Goal: Task Accomplishment & Management: Complete application form

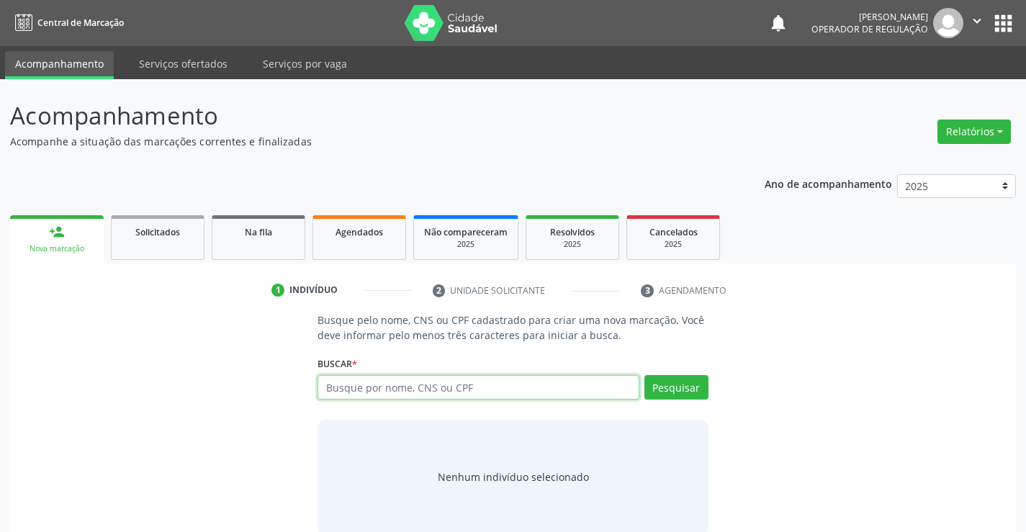
click at [376, 394] on input "text" at bounding box center [477, 387] width 321 height 24
click at [381, 384] on input "text" at bounding box center [477, 387] width 321 height 24
type input "700501468502360"
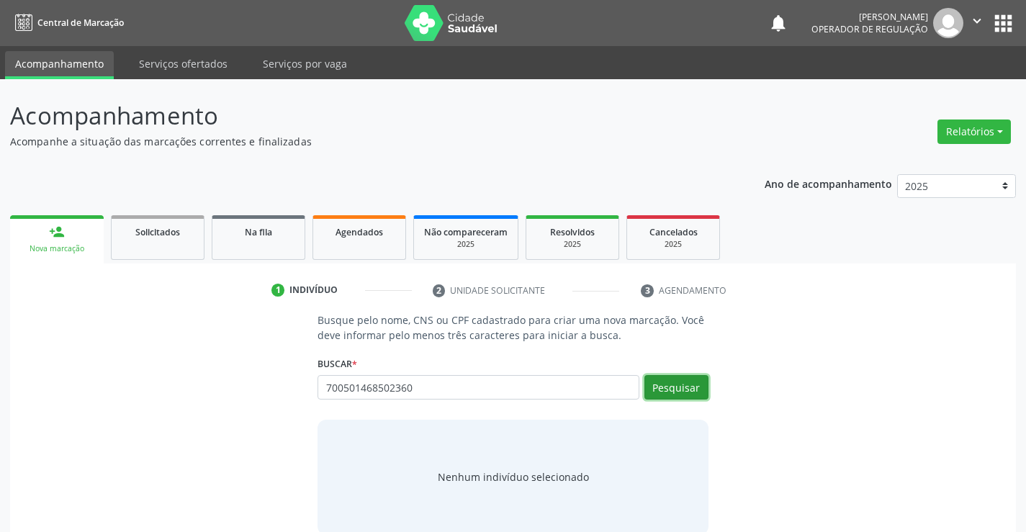
click at [686, 382] on button "Pesquisar" at bounding box center [676, 387] width 64 height 24
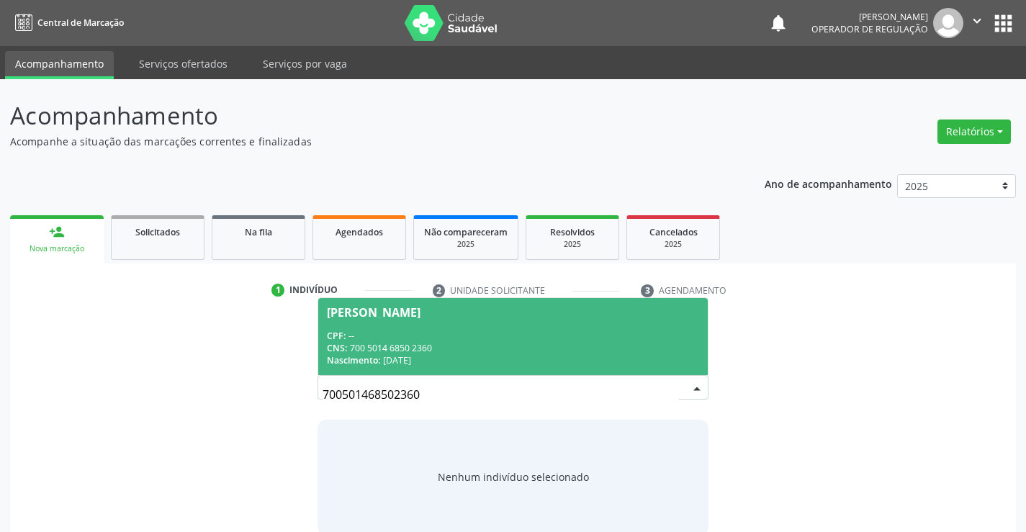
click at [553, 345] on div "CNS: 700 5014 6850 2360" at bounding box center [512, 348] width 371 height 12
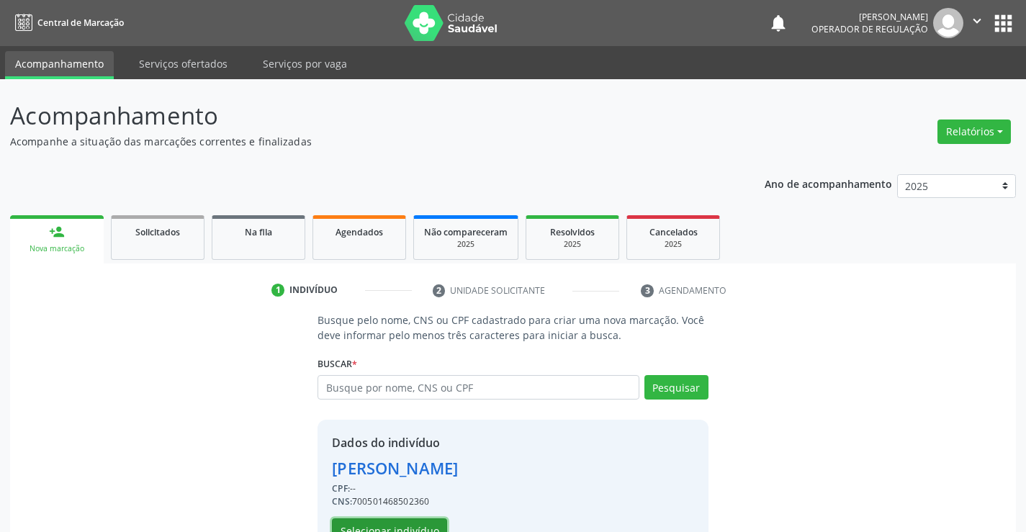
click at [421, 523] on button "Selecionar indivíduo" at bounding box center [389, 530] width 115 height 24
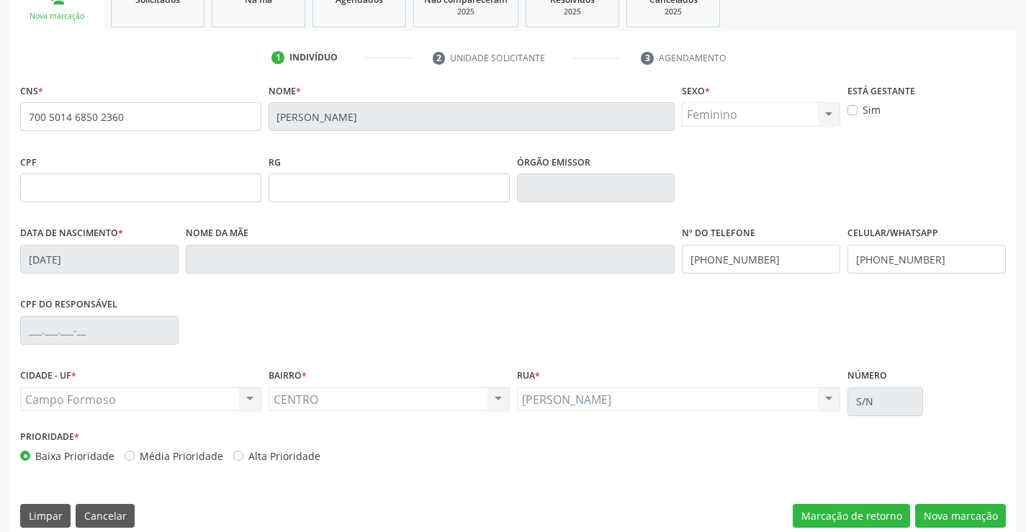
scroll to position [248, 0]
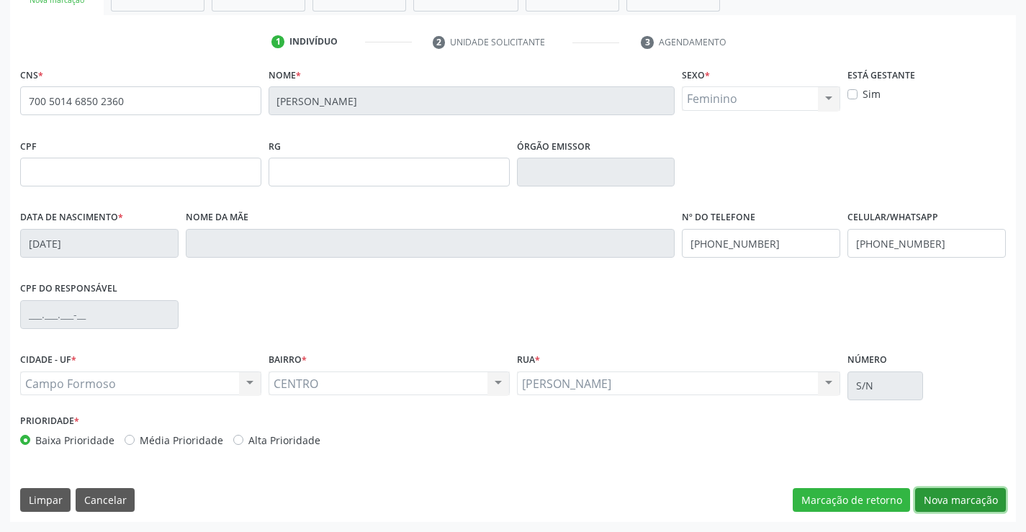
click at [947, 494] on button "Nova marcação" at bounding box center [960, 500] width 91 height 24
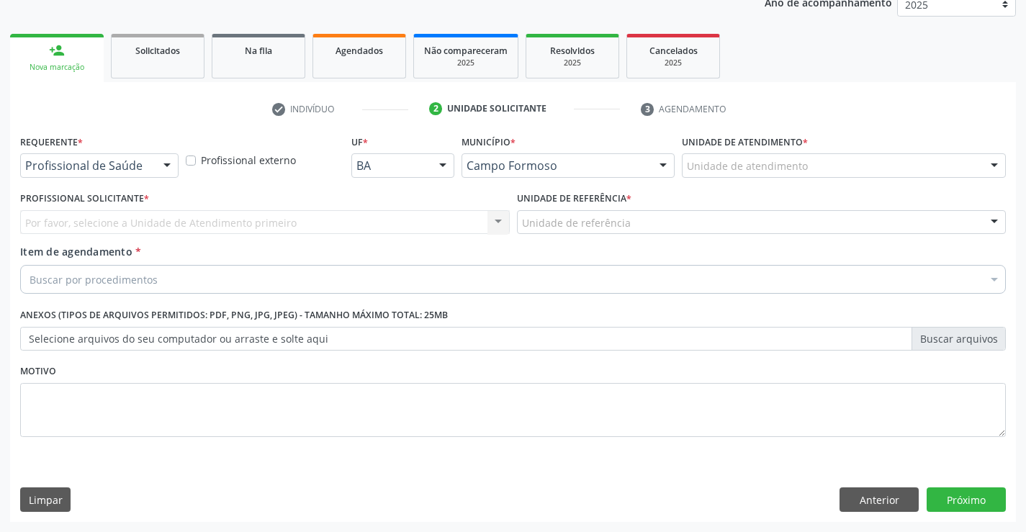
click at [168, 161] on div at bounding box center [167, 166] width 22 height 24
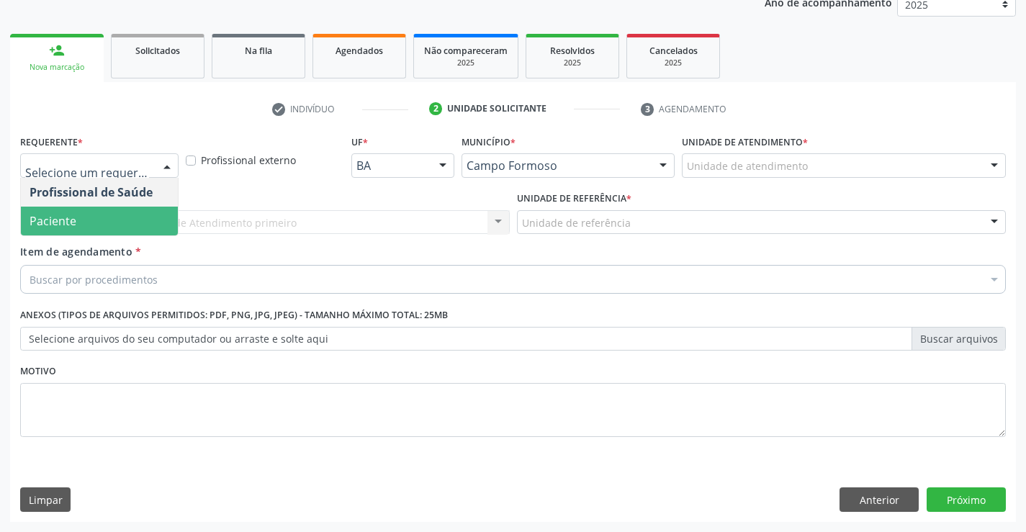
click at [144, 227] on span "Paciente" at bounding box center [99, 221] width 157 height 29
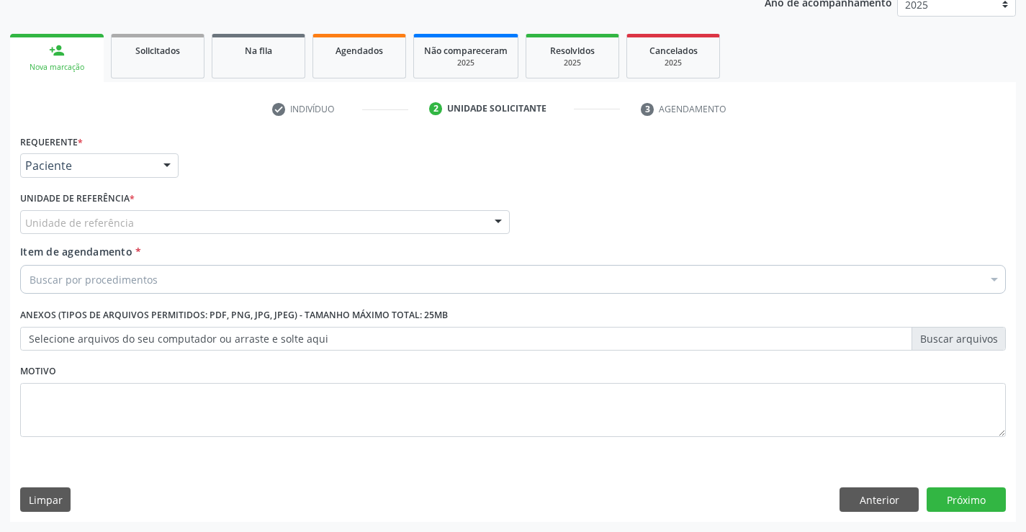
click at [166, 220] on div "Unidade de referência" at bounding box center [264, 222] width 489 height 24
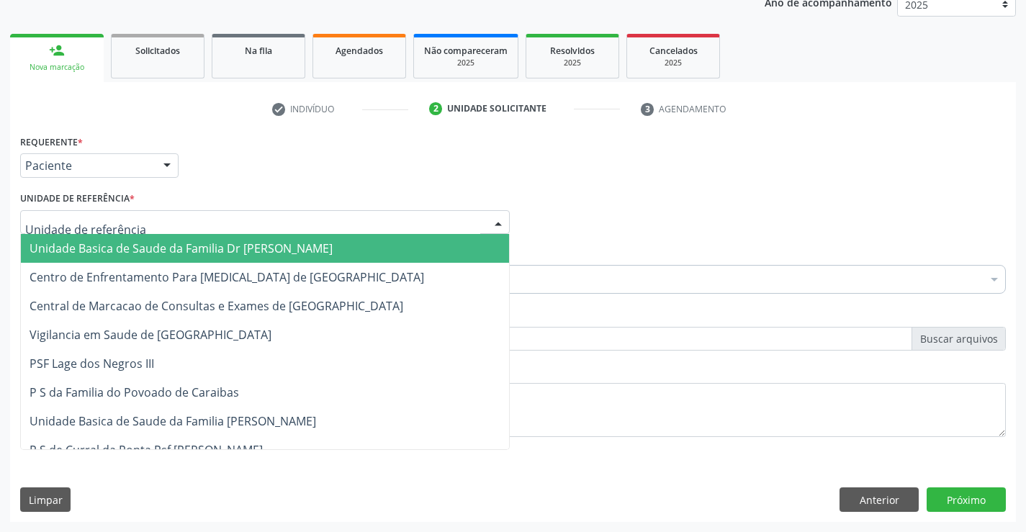
click at [163, 255] on span "Unidade Basica de Saude da Familia Dr [PERSON_NAME]" at bounding box center [181, 248] width 303 height 16
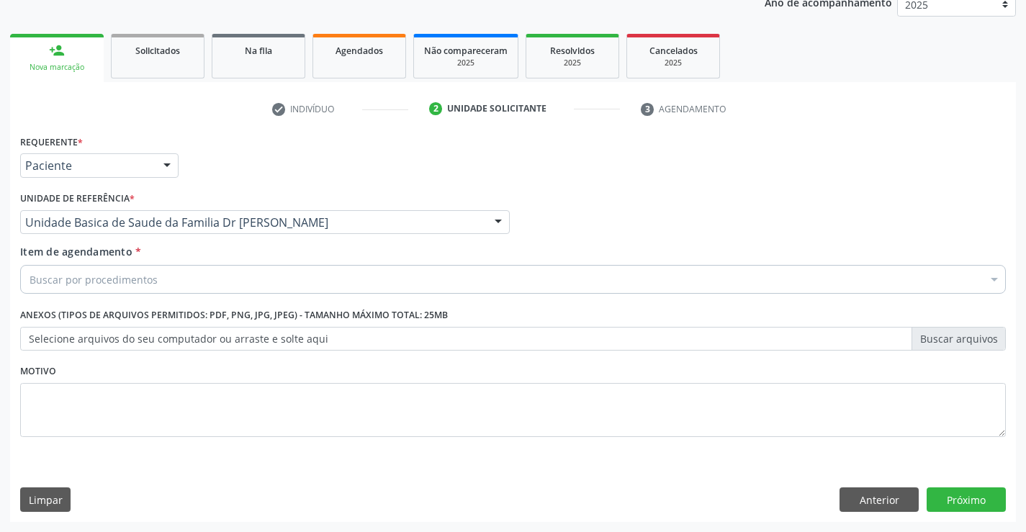
click at [180, 281] on div "Buscar por procedimentos" at bounding box center [512, 279] width 985 height 29
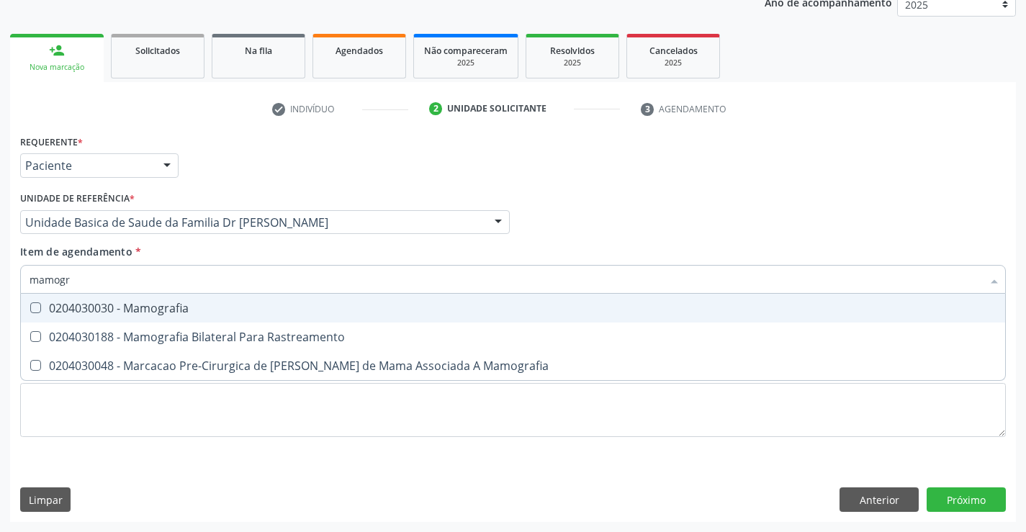
type input "mamogra"
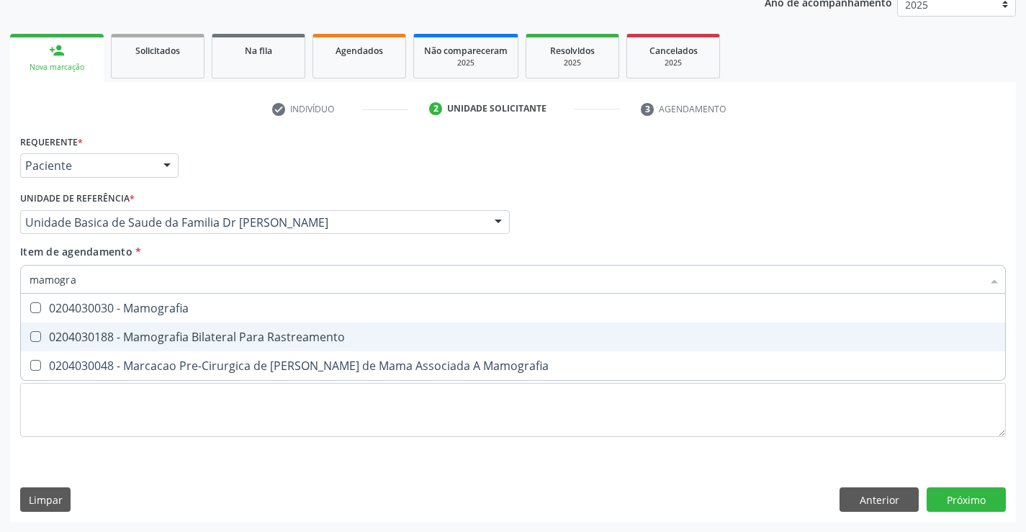
click at [233, 333] on div "0204030188 - Mamografia Bilateral Para Rastreamento" at bounding box center [513, 337] width 967 height 12
checkbox Rastreamento "true"
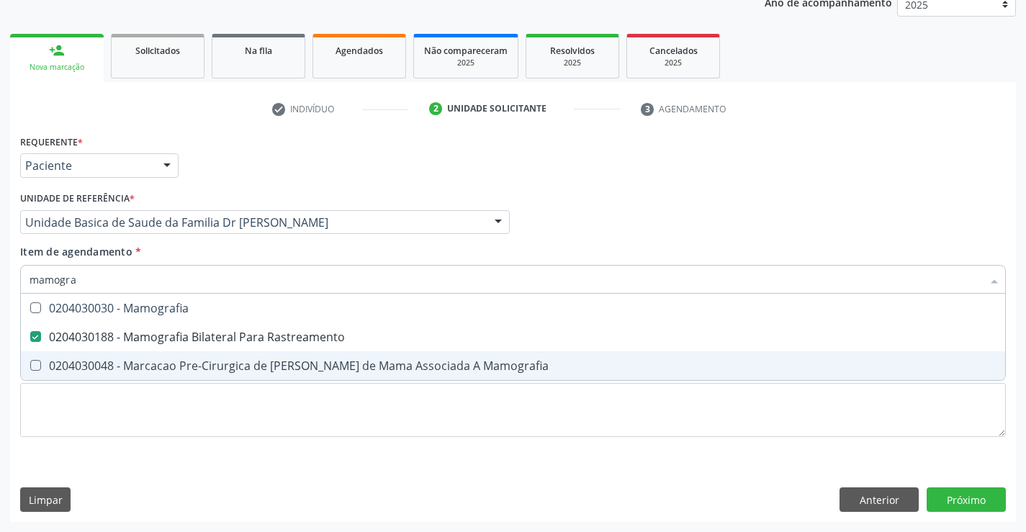
click at [250, 439] on div "Requerente * Paciente Profissional de Saúde Paciente Nenhum resultado encontrad…" at bounding box center [512, 294] width 985 height 326
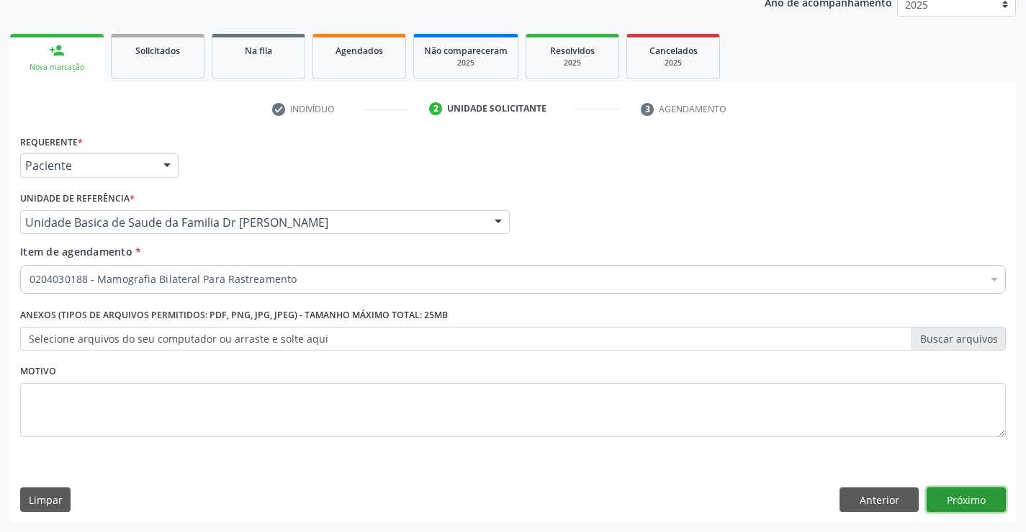
click at [970, 503] on button "Próximo" at bounding box center [965, 499] width 79 height 24
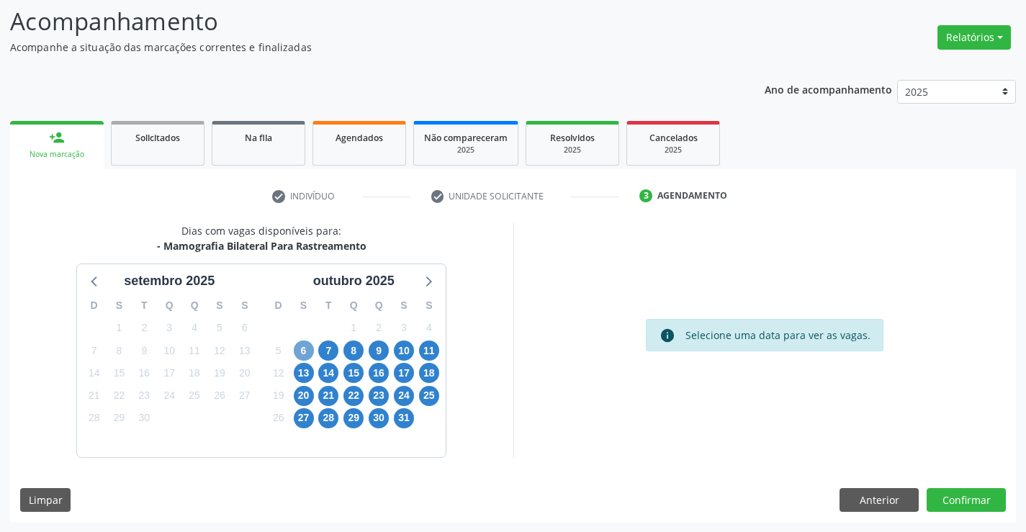
click at [302, 351] on span "6" at bounding box center [304, 350] width 20 height 20
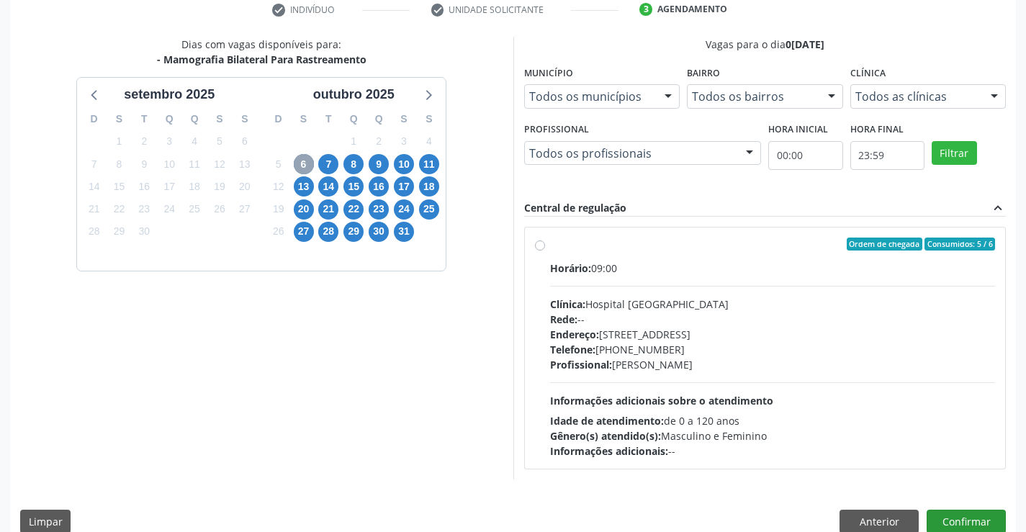
scroll to position [302, 0]
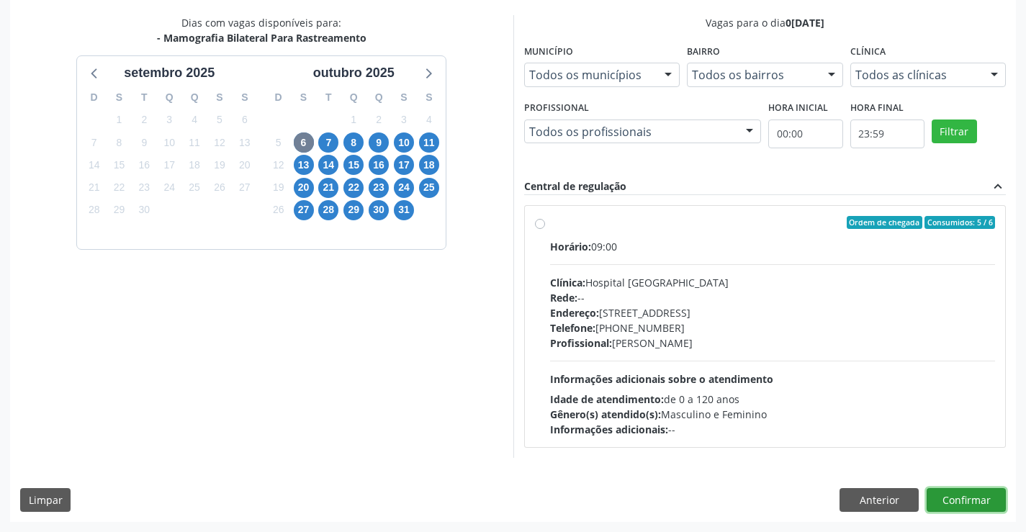
click at [984, 496] on button "Confirmar" at bounding box center [965, 500] width 79 height 24
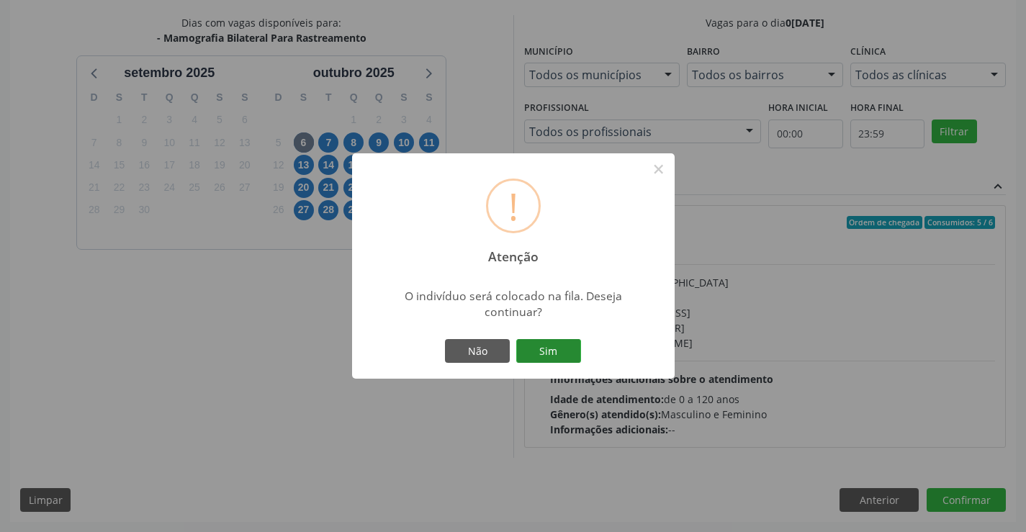
click at [548, 355] on button "Sim" at bounding box center [548, 351] width 65 height 24
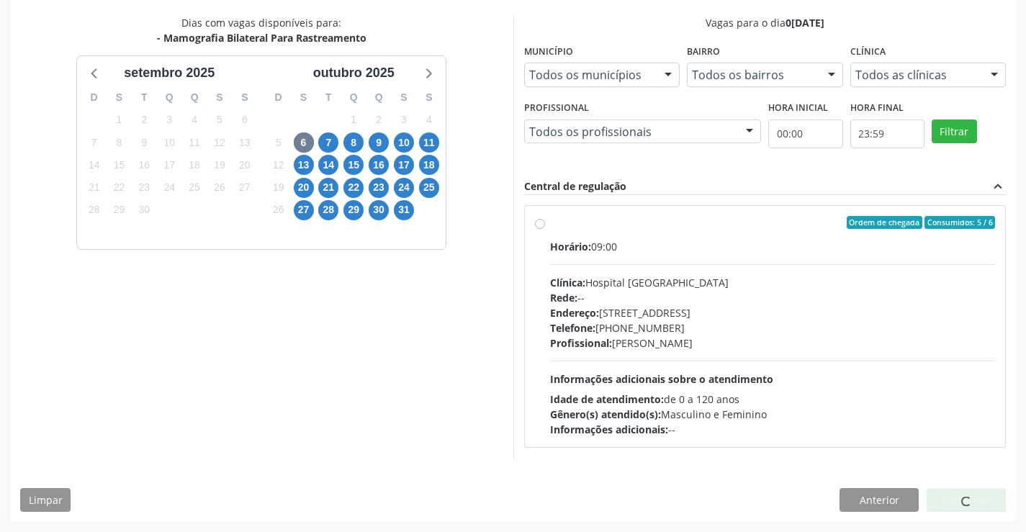
scroll to position [0, 0]
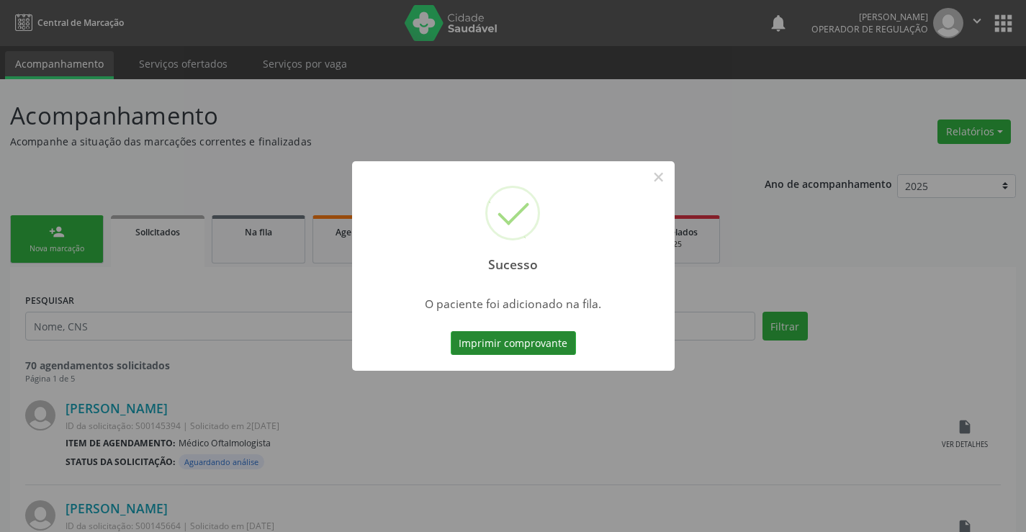
click at [543, 343] on button "Imprimir comprovante" at bounding box center [513, 343] width 125 height 24
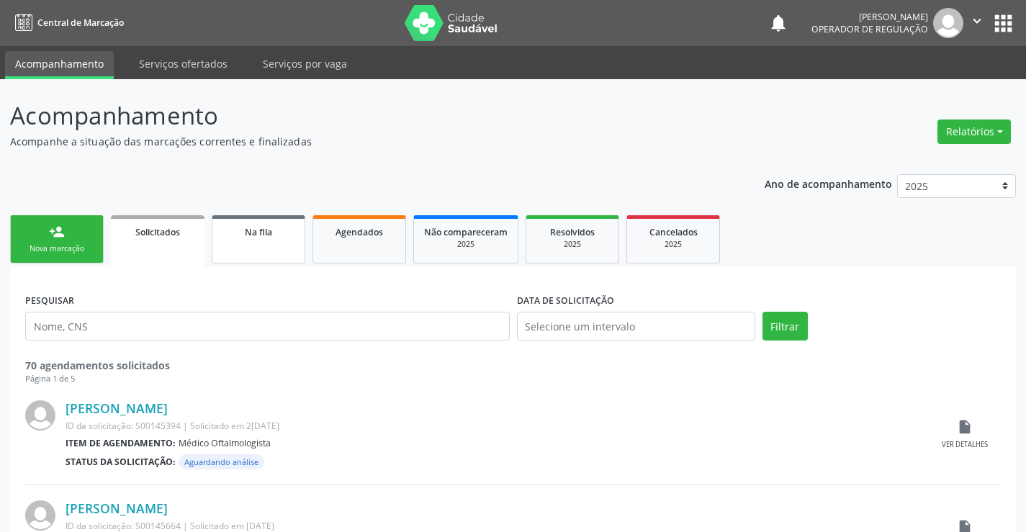
click at [259, 250] on link "Na fila" at bounding box center [259, 239] width 94 height 48
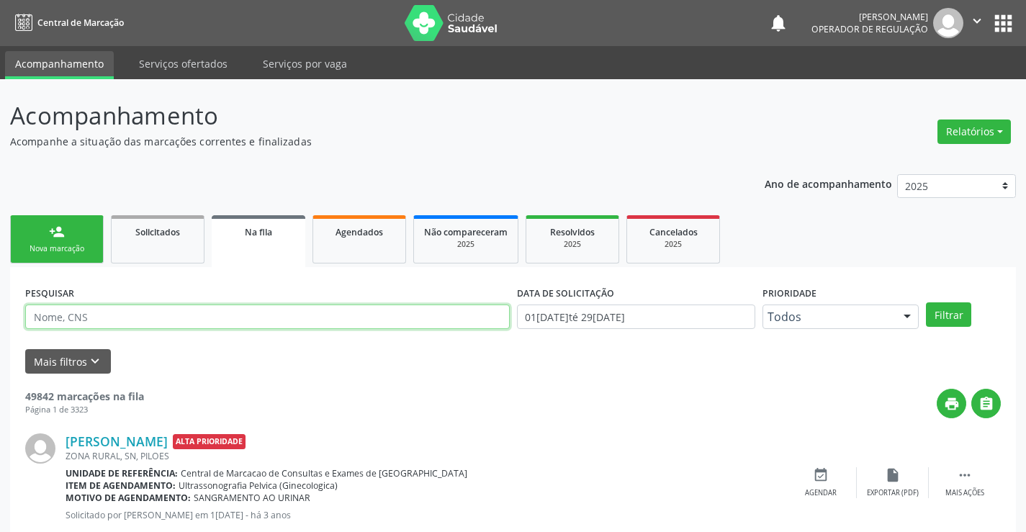
click at [253, 316] on input "text" at bounding box center [267, 316] width 484 height 24
type input "700501468502360"
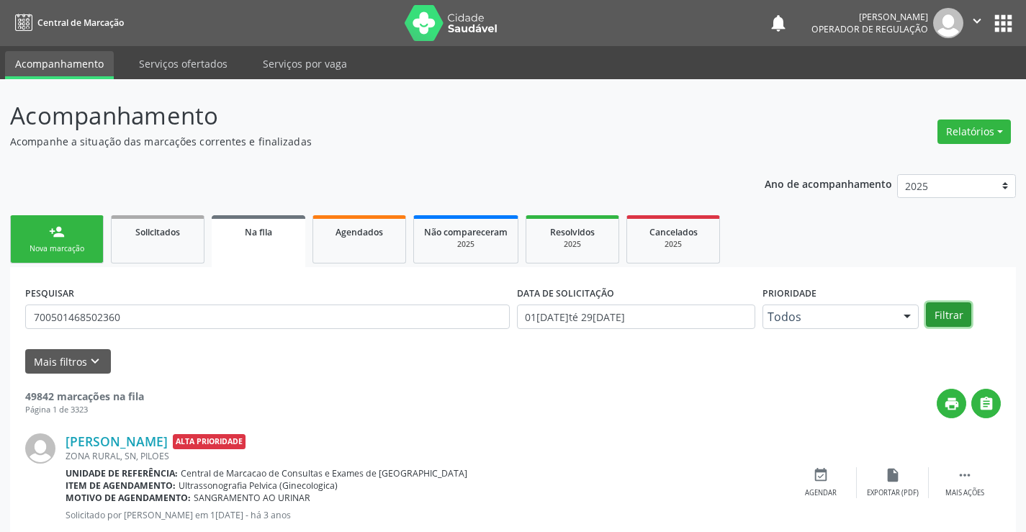
click at [957, 313] on button "Filtrar" at bounding box center [948, 314] width 45 height 24
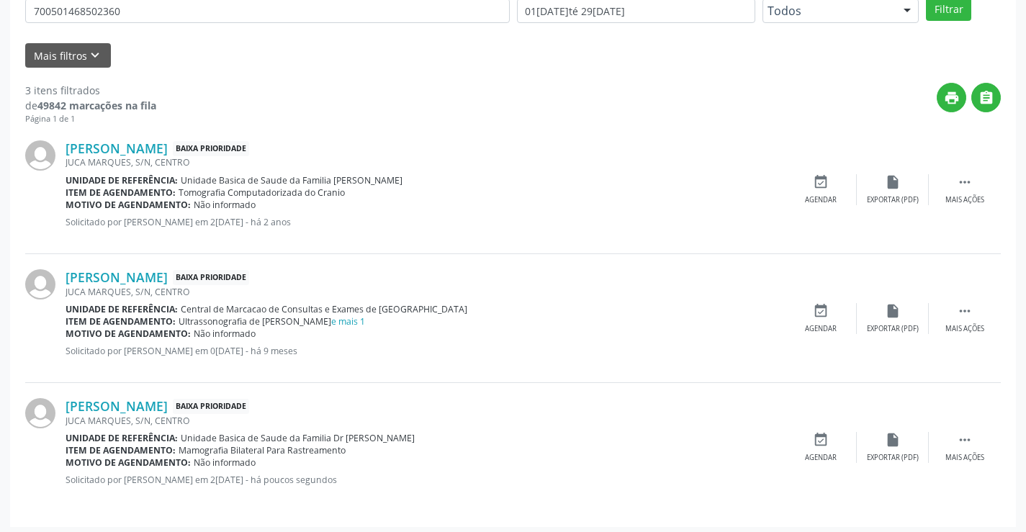
scroll to position [311, 0]
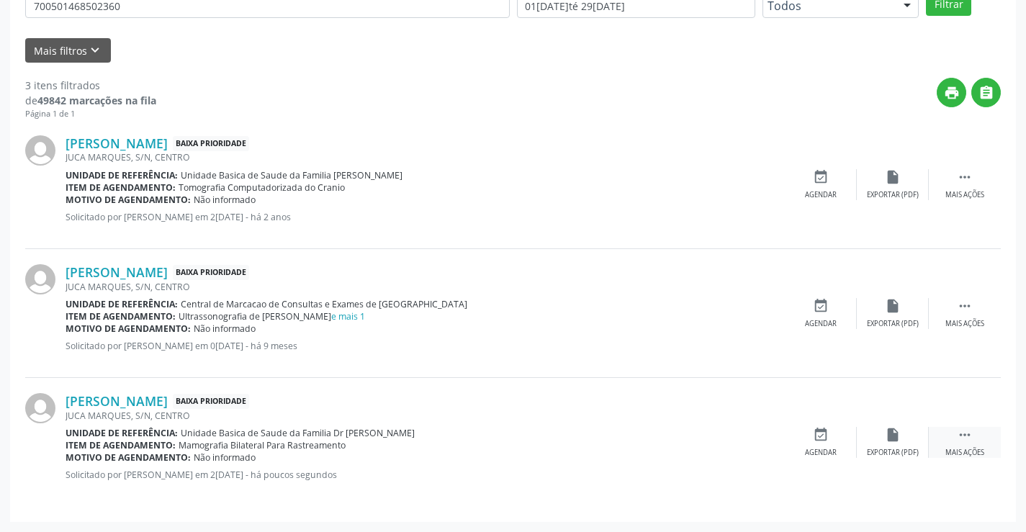
click at [962, 435] on icon "" at bounding box center [965, 435] width 16 height 16
click at [890, 443] on div "edit Editar" at bounding box center [893, 442] width 72 height 31
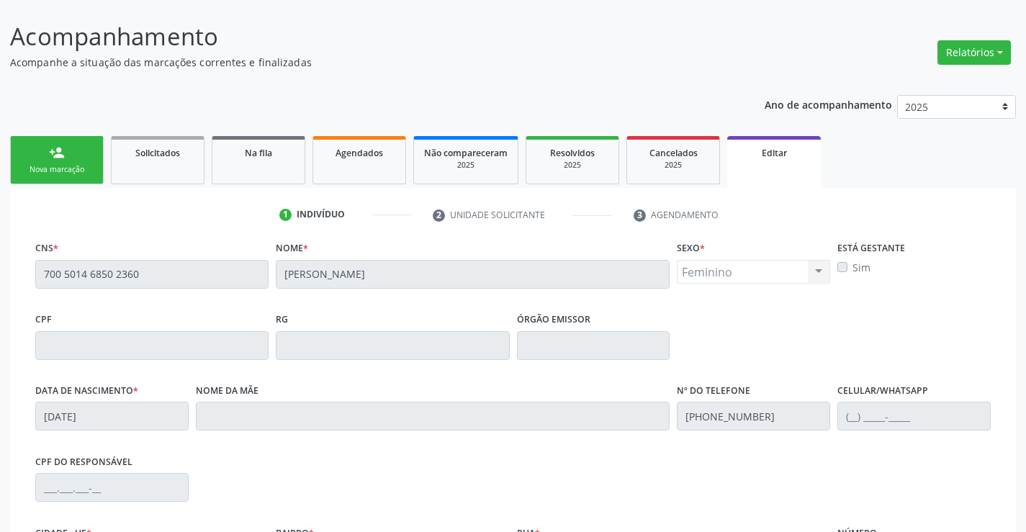
scroll to position [268, 0]
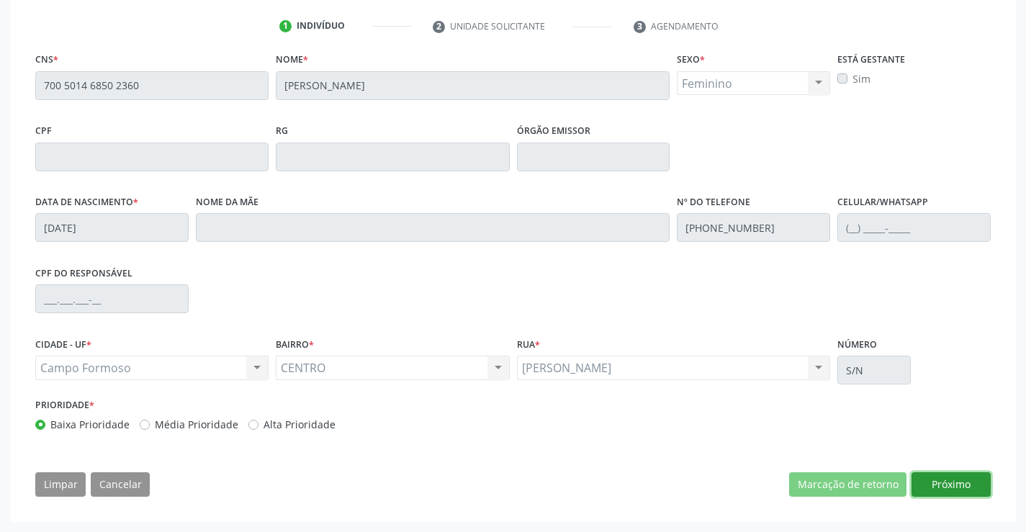
click at [949, 482] on button "Próximo" at bounding box center [950, 484] width 79 height 24
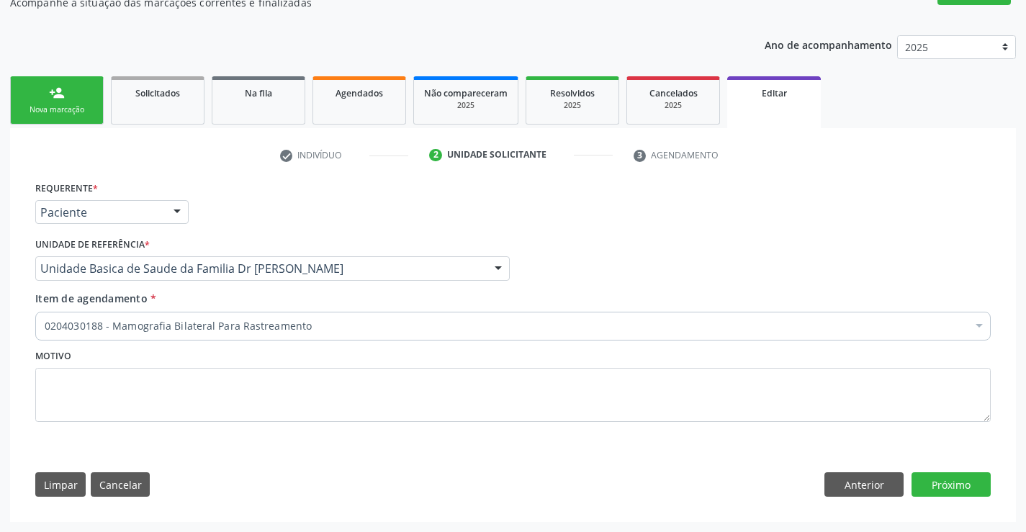
scroll to position [139, 0]
click at [933, 479] on button "Próximo" at bounding box center [950, 484] width 79 height 24
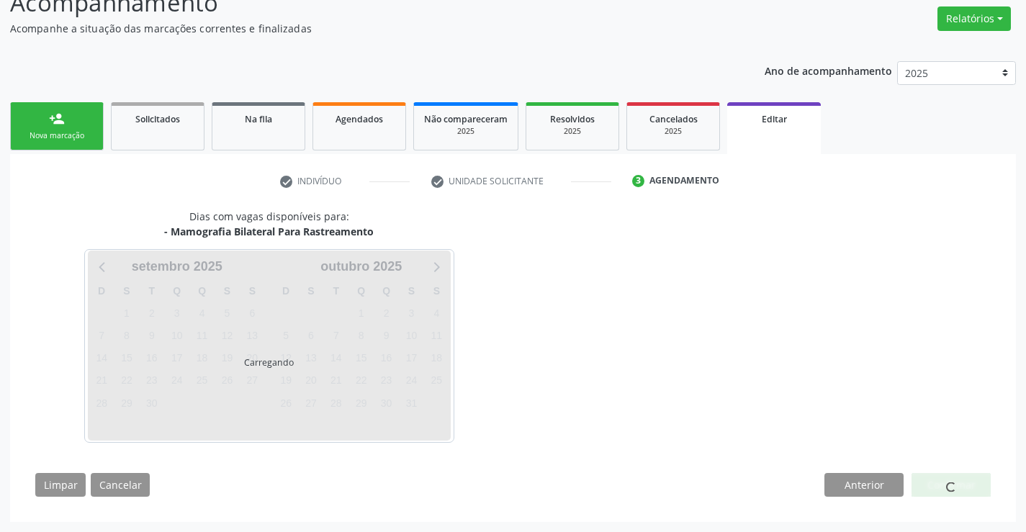
scroll to position [113, 0]
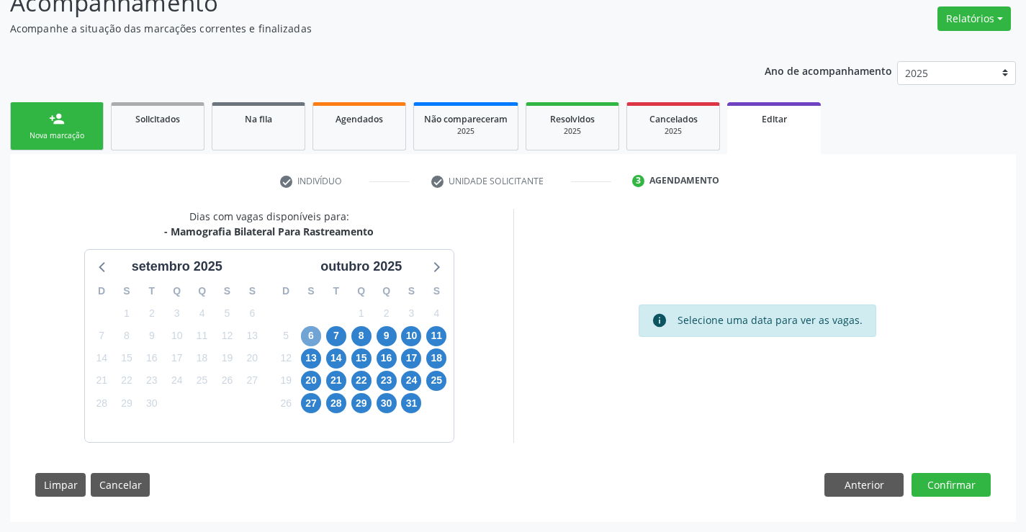
click at [309, 339] on span "6" at bounding box center [311, 336] width 20 height 20
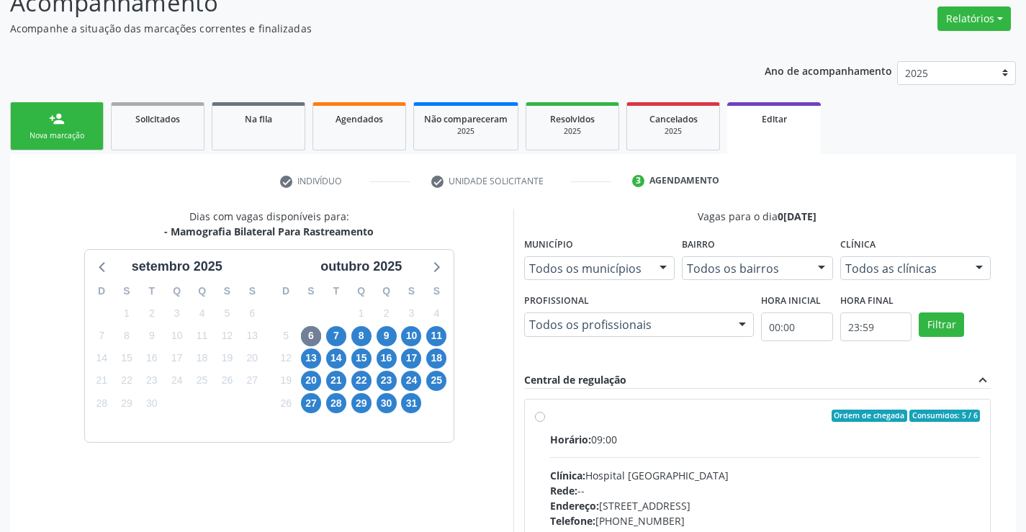
click at [550, 415] on label "Ordem de chegada Consumidos: 5 / 6 Horário: 09:00 Clínica: Hospital [GEOGRAPHIC…" at bounding box center [765, 520] width 430 height 221
click at [542, 415] on input "Ordem de chegada Consumidos: 5 / 6 Horário: 09:00 Clínica: Hospital [GEOGRAPHIC…" at bounding box center [540, 416] width 10 height 13
radio input "true"
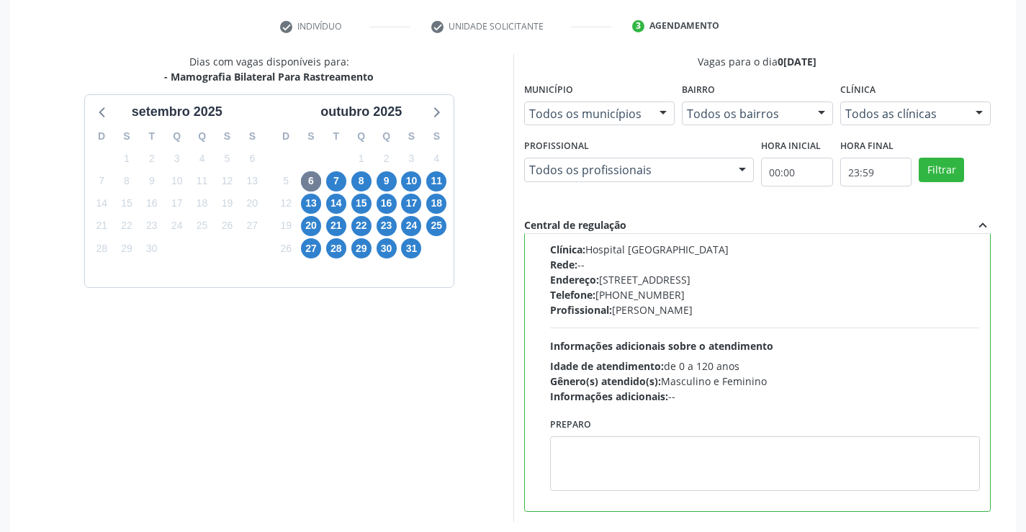
scroll to position [347, 0]
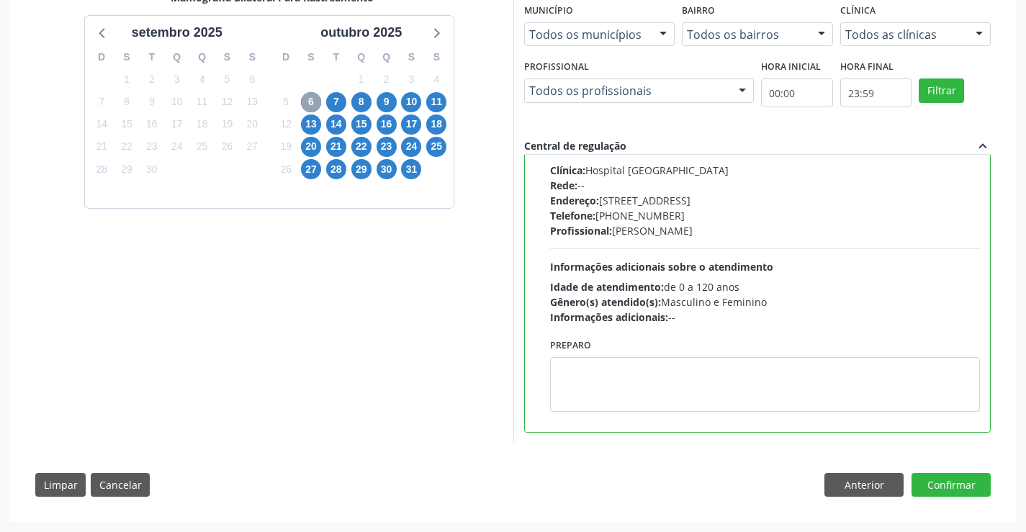
click at [304, 101] on span "6" at bounding box center [311, 102] width 20 height 20
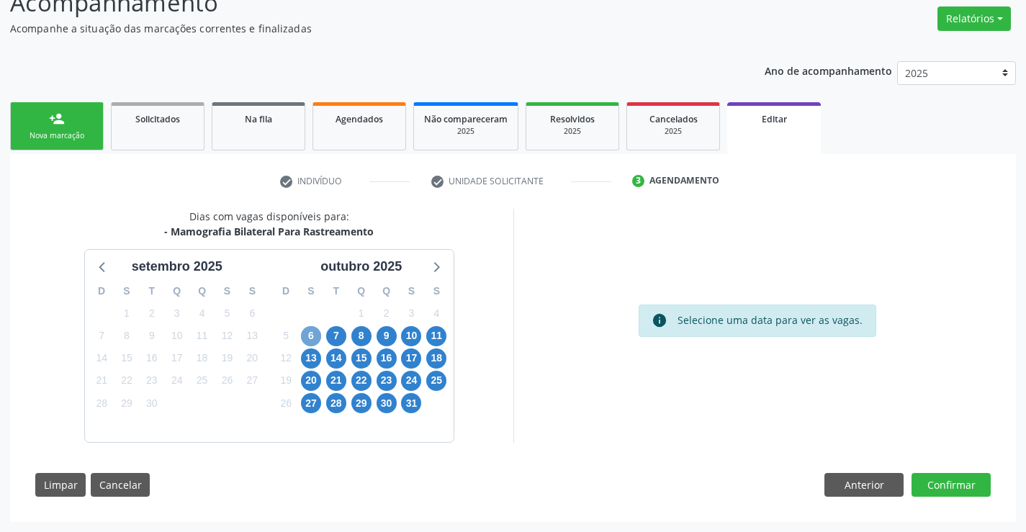
scroll to position [113, 0]
click at [333, 334] on span "7" at bounding box center [336, 336] width 20 height 20
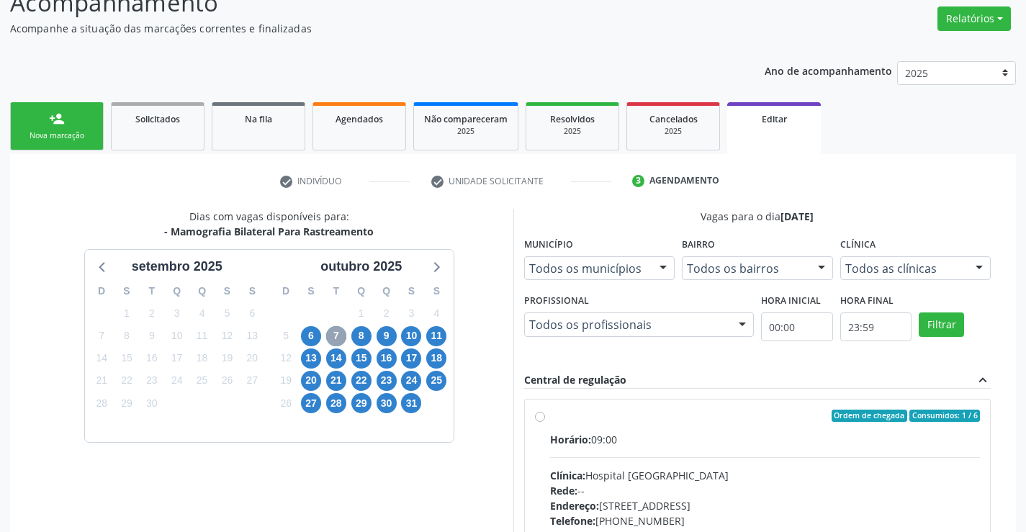
scroll to position [322, 0]
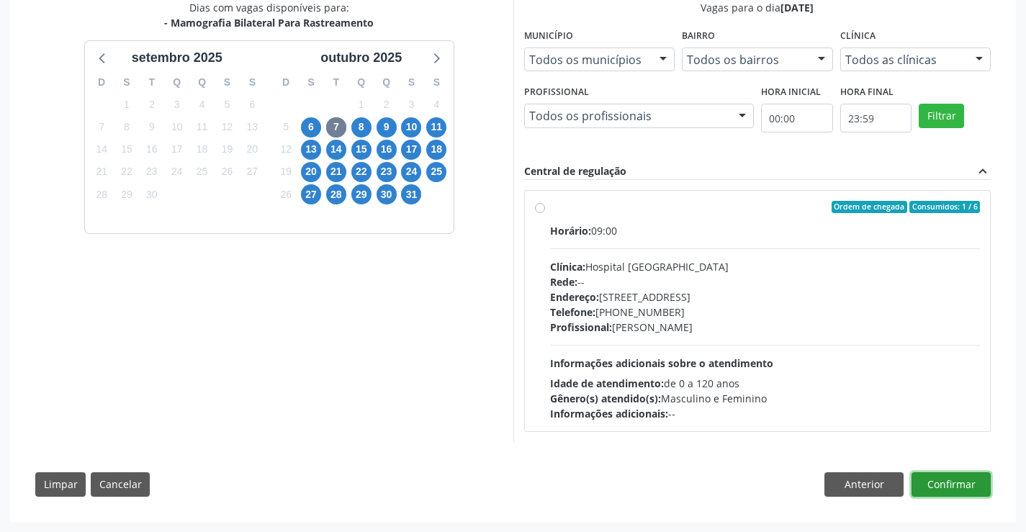
click at [961, 481] on button "Confirmar" at bounding box center [950, 484] width 79 height 24
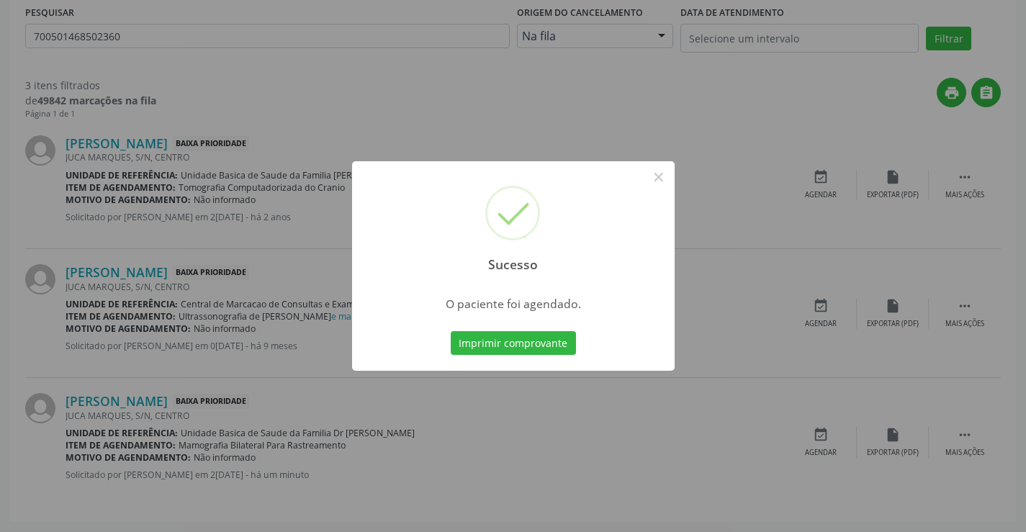
scroll to position [0, 0]
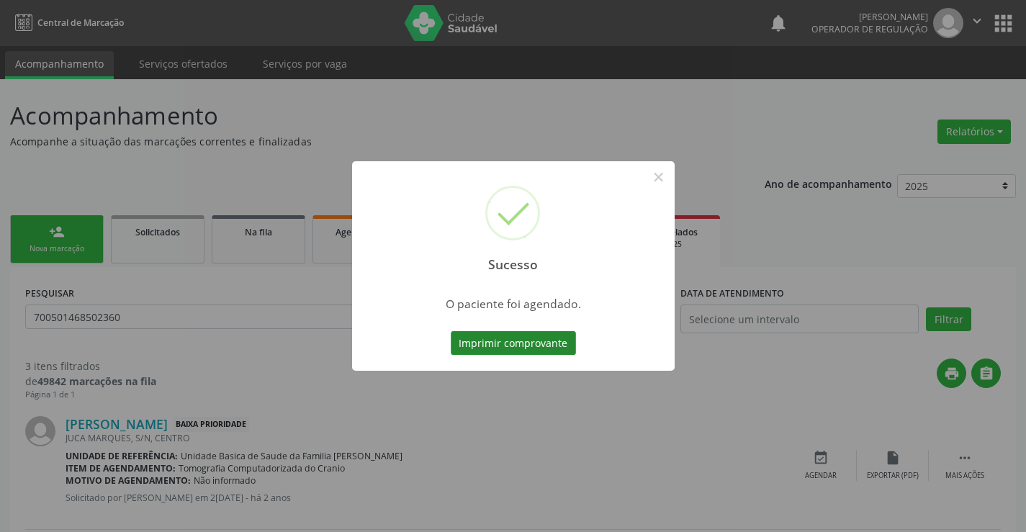
click at [523, 340] on button "Imprimir comprovante" at bounding box center [513, 343] width 125 height 24
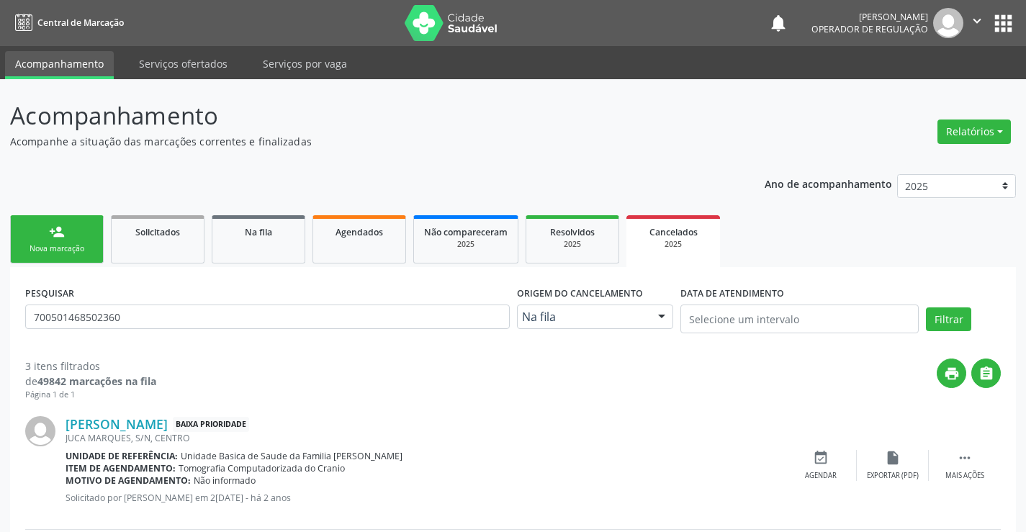
click at [90, 249] on div "Nova marcação" at bounding box center [57, 248] width 72 height 11
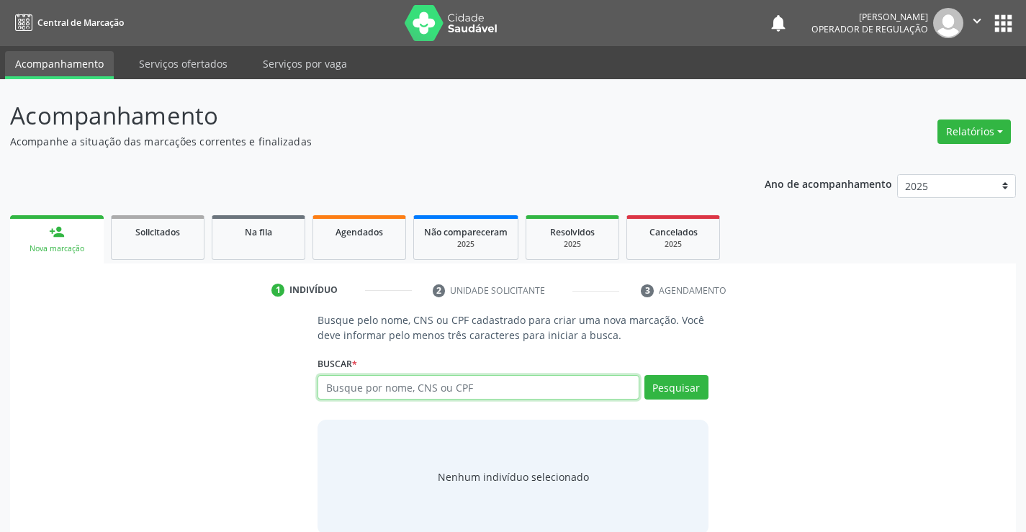
click at [380, 385] on input "text" at bounding box center [477, 387] width 321 height 24
type input "706808226326628"
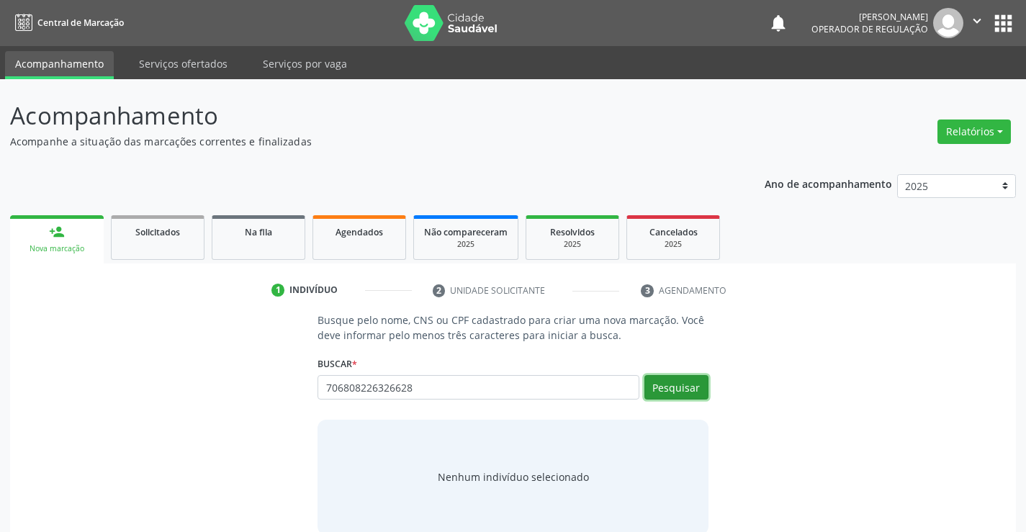
click at [677, 384] on button "Pesquisar" at bounding box center [676, 387] width 64 height 24
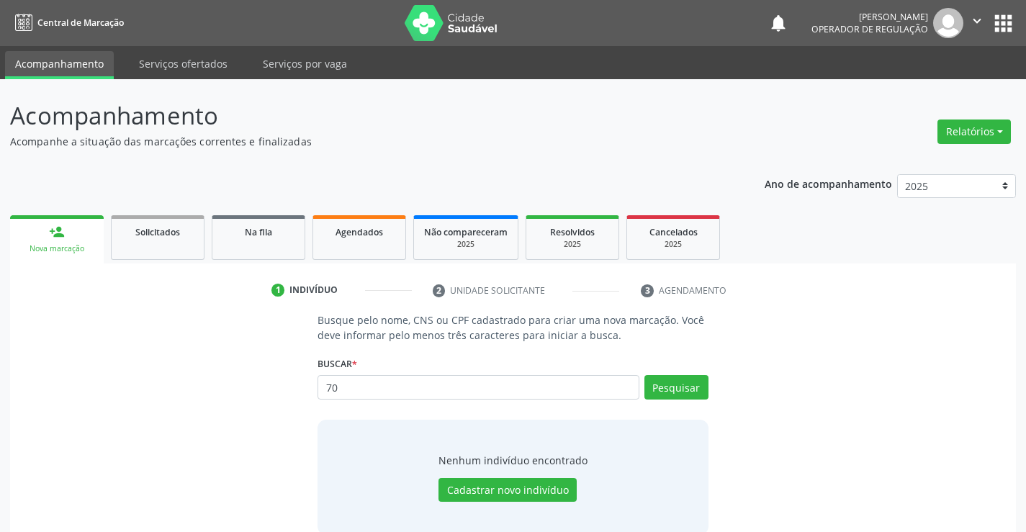
type input "7"
type input "706808226326628"
click at [695, 384] on button "Pesquisar" at bounding box center [676, 387] width 64 height 24
click at [693, 387] on div "706808226326628 Busque por nome, CNS ou CPF Nenhum resultado encontrado para: "…" at bounding box center [512, 392] width 390 height 35
click at [692, 382] on button "Pesquisar" at bounding box center [676, 387] width 64 height 24
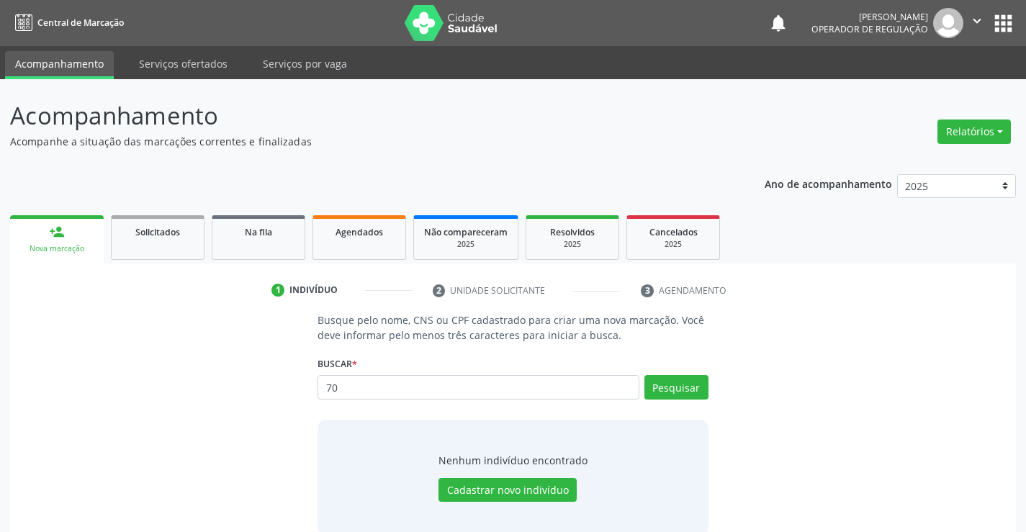
type input "7"
type input "85641081515"
click at [674, 391] on button "Pesquisar" at bounding box center [676, 387] width 64 height 24
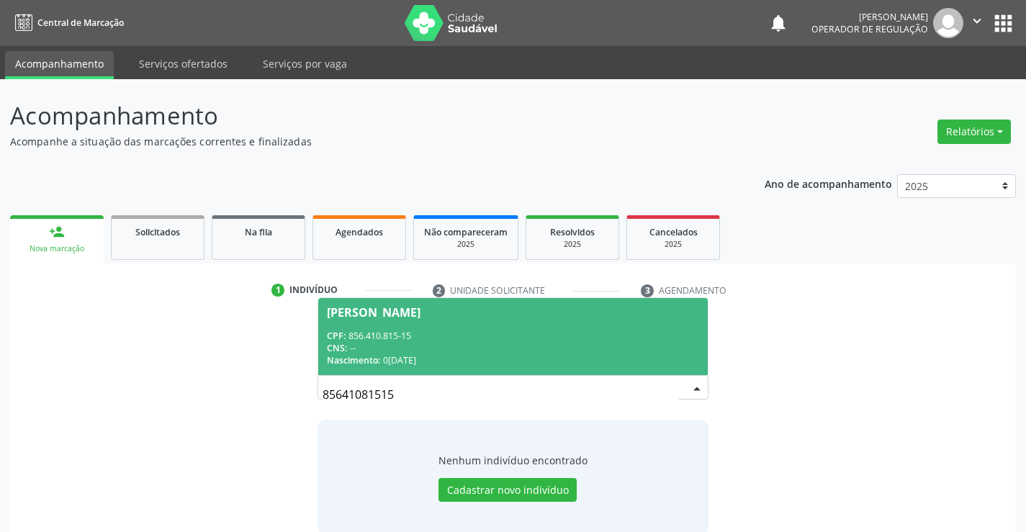
click at [531, 323] on span "[PERSON_NAME] CPF: 856.410.815-15 CNS: -- Nascimento: 0[DATE]" at bounding box center [512, 336] width 389 height 77
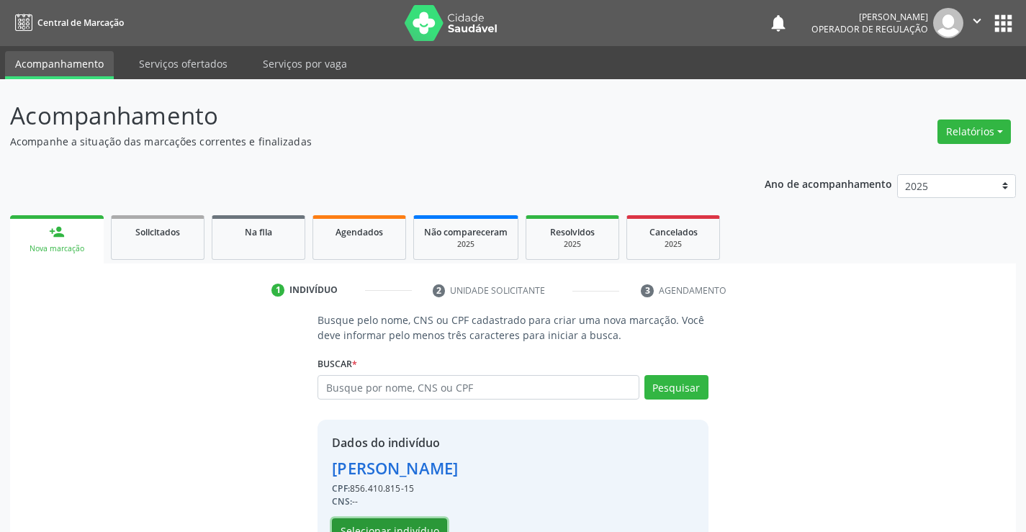
click at [391, 524] on button "Selecionar indivíduo" at bounding box center [389, 530] width 115 height 24
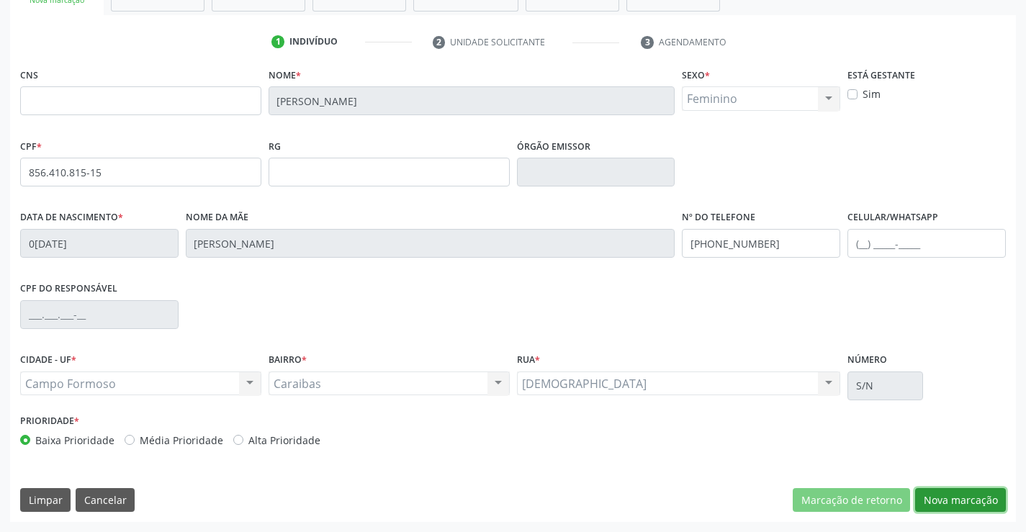
click at [945, 502] on button "Nova marcação" at bounding box center [960, 500] width 91 height 24
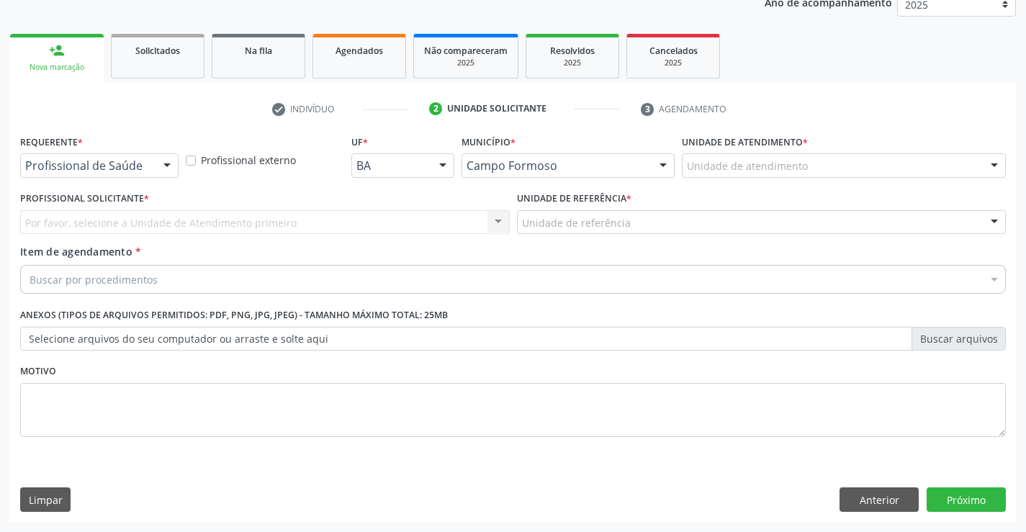
click at [161, 169] on div at bounding box center [167, 166] width 22 height 24
click at [864, 497] on button "Anterior" at bounding box center [878, 499] width 79 height 24
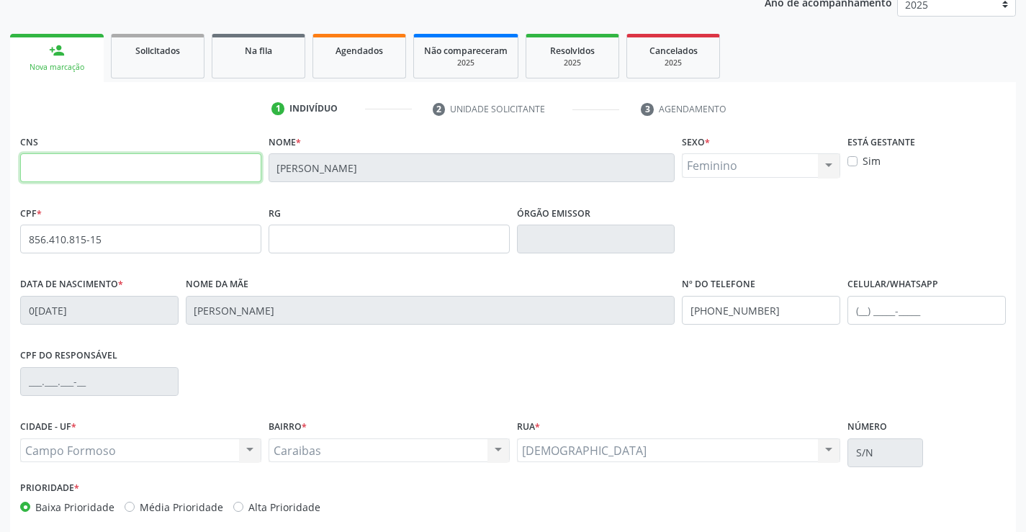
click at [130, 166] on input "text" at bounding box center [140, 167] width 241 height 29
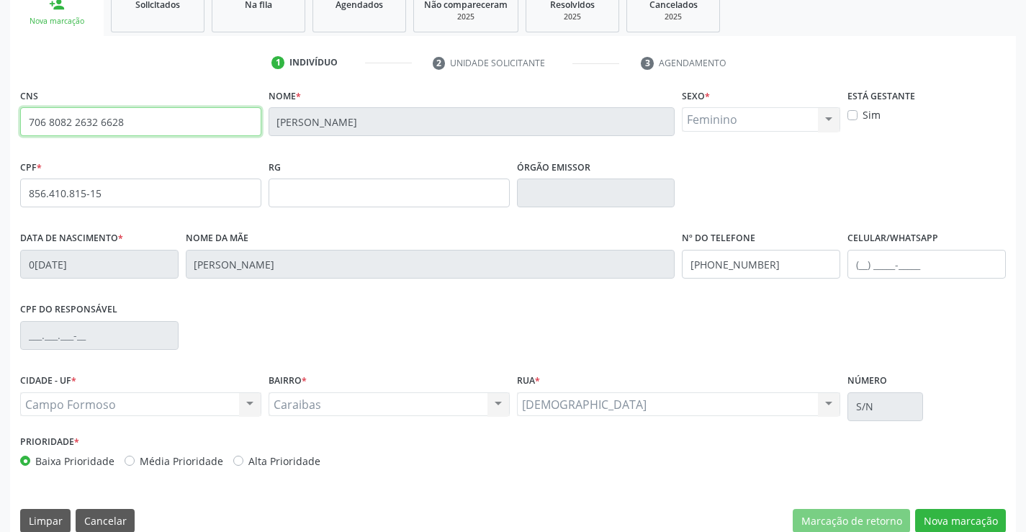
scroll to position [248, 0]
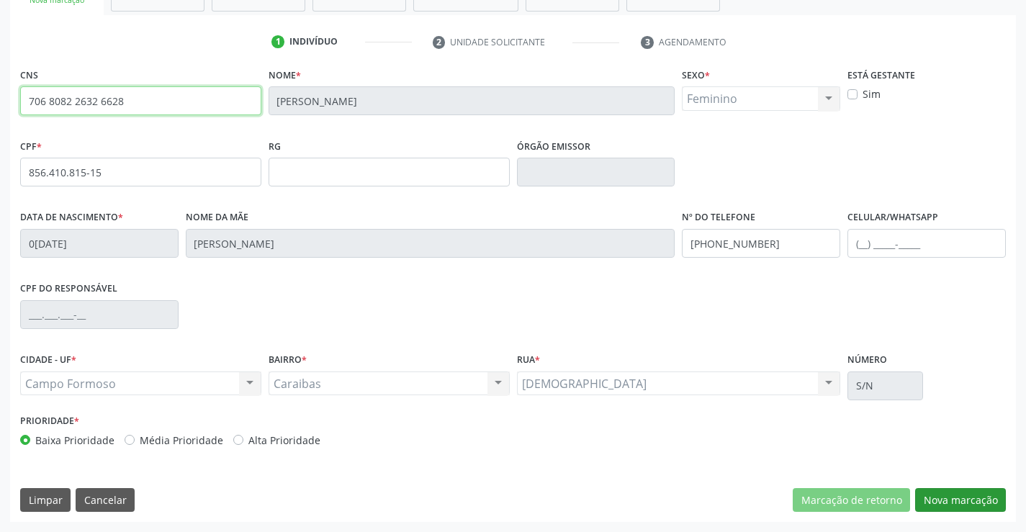
type input "706 8082 2632 6628"
click at [962, 497] on button "Nova marcação" at bounding box center [960, 500] width 91 height 24
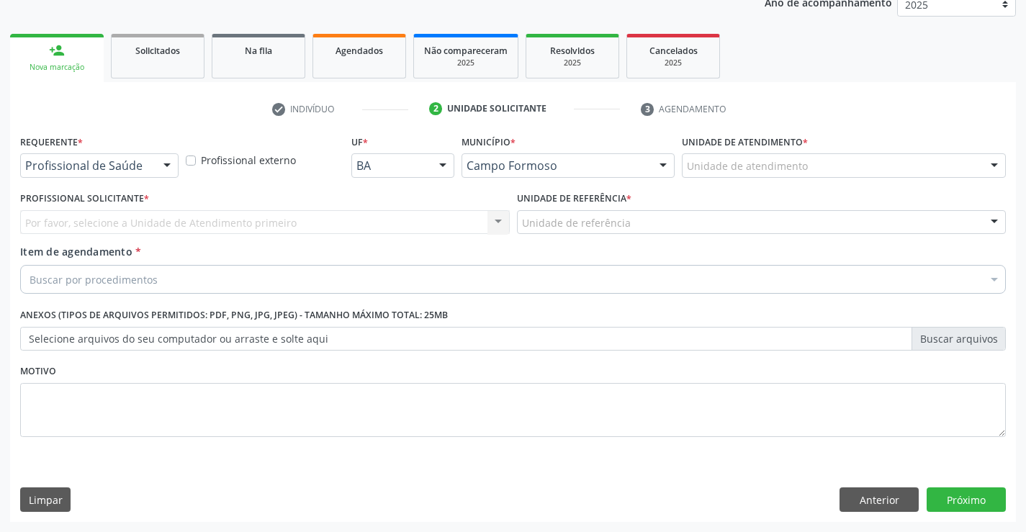
scroll to position [181, 0]
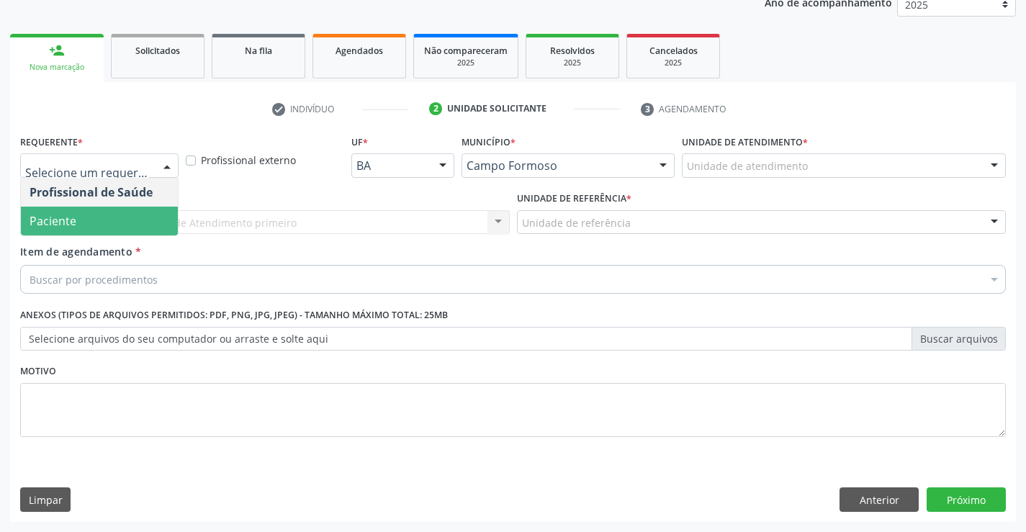
click at [151, 159] on div at bounding box center [99, 165] width 158 height 24
click at [128, 225] on span "Paciente" at bounding box center [99, 221] width 157 height 29
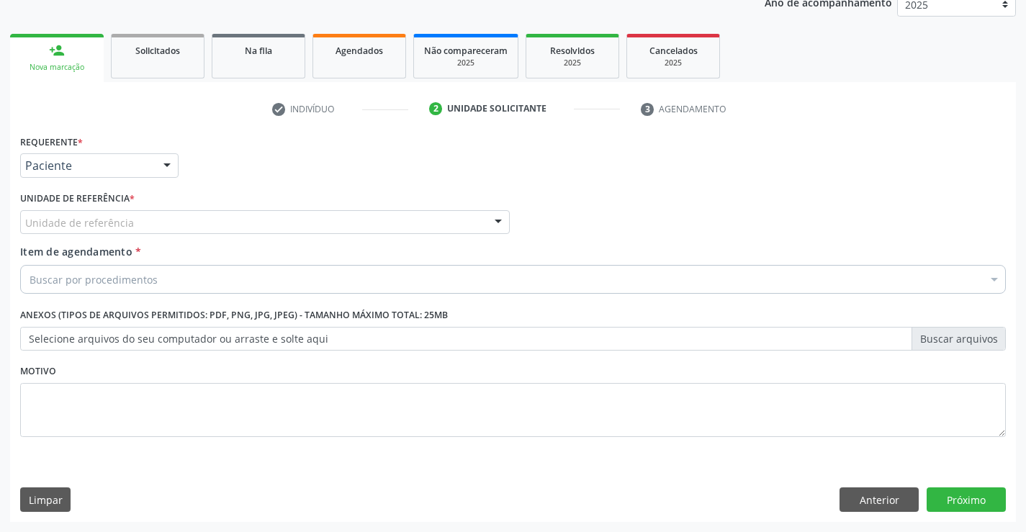
click at [168, 222] on div "Unidade de referência" at bounding box center [264, 222] width 489 height 24
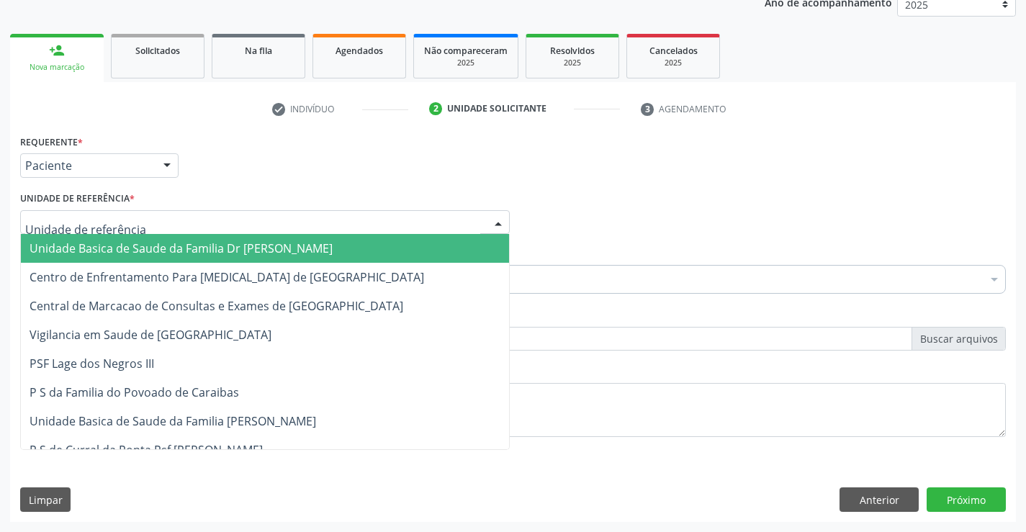
click at [171, 253] on span "Unidade Basica de Saude da Familia Dr [PERSON_NAME]" at bounding box center [181, 248] width 303 height 16
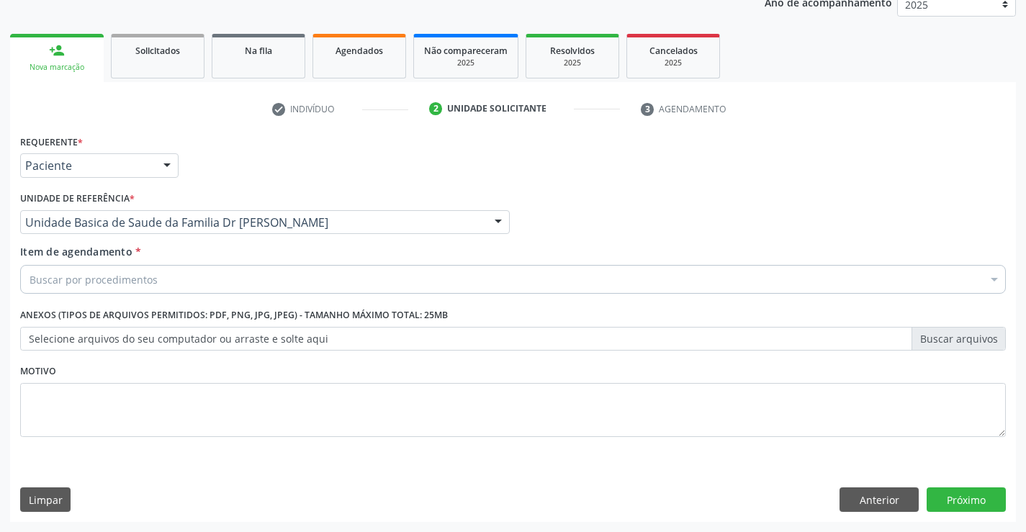
click at [180, 281] on div "Buscar por procedimentos" at bounding box center [512, 279] width 985 height 29
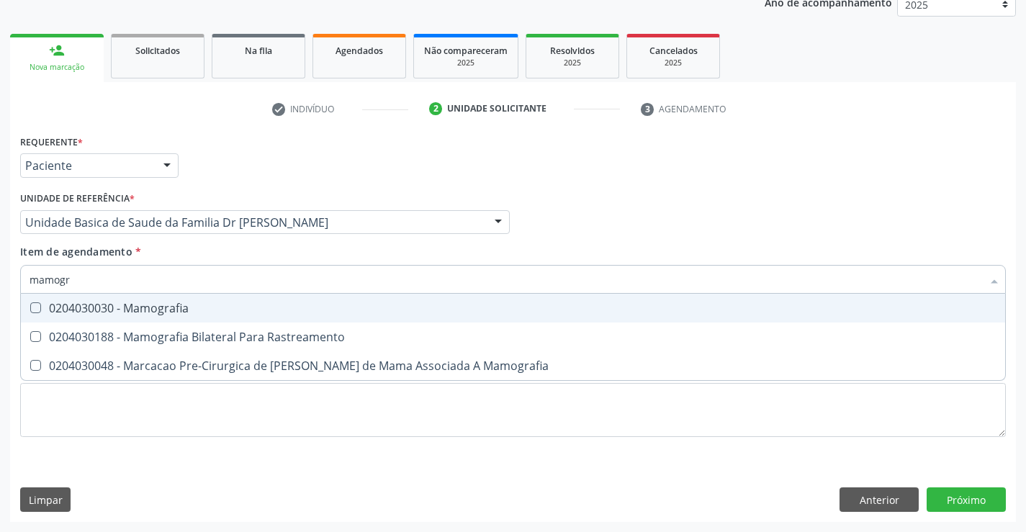
type input "mamogra"
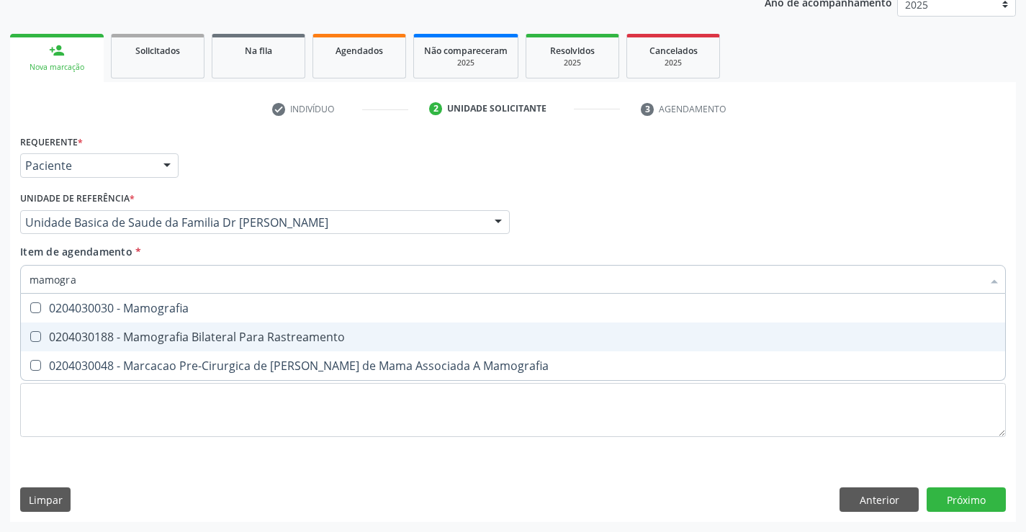
click at [230, 343] on div "0204030188 - Mamografia Bilateral Para Rastreamento" at bounding box center [513, 337] width 967 height 12
checkbox Rastreamento "true"
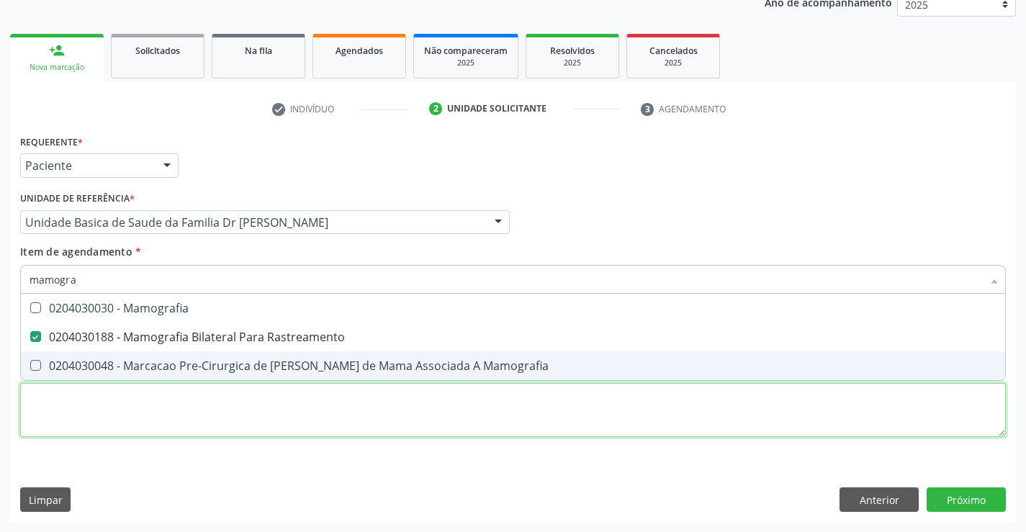
click at [243, 431] on div "Requerente * Paciente Profissional de Saúde Paciente Nenhum resultado encontrad…" at bounding box center [512, 294] width 985 height 326
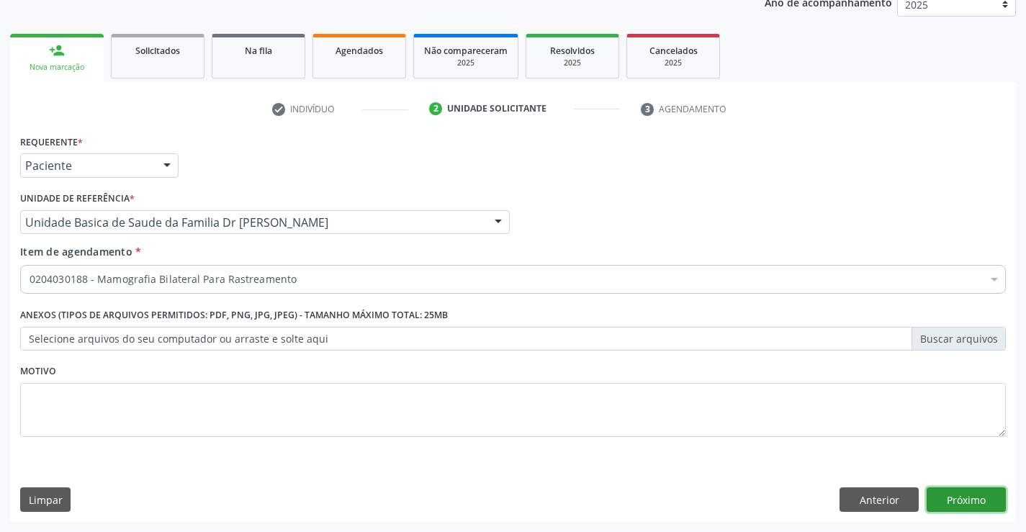
click at [970, 500] on button "Próximo" at bounding box center [965, 499] width 79 height 24
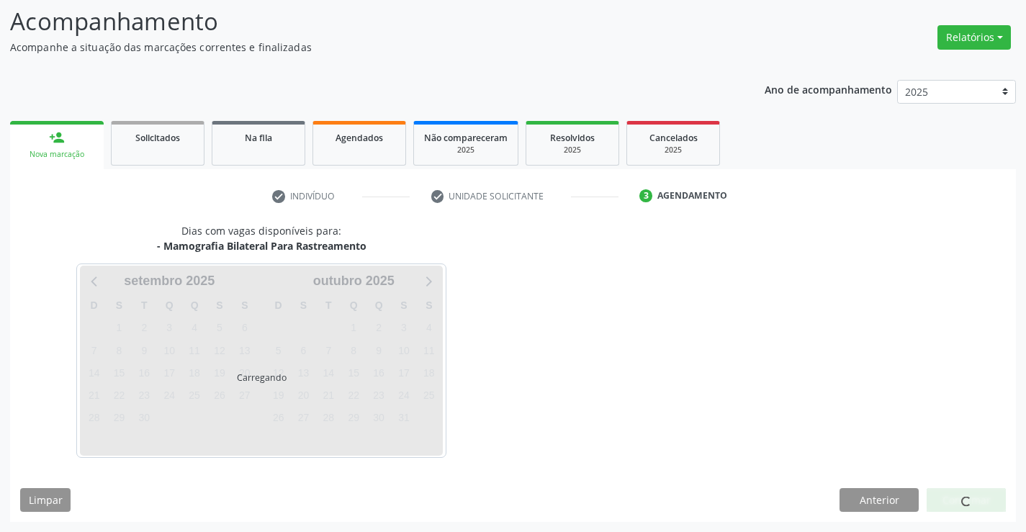
scroll to position [94, 0]
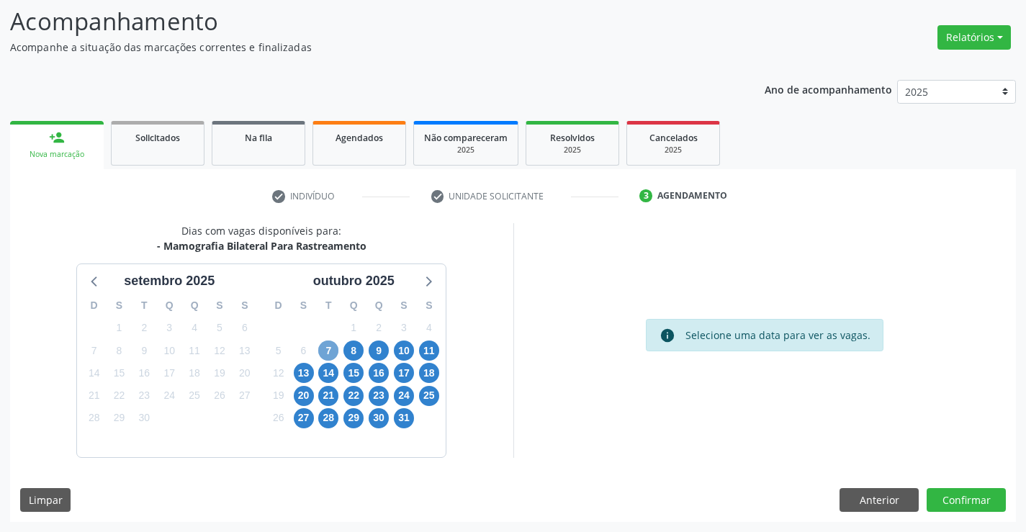
click at [330, 351] on span "7" at bounding box center [328, 350] width 20 height 20
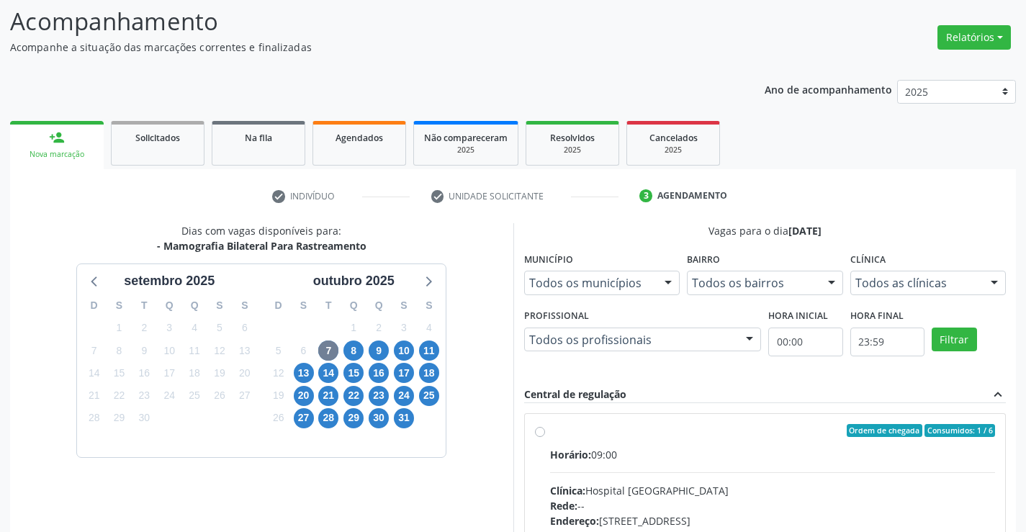
click at [550, 434] on label "Ordem de chegada Consumidos: 1 / 6 Horário: 09:00 Clínica: Hospital [GEOGRAPHIC…" at bounding box center [773, 534] width 446 height 221
click at [538, 434] on input "Ordem de chegada Consumidos: 1 / 6 Horário: 09:00 Clínica: Hospital [GEOGRAPHIC…" at bounding box center [540, 430] width 10 height 13
radio input "true"
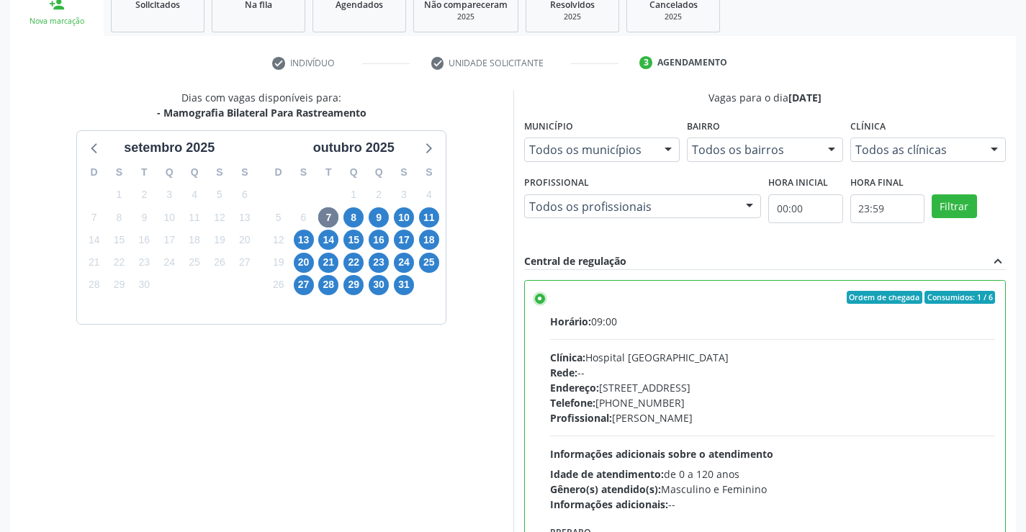
scroll to position [328, 0]
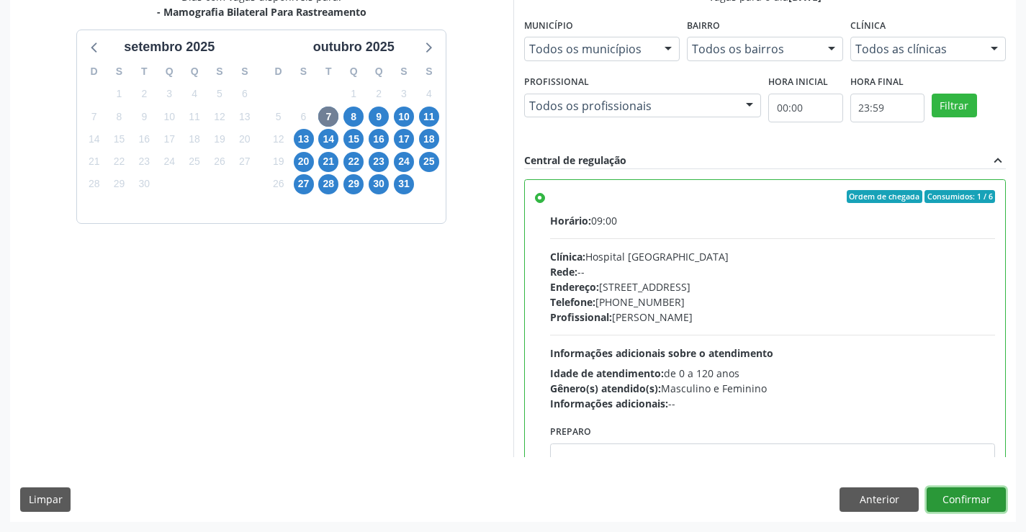
click at [959, 494] on button "Confirmar" at bounding box center [965, 499] width 79 height 24
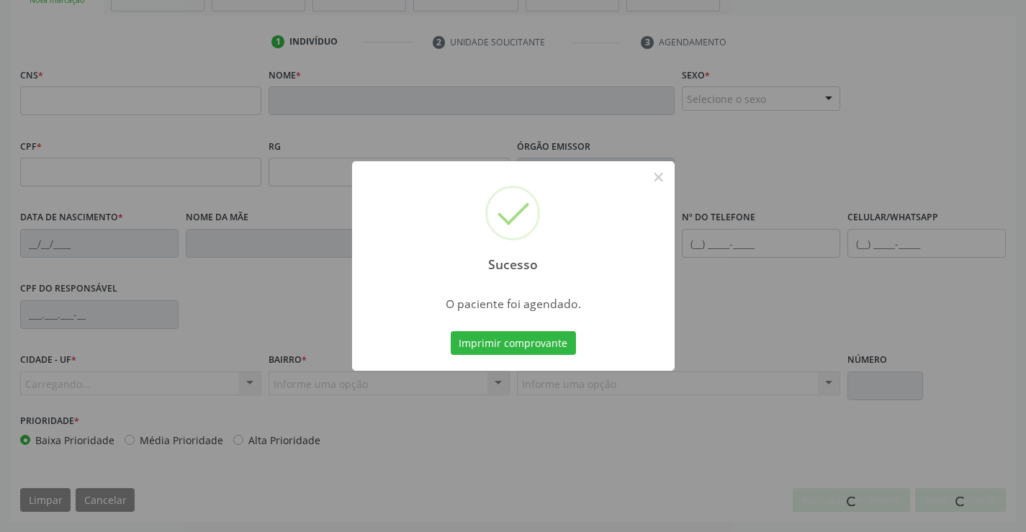
scroll to position [248, 0]
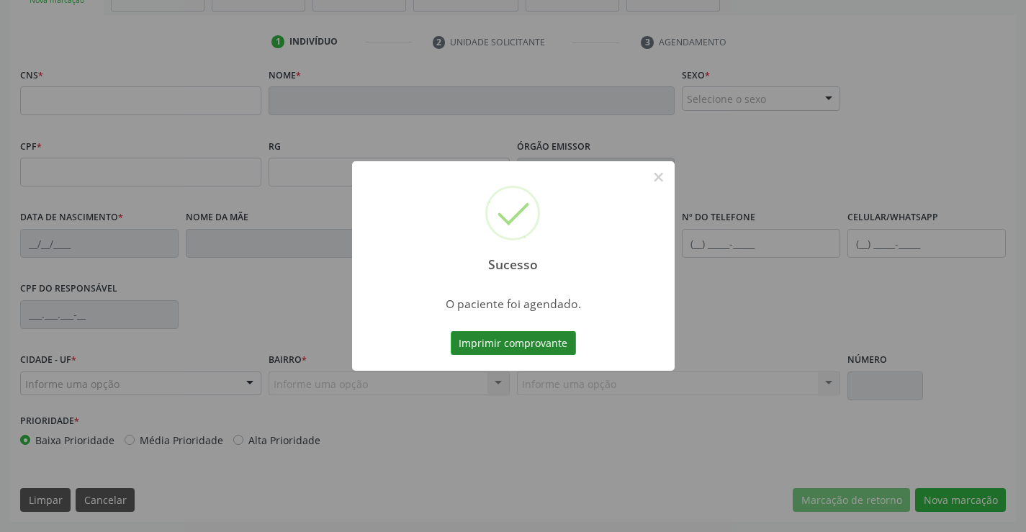
click at [524, 338] on button "Imprimir comprovante" at bounding box center [513, 343] width 125 height 24
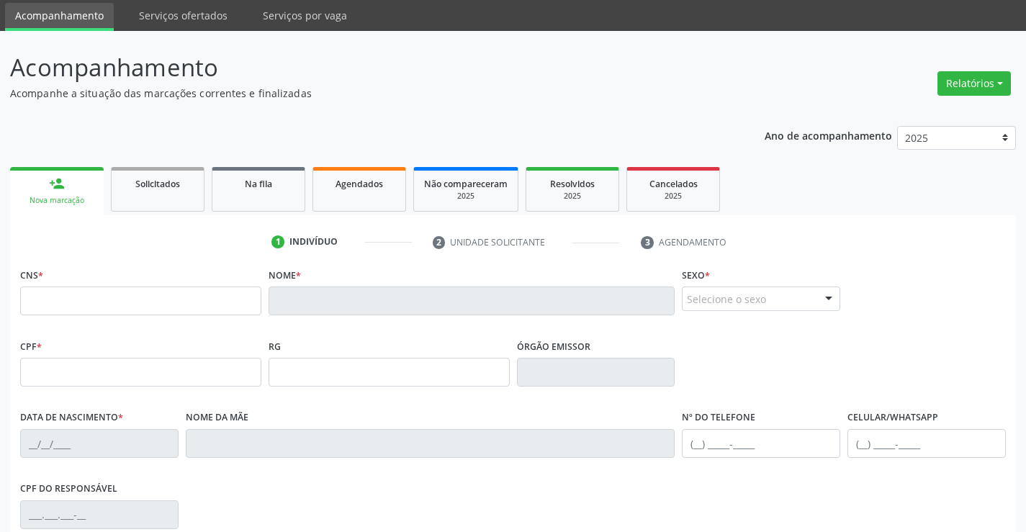
scroll to position [32, 0]
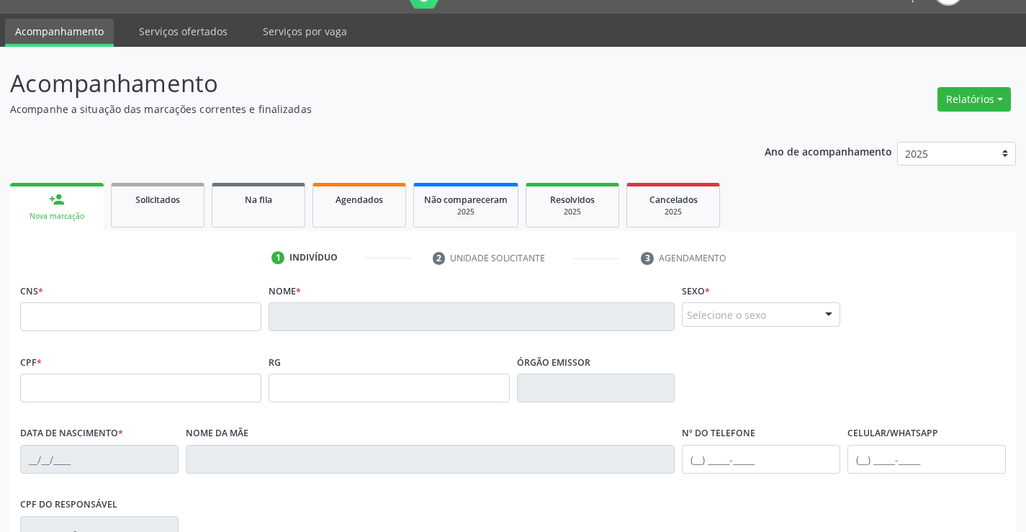
click at [78, 211] on div "Nova marcação" at bounding box center [56, 216] width 73 height 11
click at [266, 202] on span "Na fila" at bounding box center [258, 200] width 27 height 12
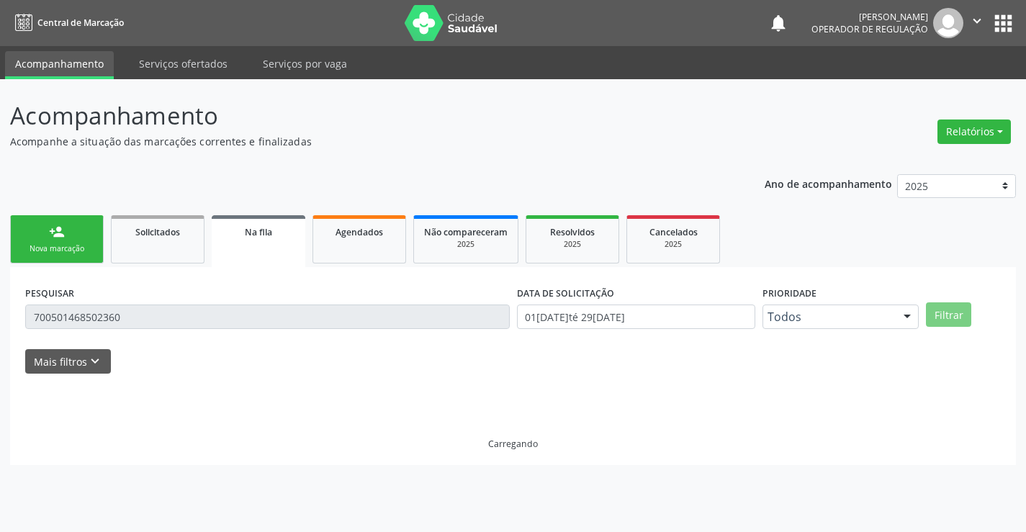
scroll to position [0, 0]
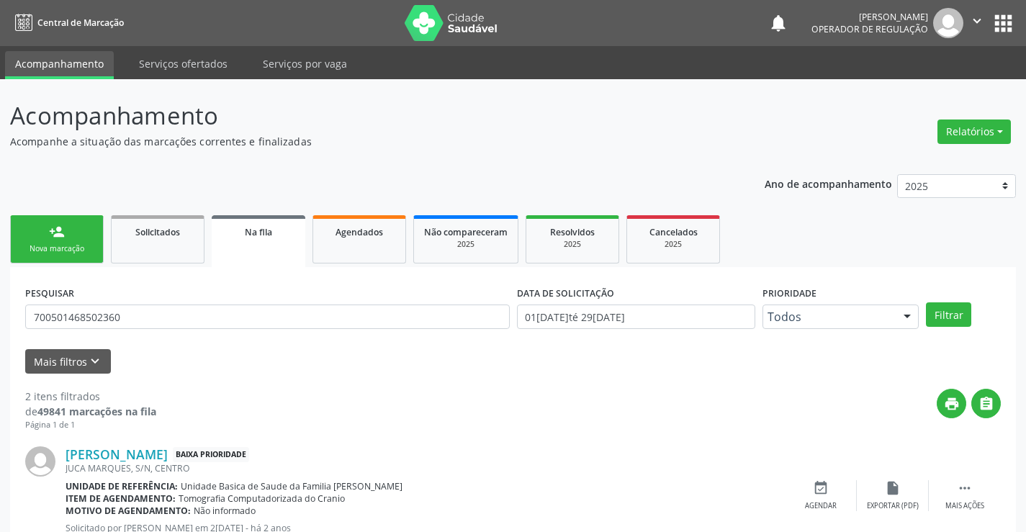
click at [91, 243] on div "Nova marcação" at bounding box center [57, 248] width 72 height 11
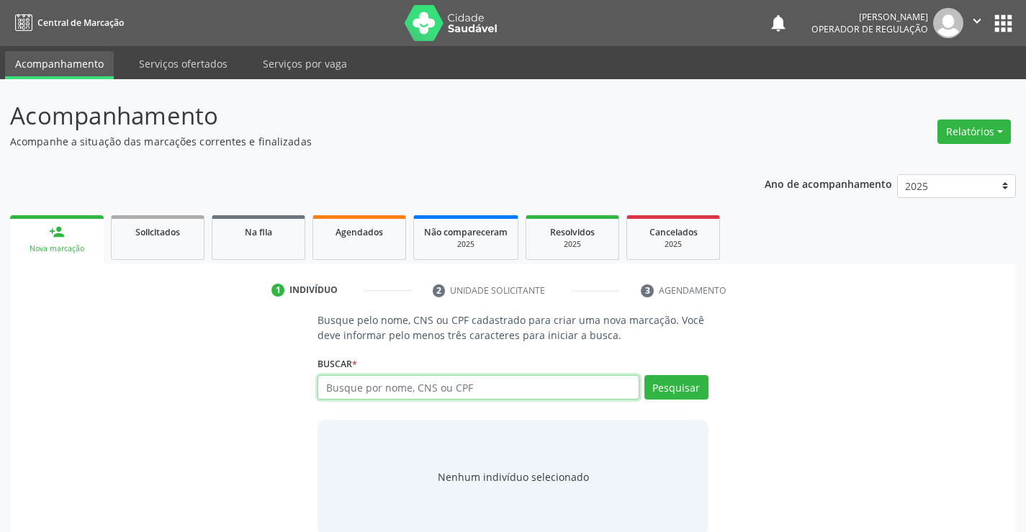
click at [484, 392] on input "text" at bounding box center [477, 387] width 321 height 24
type input "700501468502360"
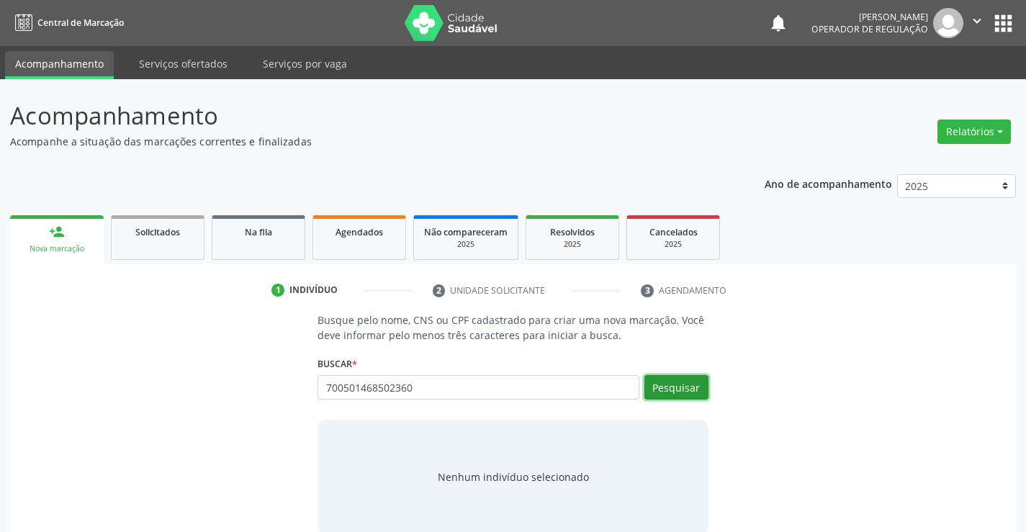
click at [671, 384] on button "Pesquisar" at bounding box center [676, 387] width 64 height 24
type input "700501468502360"
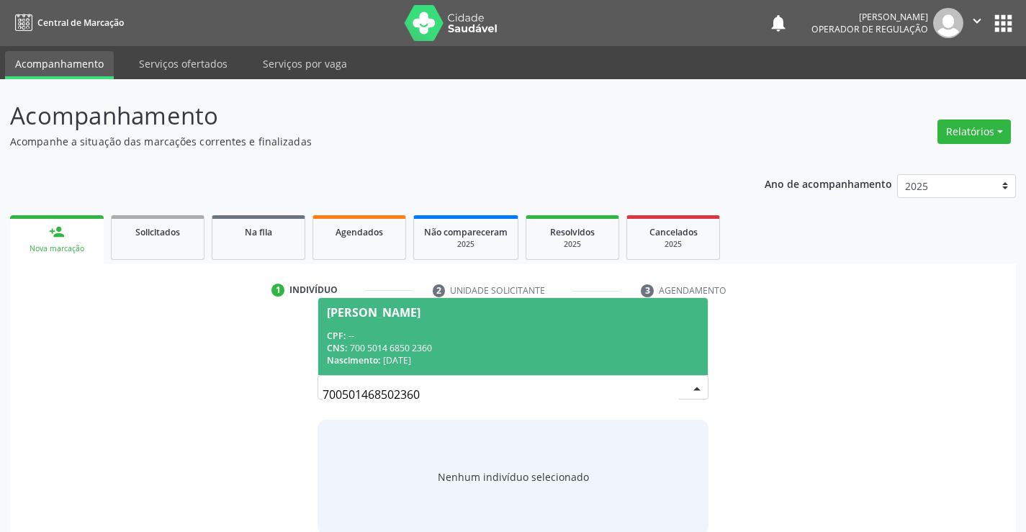
click at [563, 333] on div "CPF: --" at bounding box center [512, 336] width 371 height 12
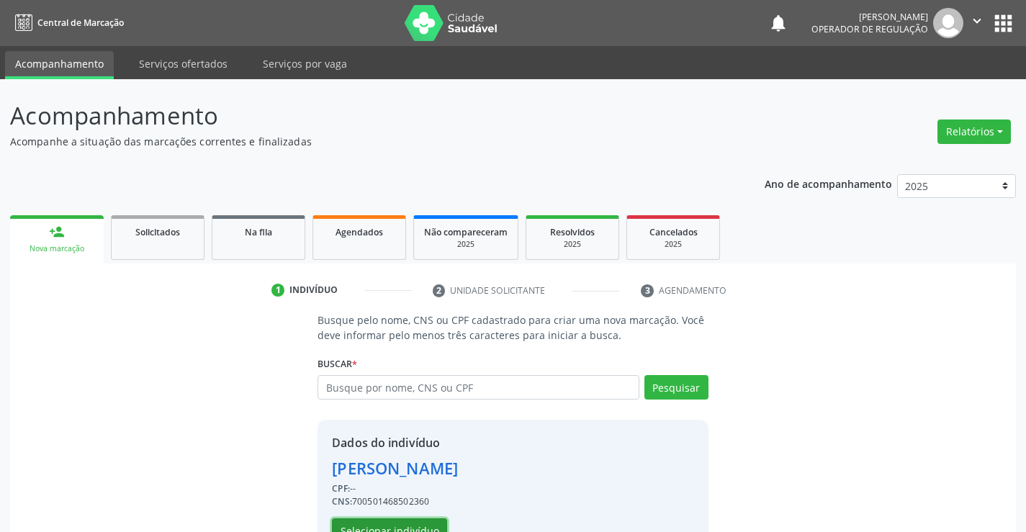
click at [407, 524] on button "Selecionar indivíduo" at bounding box center [389, 530] width 115 height 24
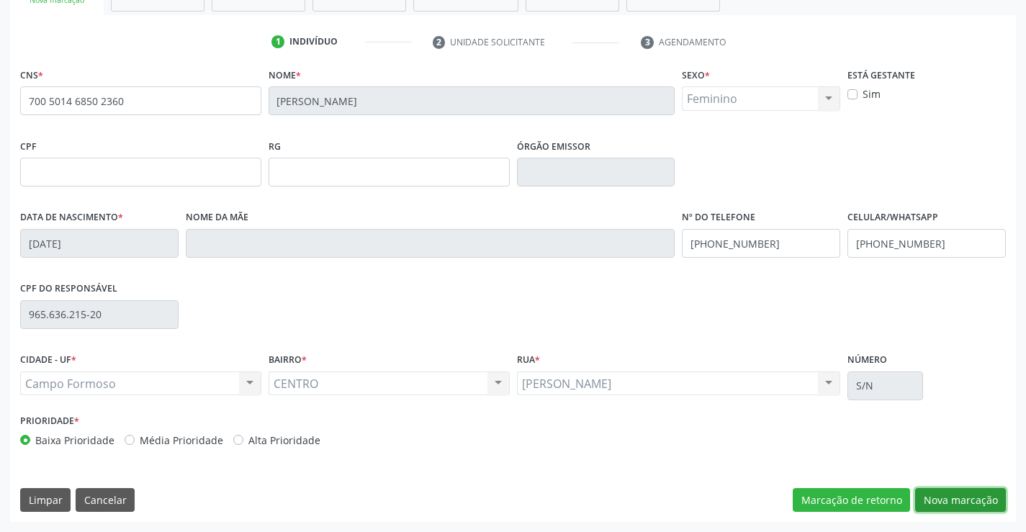
click at [958, 494] on button "Nova marcação" at bounding box center [960, 500] width 91 height 24
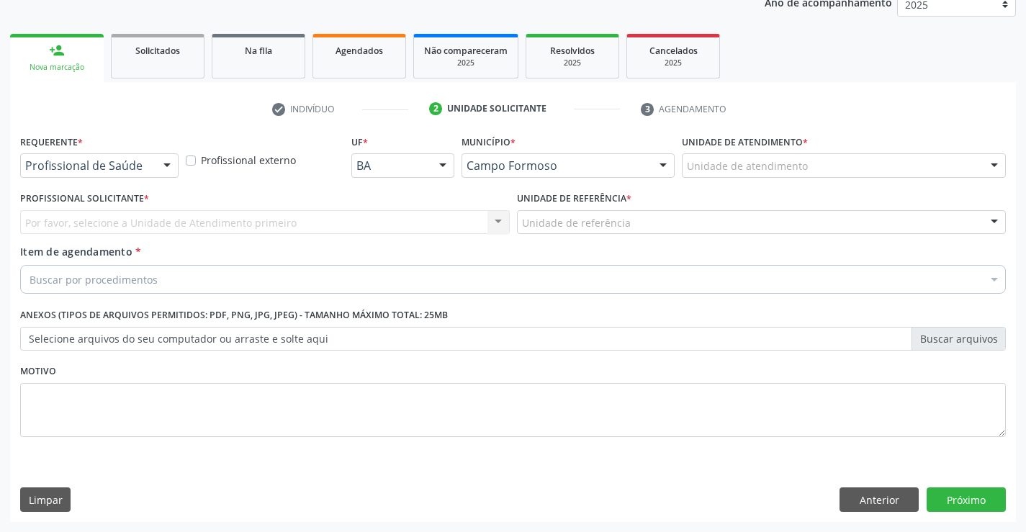
click at [170, 167] on div at bounding box center [167, 166] width 22 height 24
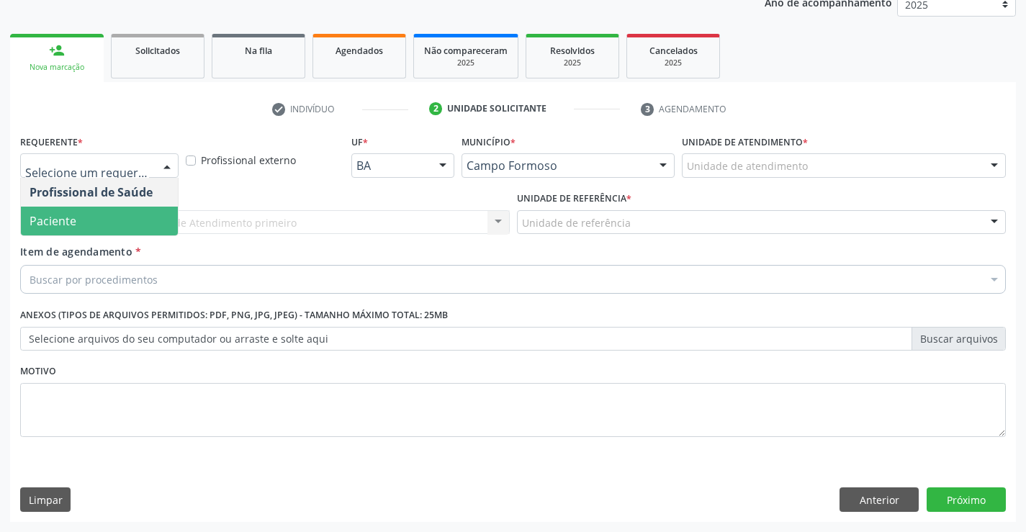
click at [111, 230] on span "Paciente" at bounding box center [99, 221] width 157 height 29
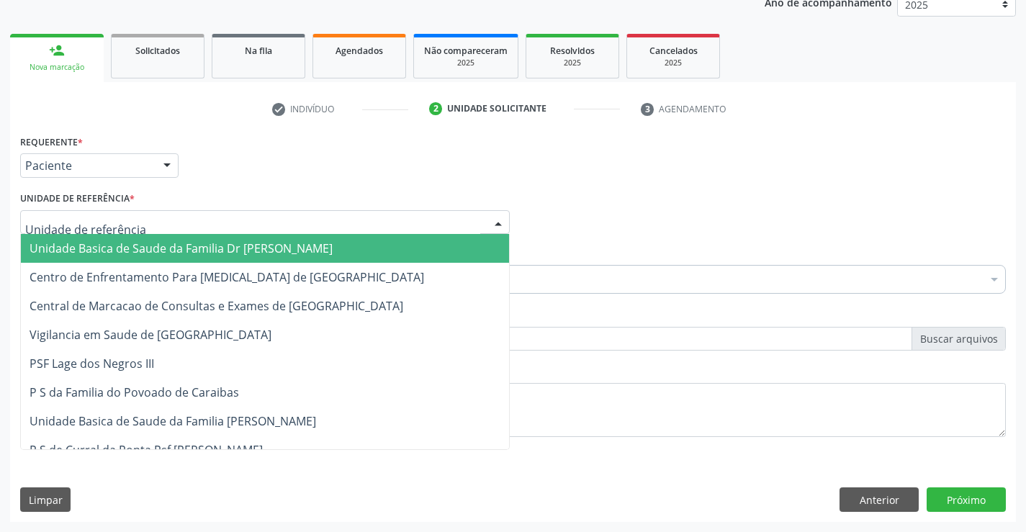
click at [181, 225] on div at bounding box center [264, 222] width 489 height 24
click at [181, 243] on span "Unidade Basica de Saude da Familia Dr [PERSON_NAME]" at bounding box center [181, 248] width 303 height 16
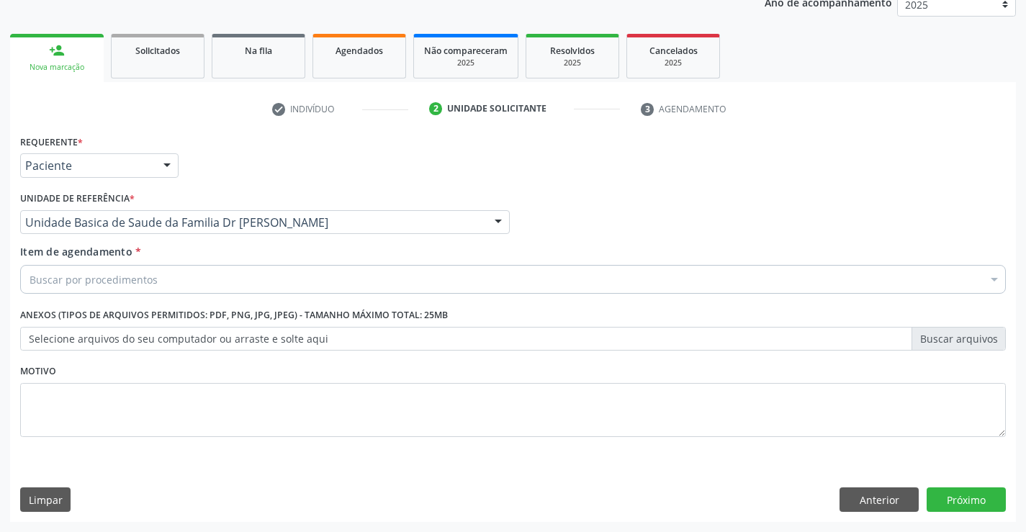
click at [187, 281] on div "Buscar por procedimentos" at bounding box center [512, 279] width 985 height 29
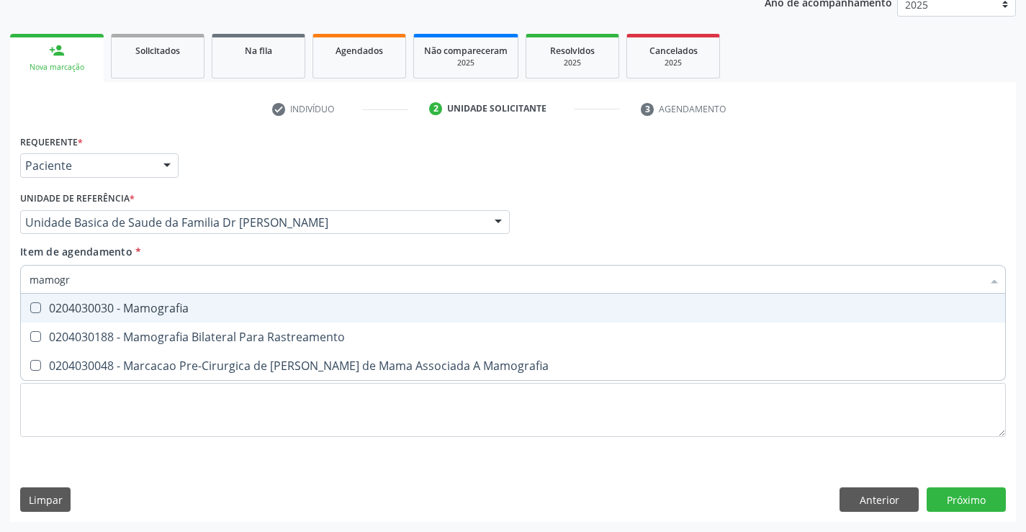
type input "mamogra"
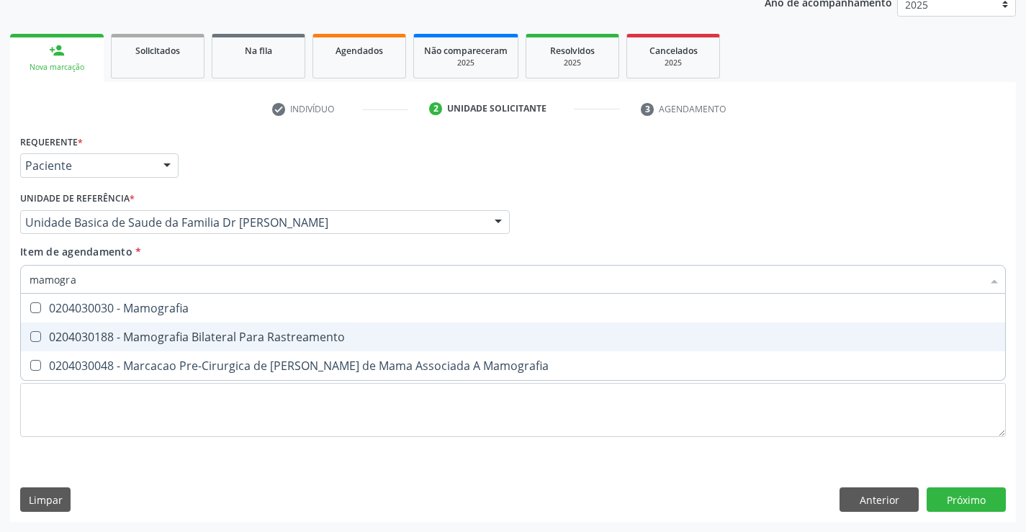
click at [212, 335] on div "0204030188 - Mamografia Bilateral Para Rastreamento" at bounding box center [513, 337] width 967 height 12
checkbox Rastreamento "true"
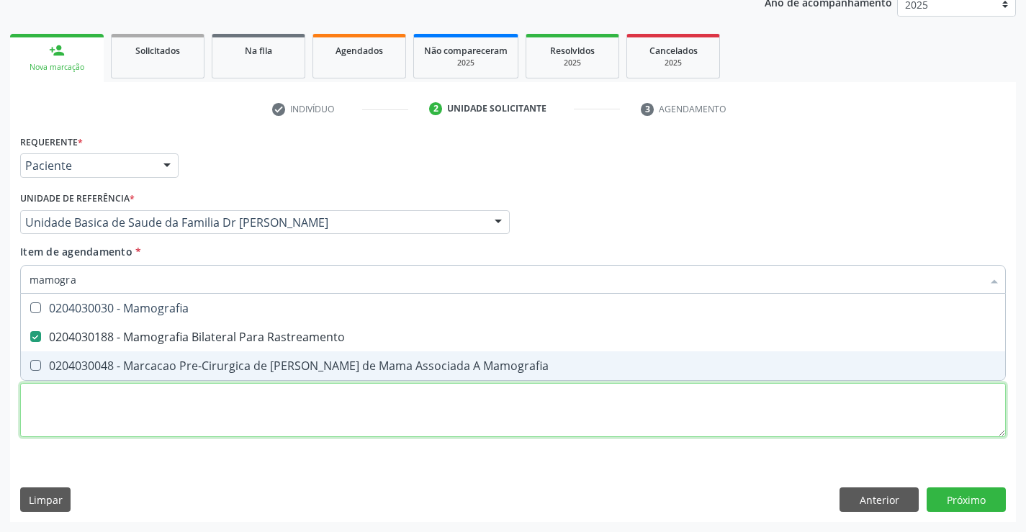
click at [254, 402] on div "Requerente * Paciente Profissional de Saúde Paciente Nenhum resultado encontrad…" at bounding box center [512, 294] width 985 height 326
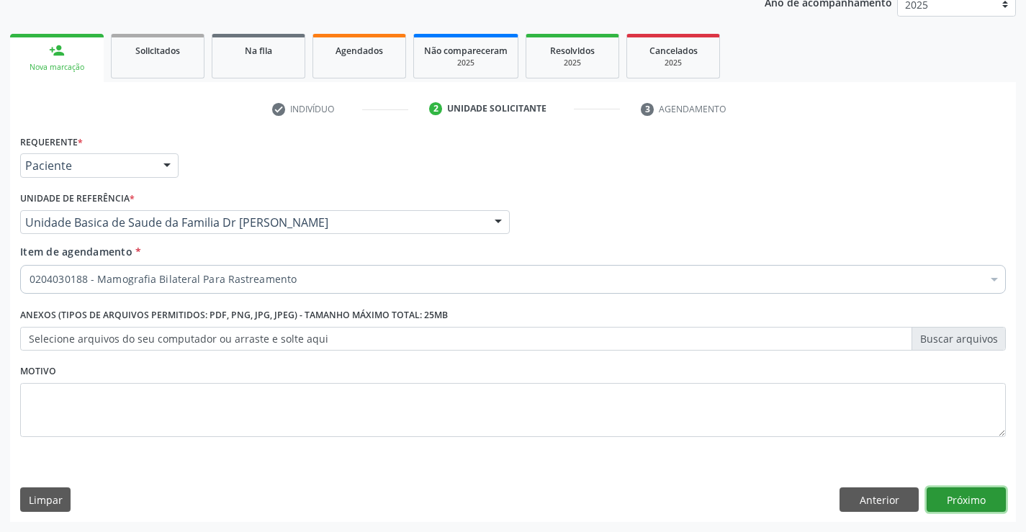
click at [957, 494] on button "Próximo" at bounding box center [965, 499] width 79 height 24
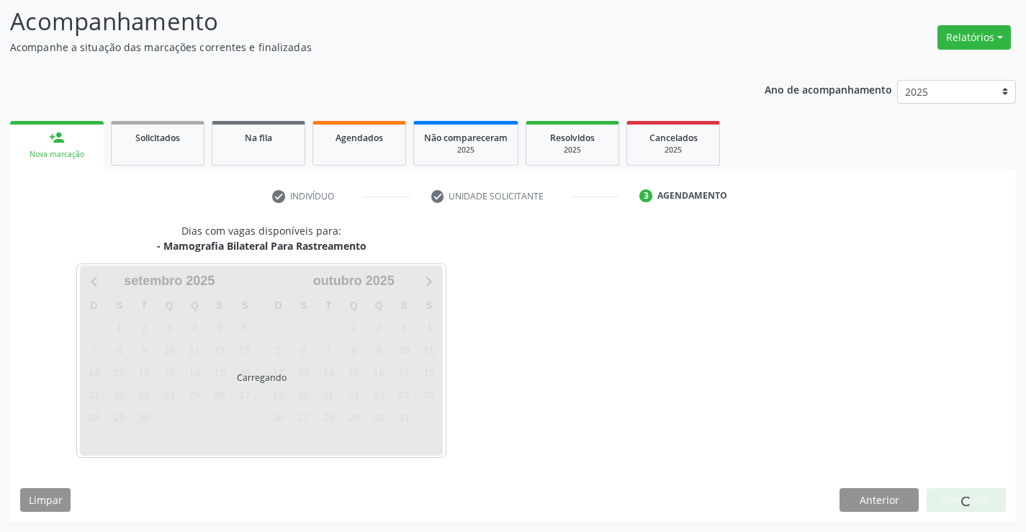
scroll to position [94, 0]
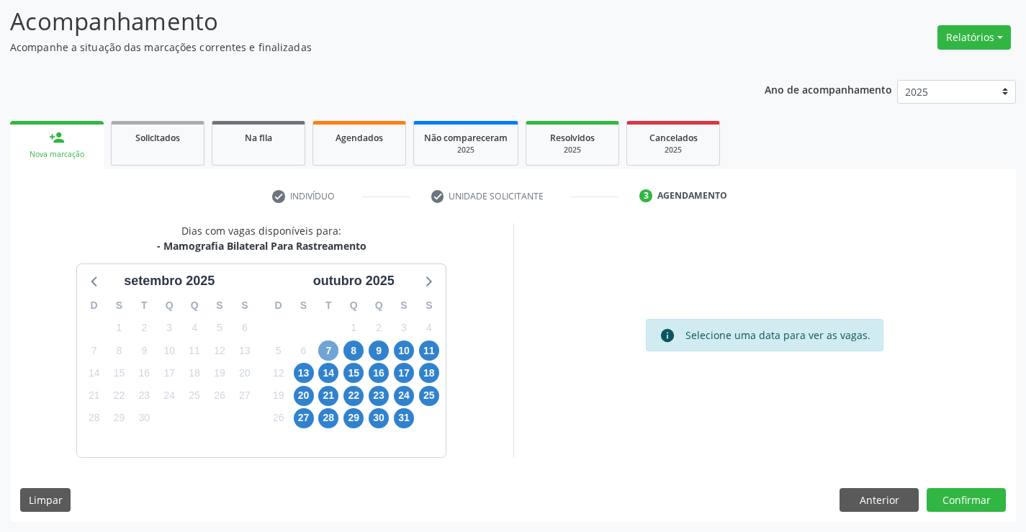
click at [326, 344] on span "7" at bounding box center [328, 350] width 20 height 20
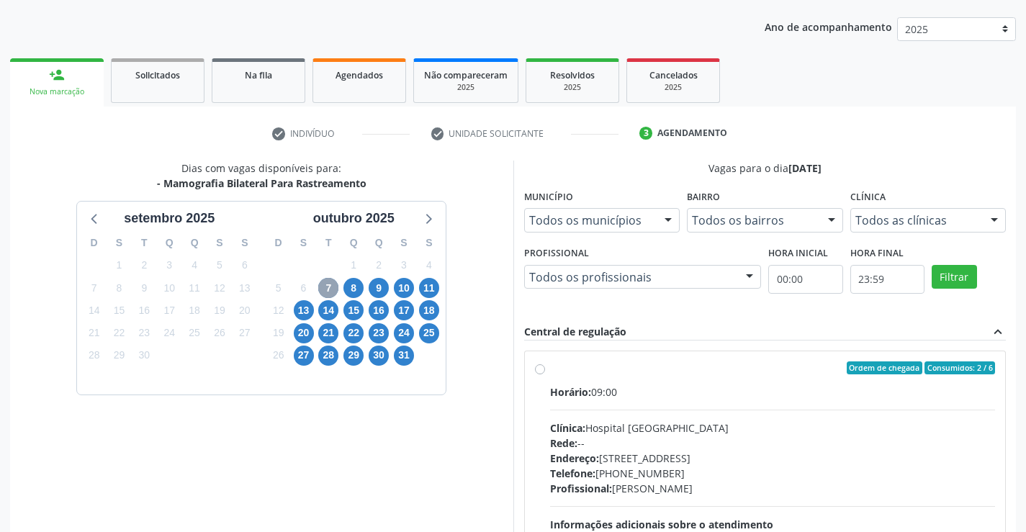
scroll to position [238, 0]
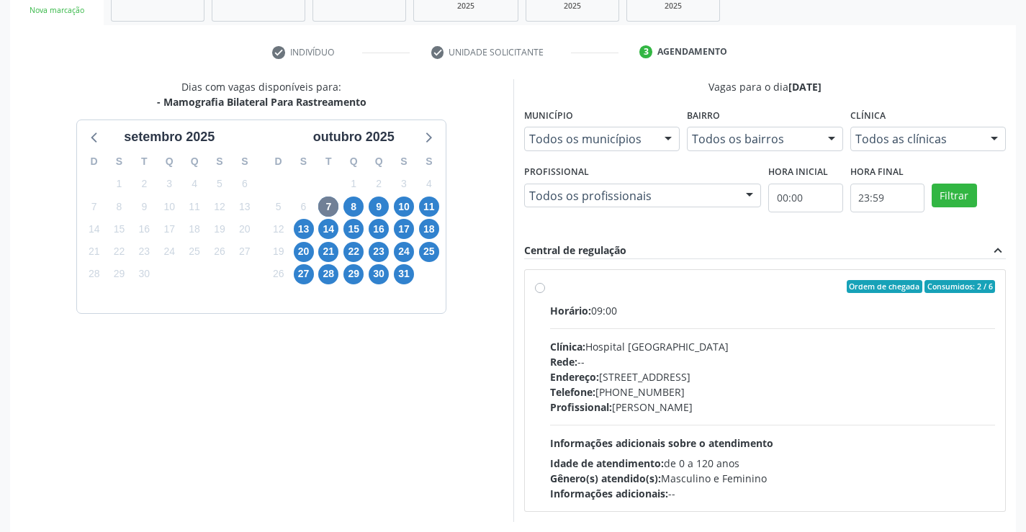
click at [550, 291] on label "Ordem de chegada Consumidos: 2 / 6 Horário: 09:00 Clínica: Hospital [GEOGRAPHIC…" at bounding box center [773, 390] width 446 height 221
click at [537, 291] on input "Ordem de chegada Consumidos: 2 / 6 Horário: 09:00 Clínica: Hospital [GEOGRAPHIC…" at bounding box center [540, 286] width 10 height 13
radio input "true"
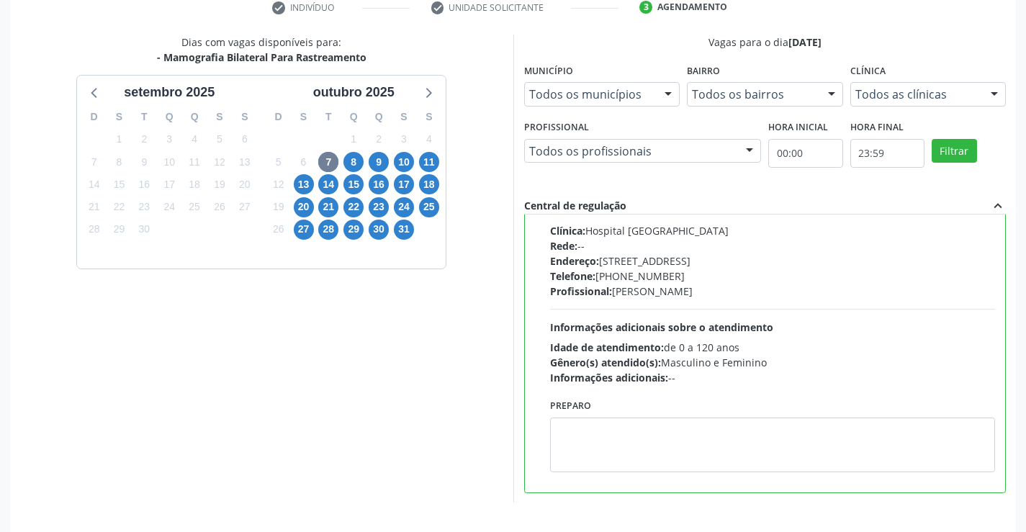
scroll to position [328, 0]
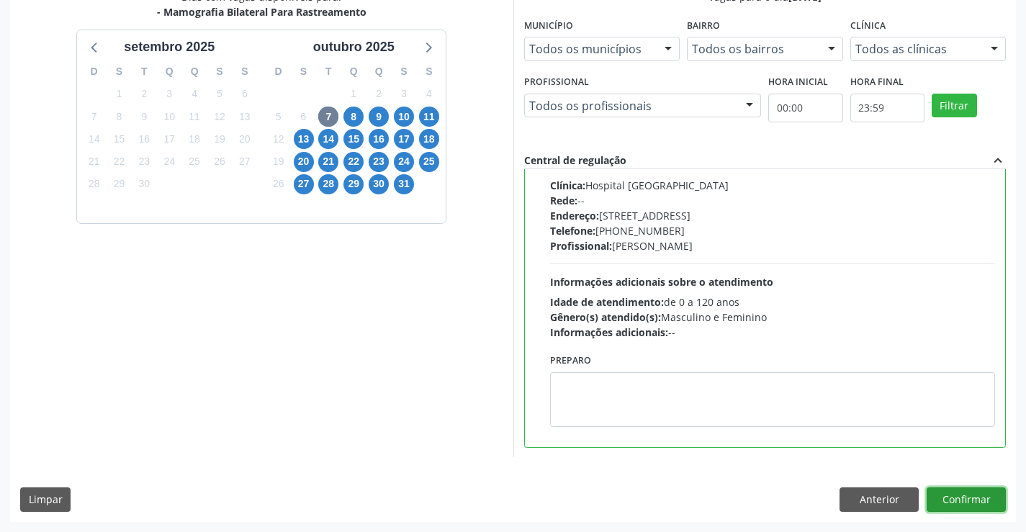
click at [959, 502] on button "Confirmar" at bounding box center [965, 499] width 79 height 24
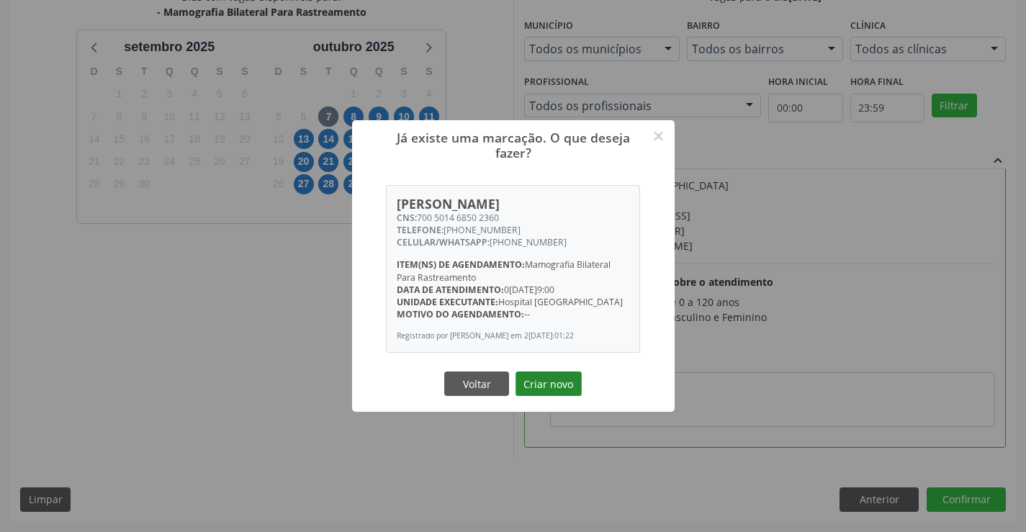
click at [575, 395] on button "Criar novo" at bounding box center [548, 383] width 66 height 24
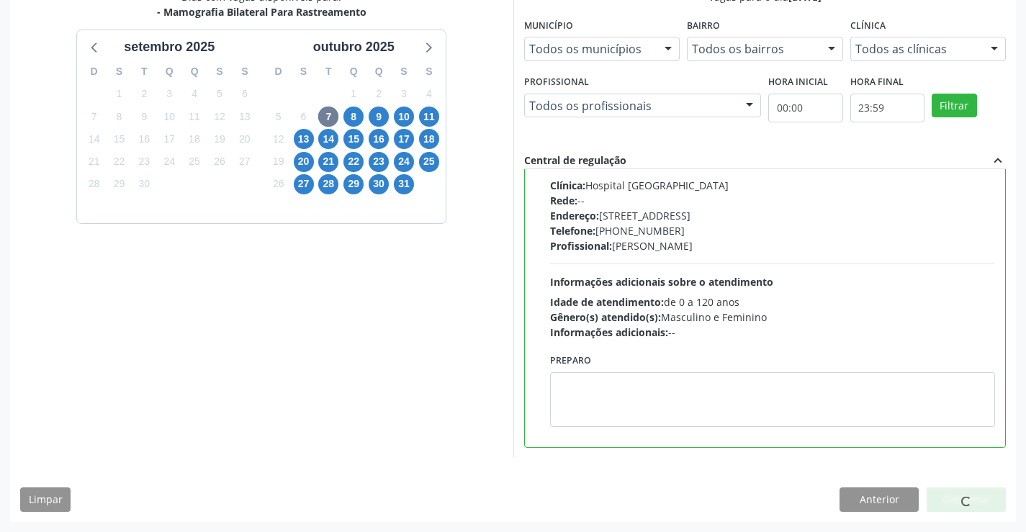
scroll to position [248, 0]
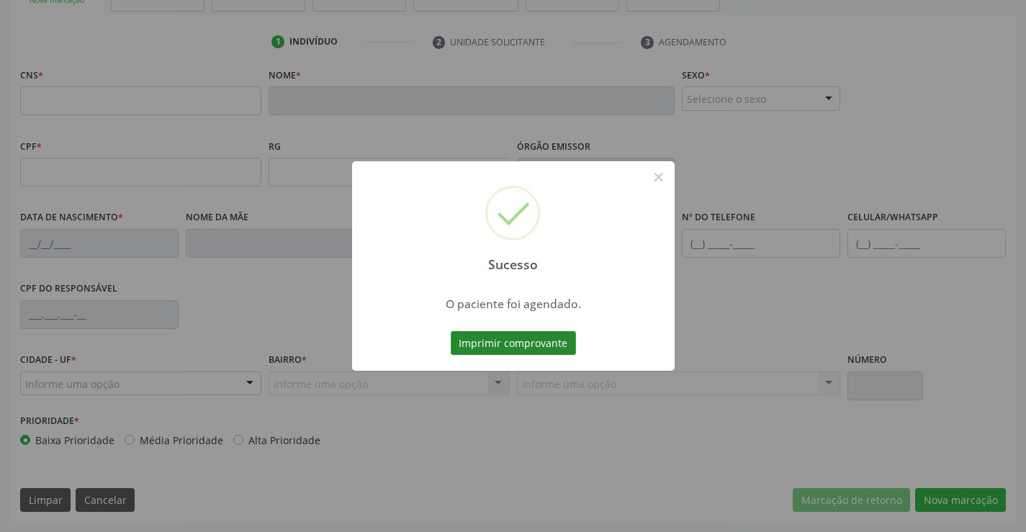
click at [547, 340] on button "Imprimir comprovante" at bounding box center [513, 343] width 125 height 24
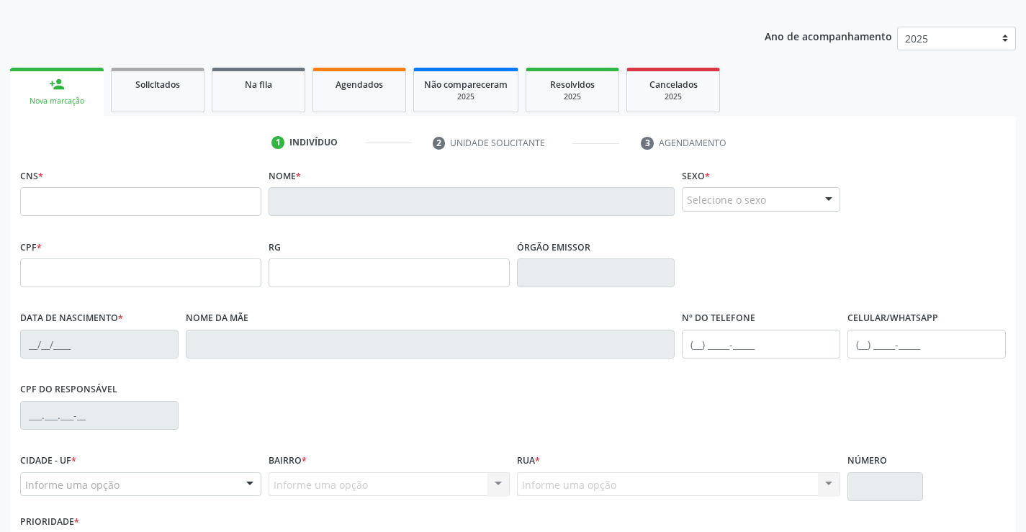
scroll to position [0, 0]
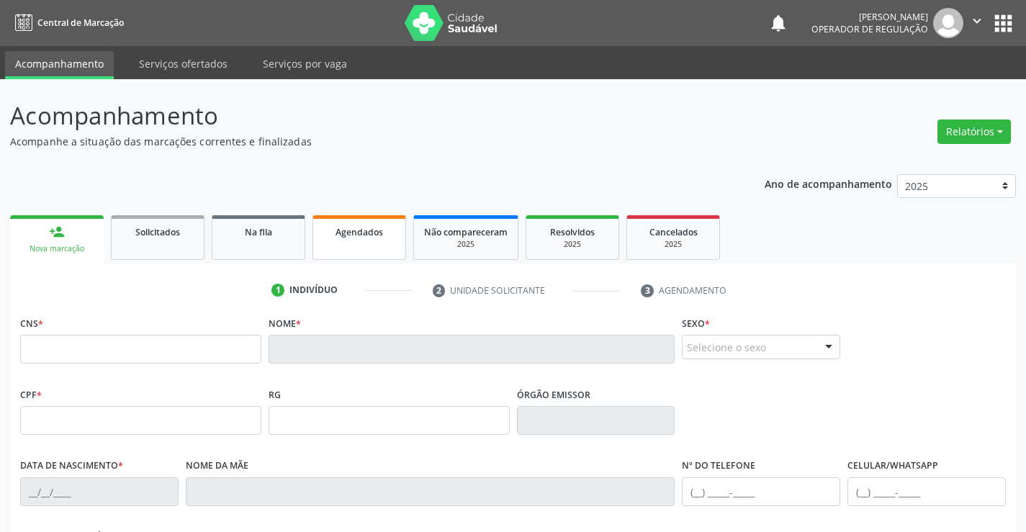
click at [342, 240] on link "Agendados" at bounding box center [359, 237] width 94 height 45
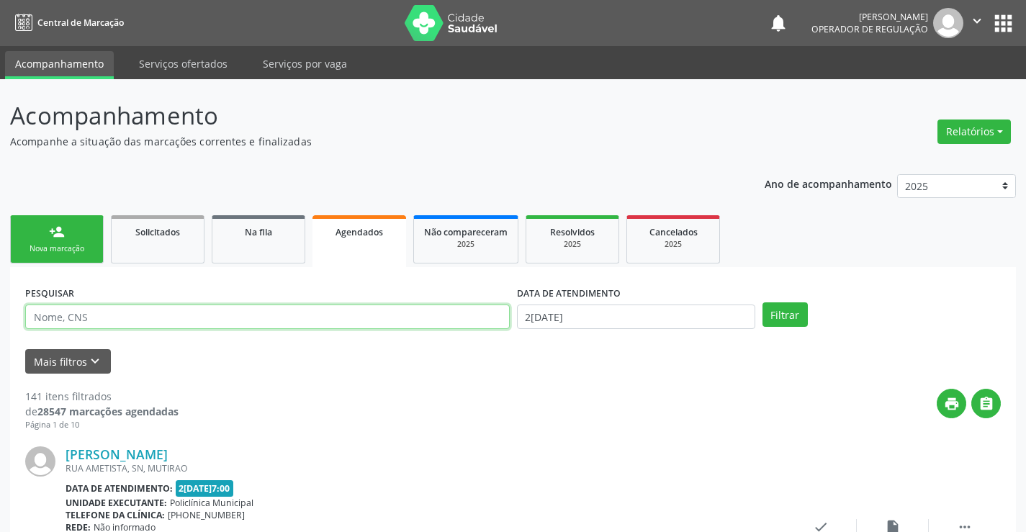
click at [176, 317] on input "text" at bounding box center [267, 316] width 484 height 24
type input "700501468502360"
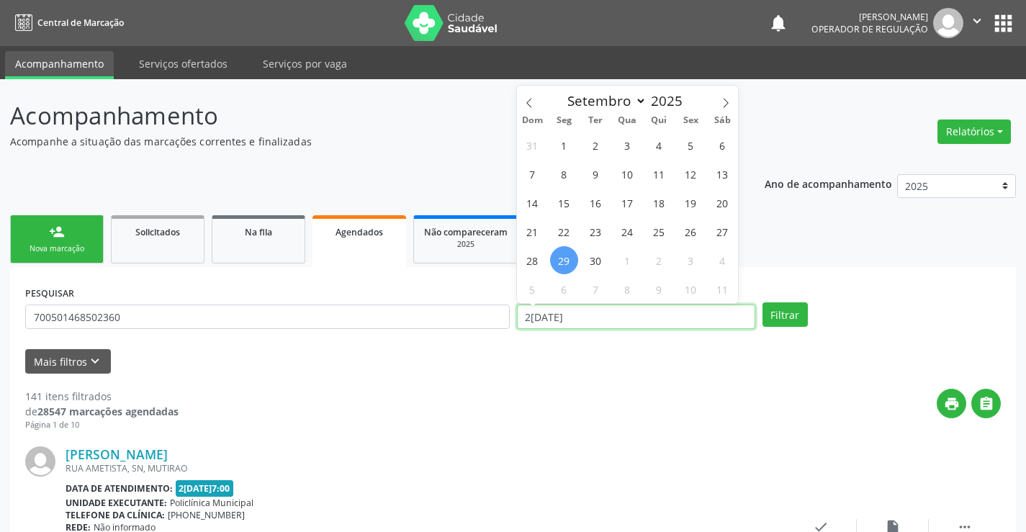
click at [601, 315] on input "2[DATE]" at bounding box center [636, 316] width 238 height 24
click at [728, 101] on icon at bounding box center [725, 103] width 10 height 10
select select "9"
click at [566, 176] on span "6" at bounding box center [564, 174] width 28 height 28
type input "0[DATE]"
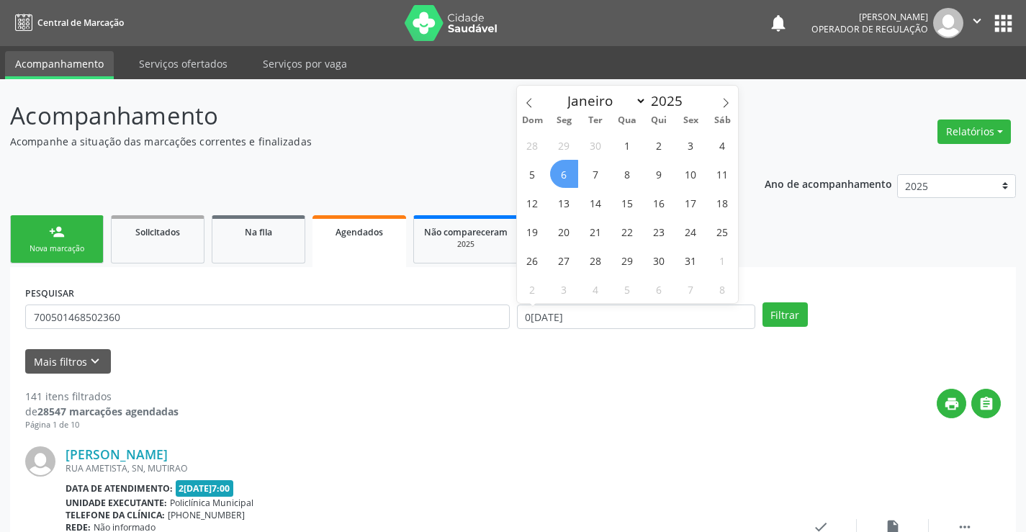
click at [566, 171] on span "6" at bounding box center [564, 174] width 28 height 28
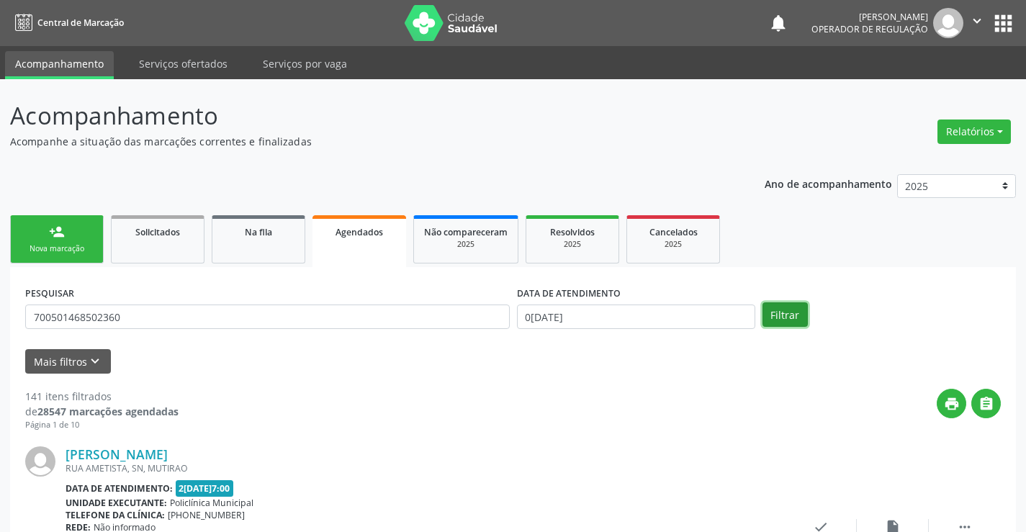
click at [777, 319] on button "Filtrar" at bounding box center [784, 314] width 45 height 24
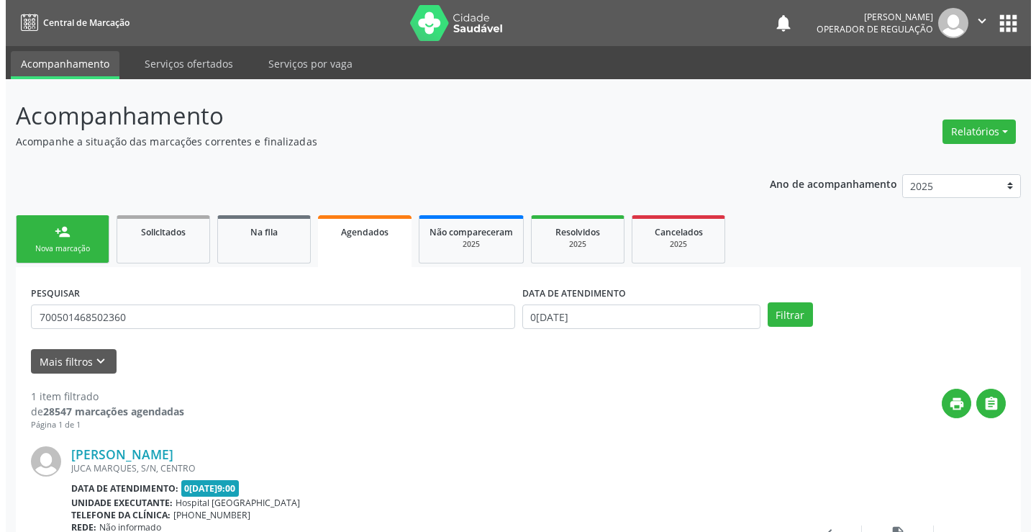
scroll to position [143, 0]
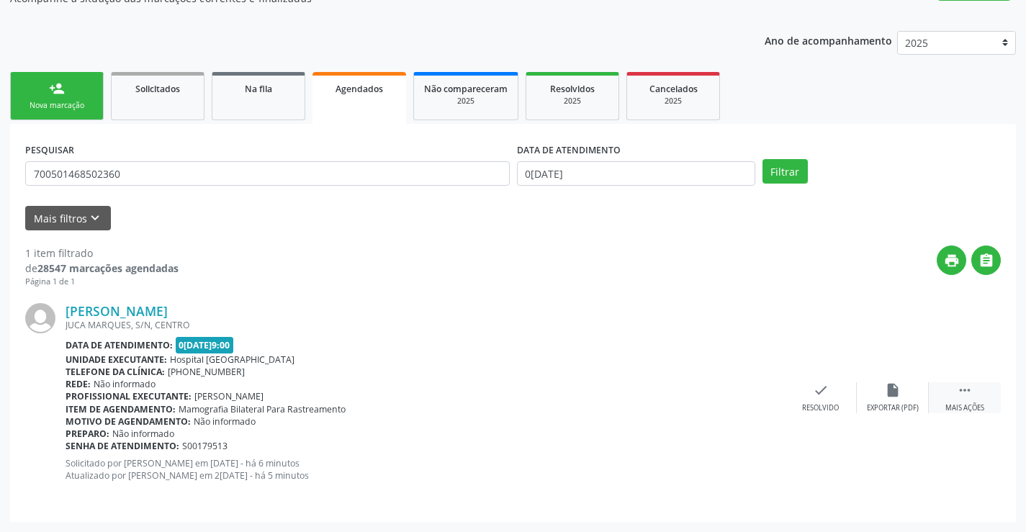
click at [967, 387] on icon "" at bounding box center [965, 390] width 16 height 16
click at [746, 389] on icon "cancel" at bounding box center [749, 390] width 16 height 16
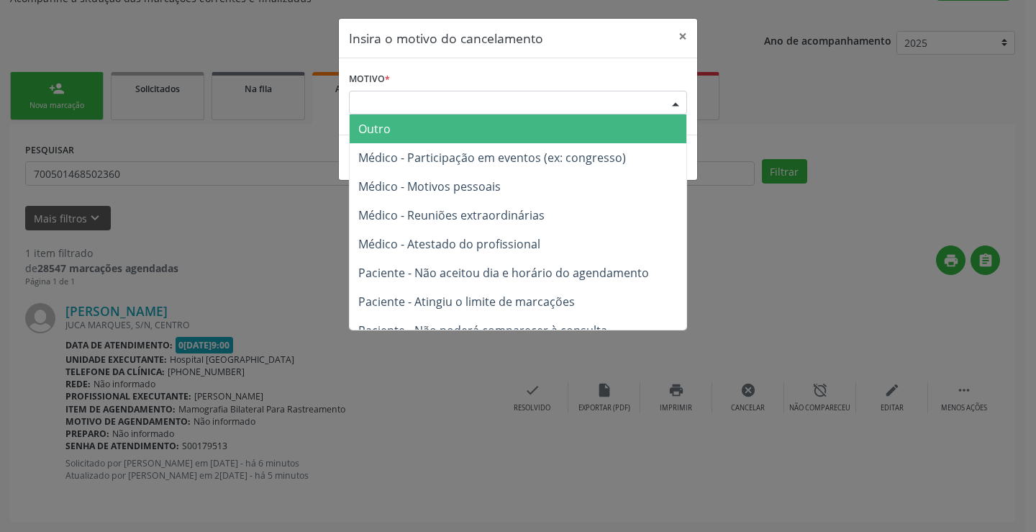
click at [569, 102] on div "Escolha o motivo" at bounding box center [518, 103] width 338 height 24
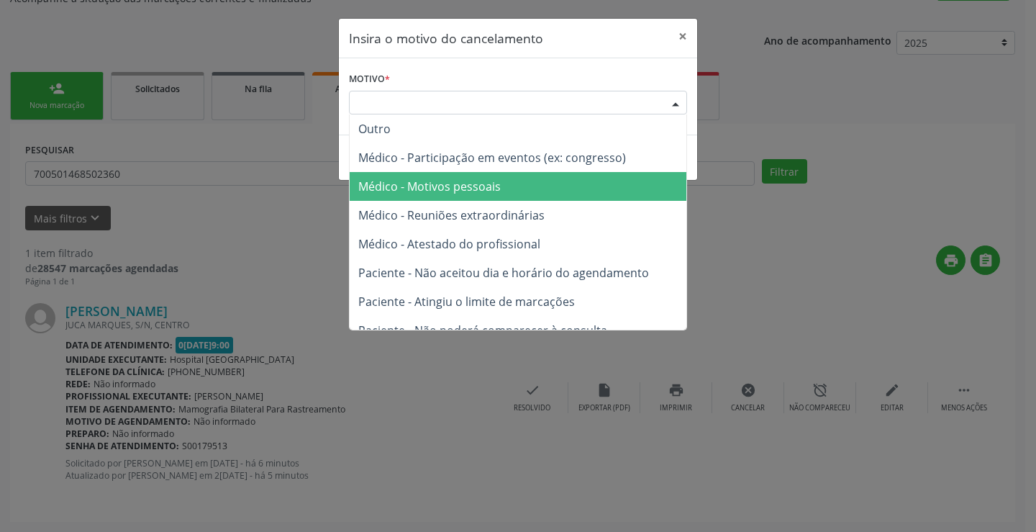
click at [520, 197] on span "Médico - Motivos pessoais" at bounding box center [518, 186] width 337 height 29
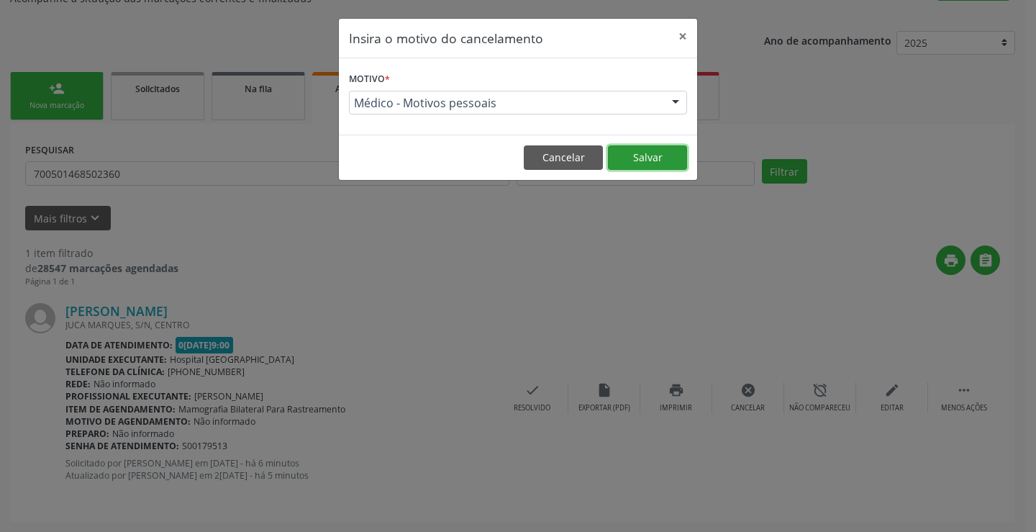
click at [641, 160] on button "Salvar" at bounding box center [647, 157] width 79 height 24
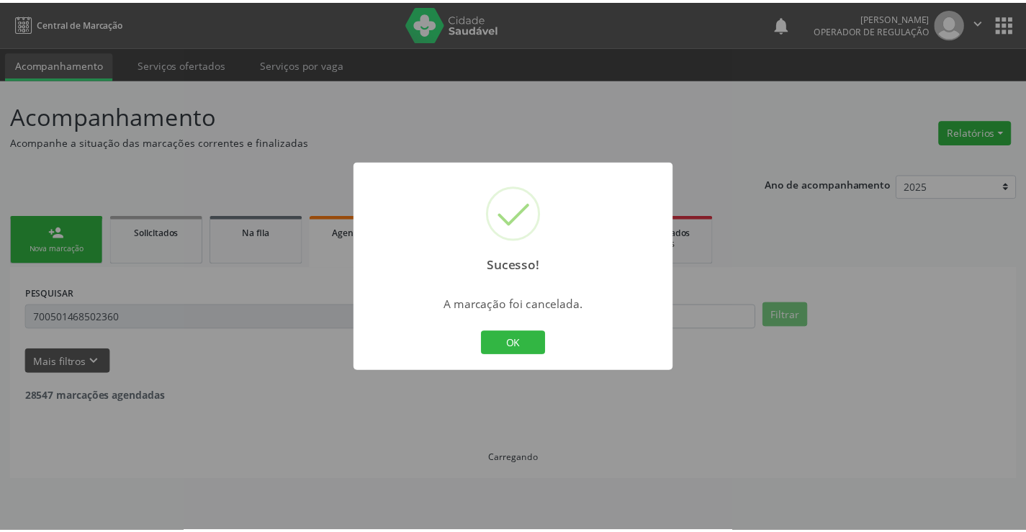
scroll to position [0, 0]
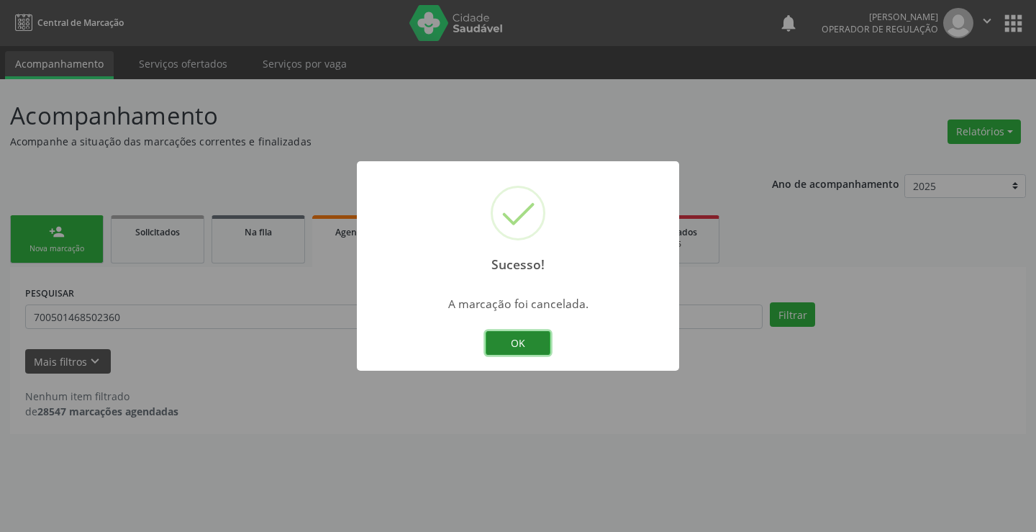
click at [530, 335] on button "OK" at bounding box center [518, 343] width 65 height 24
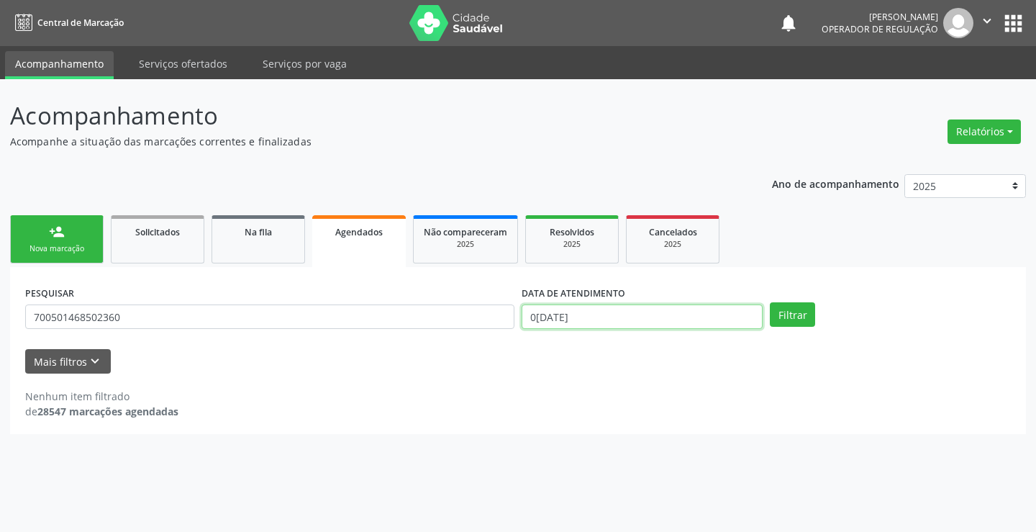
click at [621, 318] on input "0[DATE]" at bounding box center [642, 316] width 241 height 24
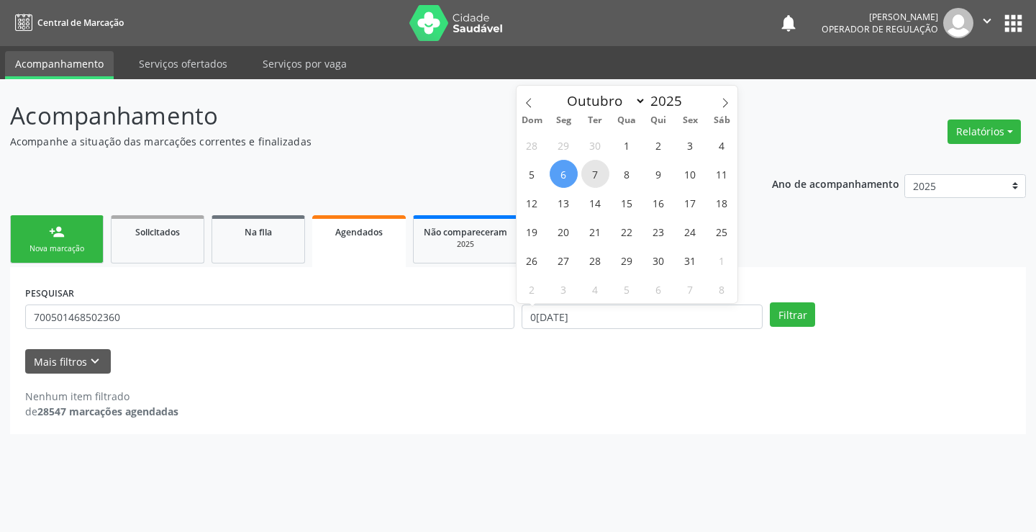
click at [597, 173] on span "7" at bounding box center [596, 174] width 28 height 28
type input "[DATE]"
click at [597, 173] on span "7" at bounding box center [596, 174] width 28 height 28
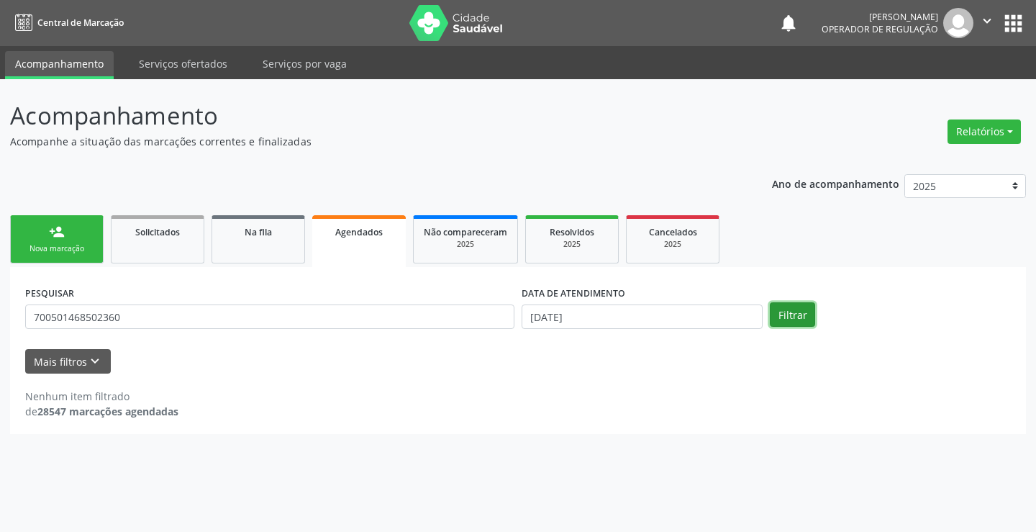
click at [807, 317] on button "Filtrar" at bounding box center [792, 314] width 45 height 24
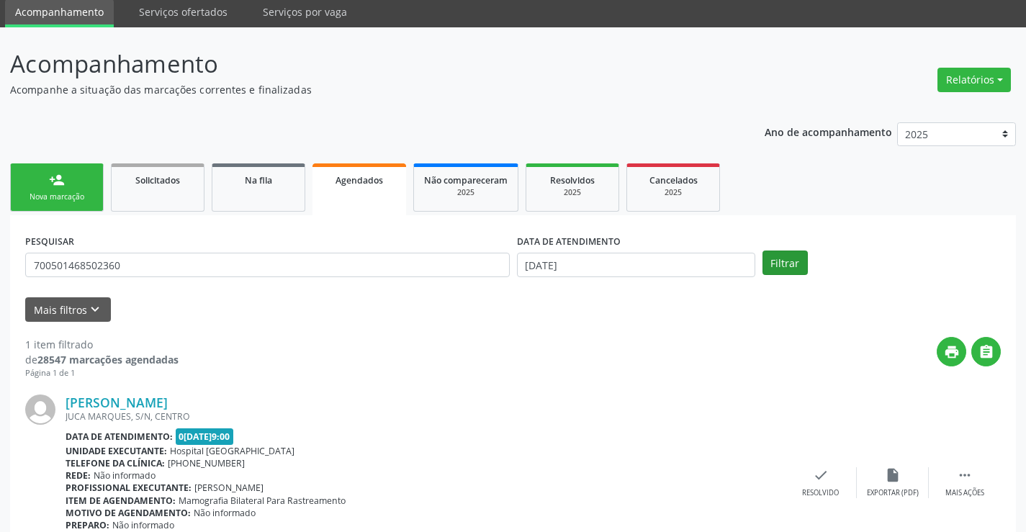
scroll to position [131, 0]
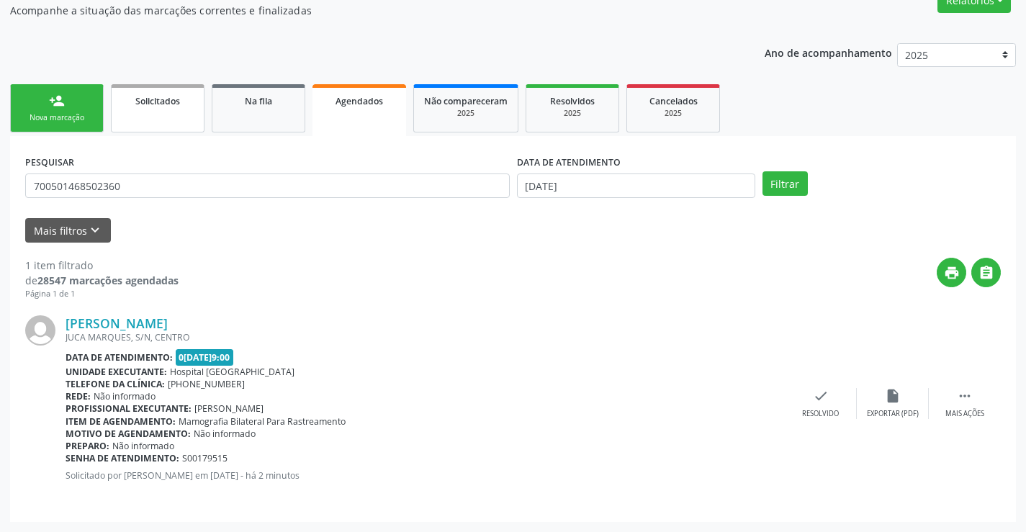
click at [168, 106] on span "Solicitados" at bounding box center [157, 101] width 45 height 12
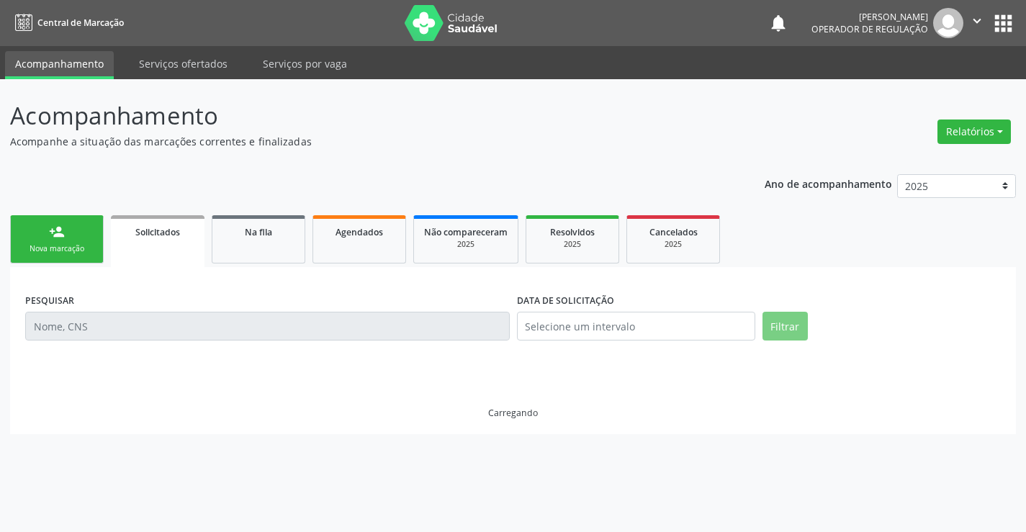
scroll to position [0, 0]
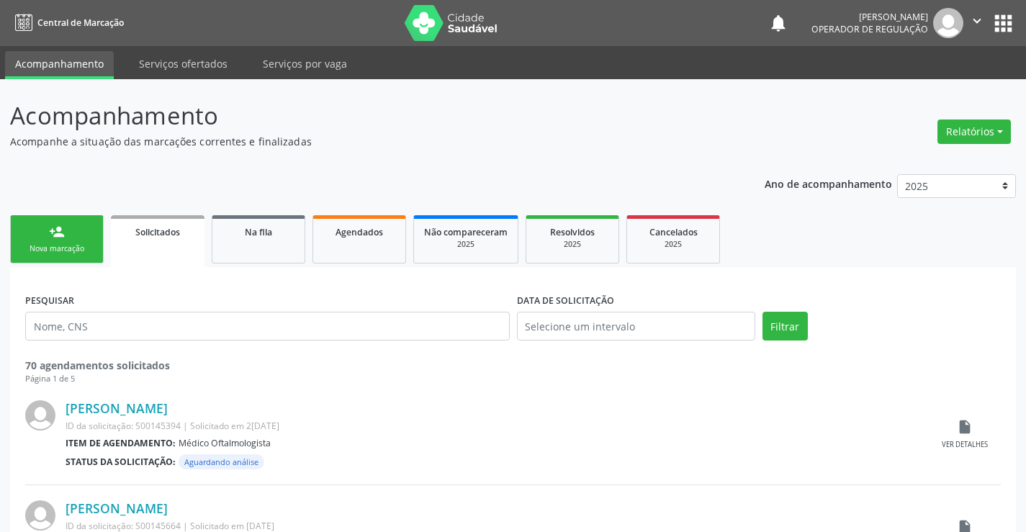
click at [91, 248] on div "Nova marcação" at bounding box center [57, 248] width 72 height 11
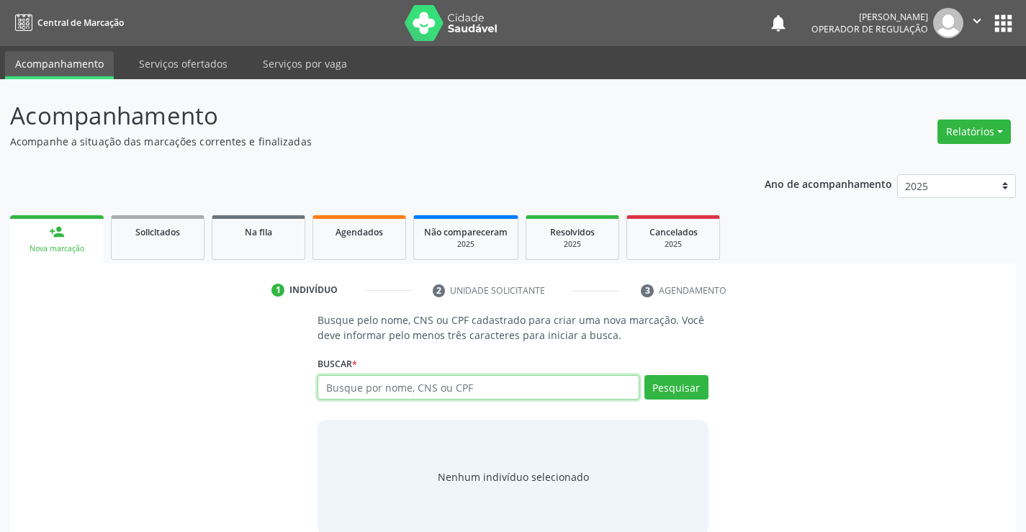
click at [379, 389] on input "text" at bounding box center [477, 387] width 321 height 24
type input "700900924692096"
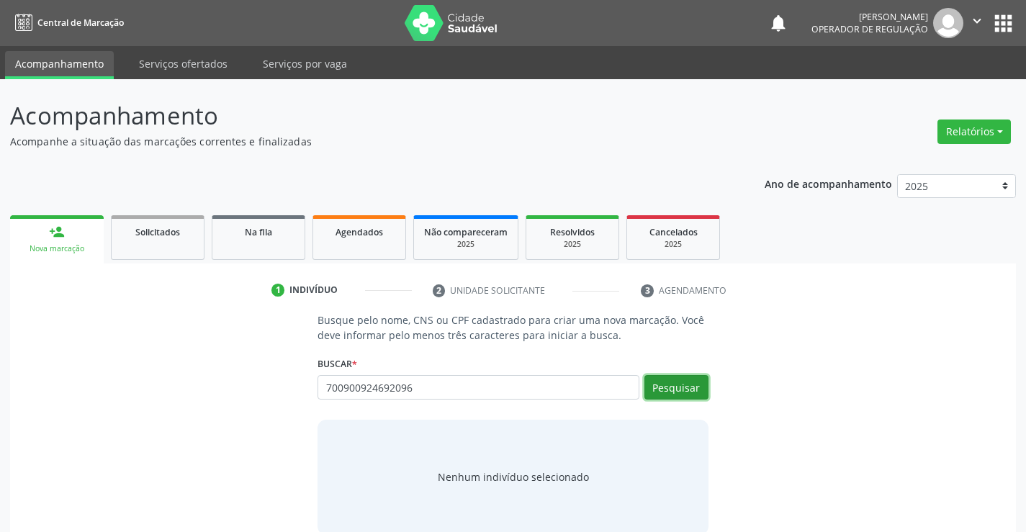
click at [666, 387] on button "Pesquisar" at bounding box center [676, 387] width 64 height 24
type input "700900924692096"
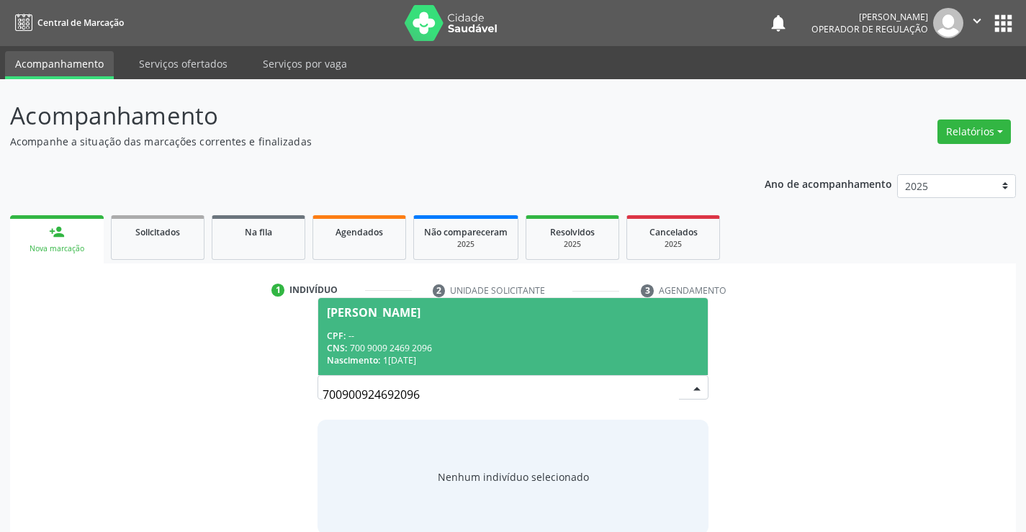
click at [574, 336] on div "CPF: --" at bounding box center [512, 336] width 371 height 12
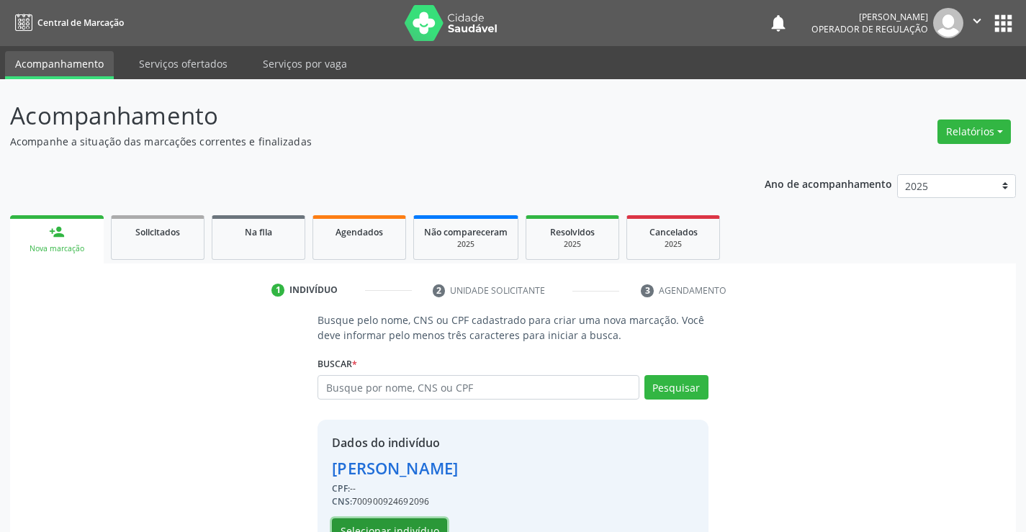
click at [405, 523] on button "Selecionar indivíduo" at bounding box center [389, 530] width 115 height 24
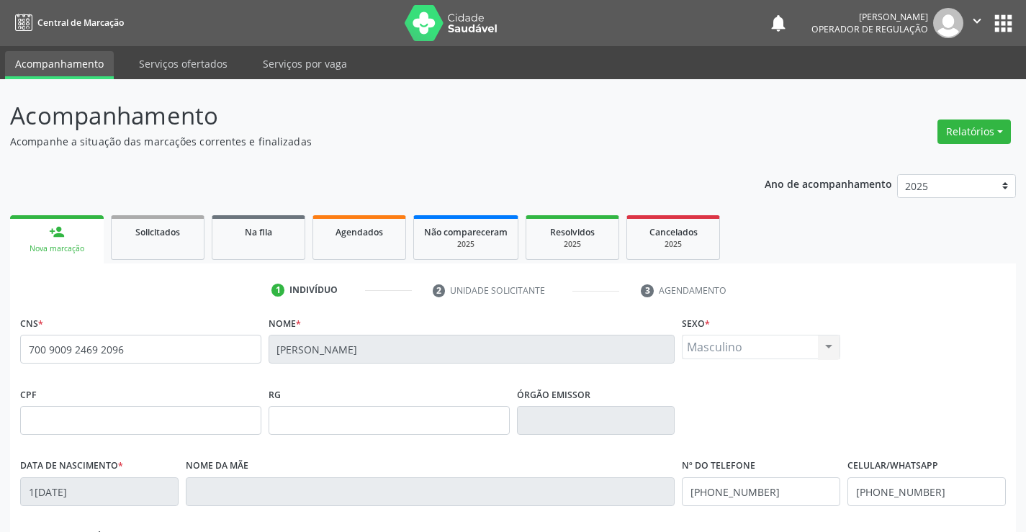
scroll to position [248, 0]
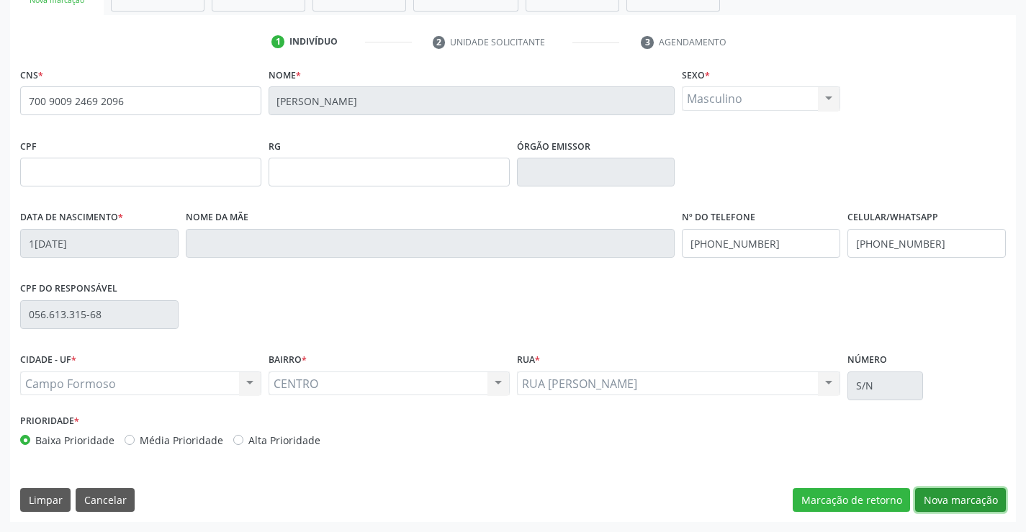
click at [950, 492] on button "Nova marcação" at bounding box center [960, 500] width 91 height 24
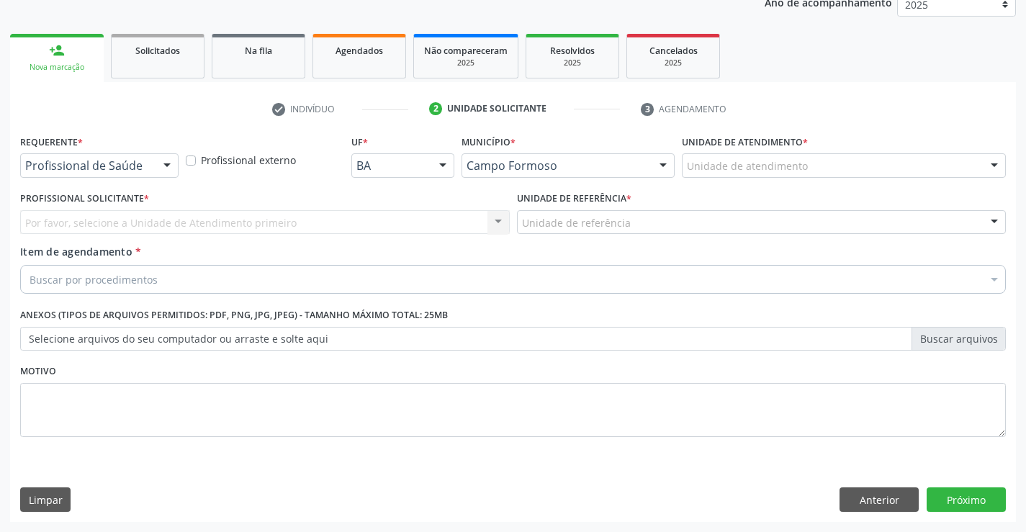
scroll to position [181, 0]
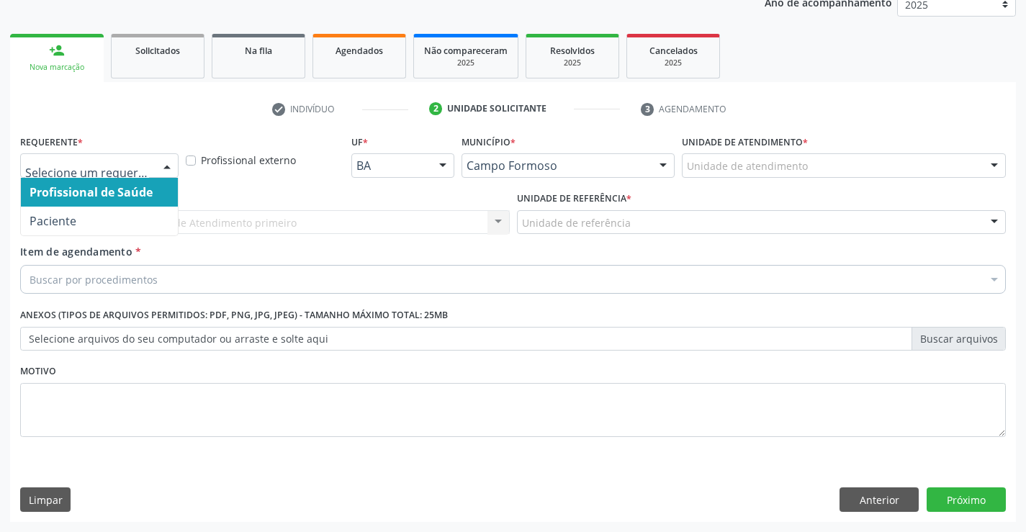
click at [154, 161] on div at bounding box center [99, 165] width 158 height 24
click at [163, 165] on div at bounding box center [167, 166] width 22 height 24
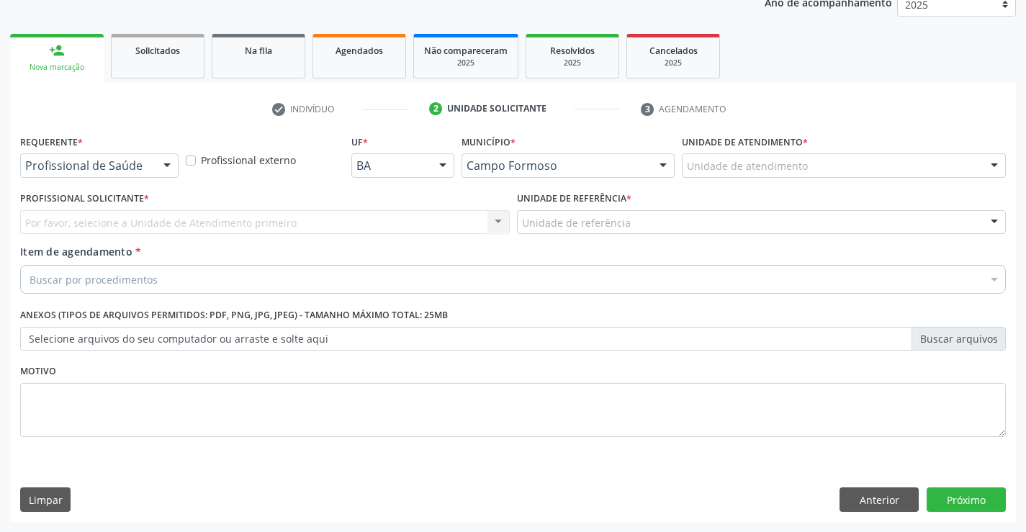
click at [163, 166] on div at bounding box center [167, 166] width 22 height 24
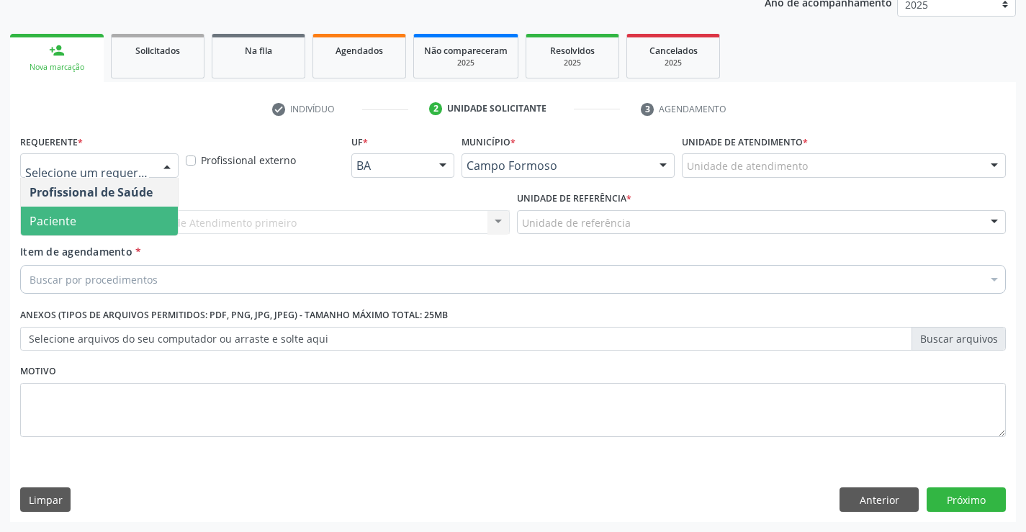
click at [117, 218] on span "Paciente" at bounding box center [99, 221] width 157 height 29
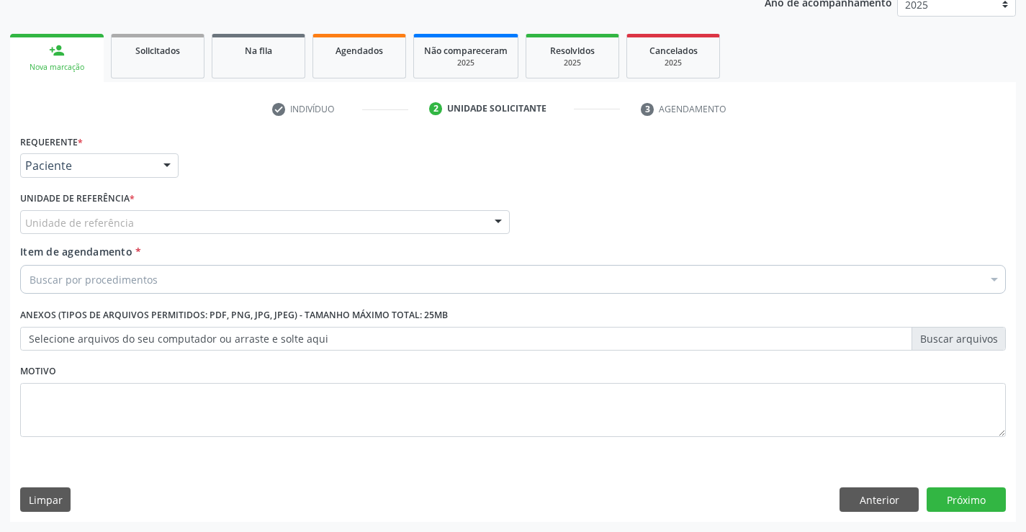
click at [138, 220] on div "Unidade de referência" at bounding box center [264, 222] width 489 height 24
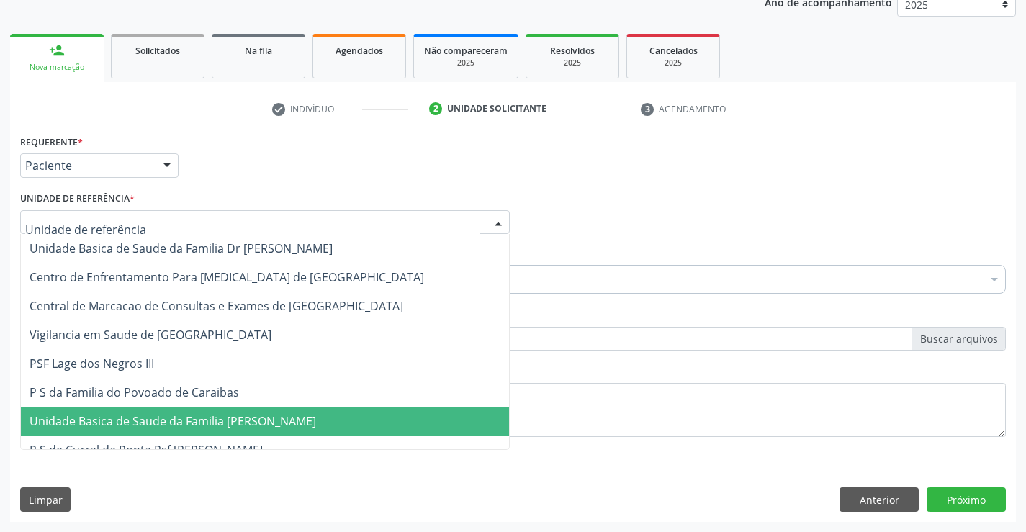
click at [186, 420] on span "Unidade Basica de Saude da Familia [PERSON_NAME]" at bounding box center [173, 421] width 286 height 16
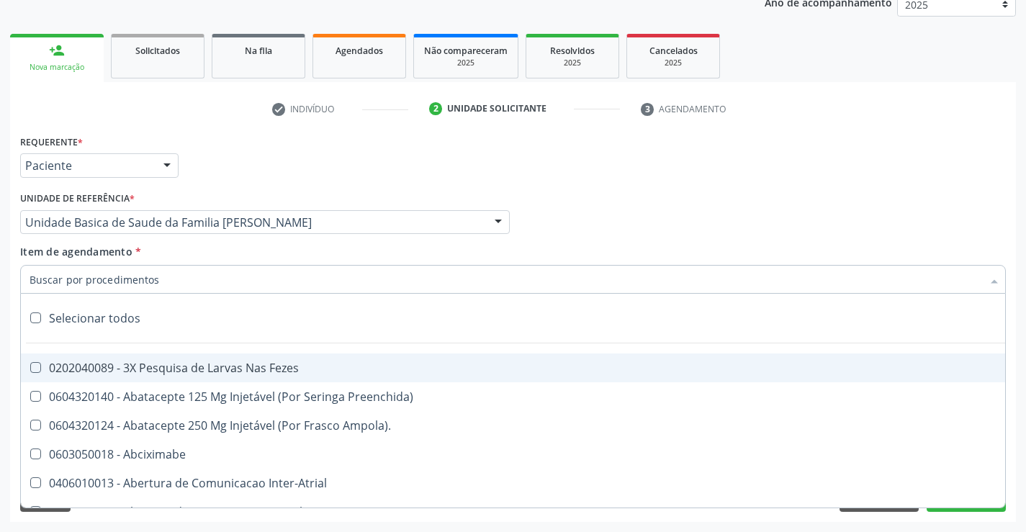
click at [176, 281] on div at bounding box center [512, 279] width 985 height 29
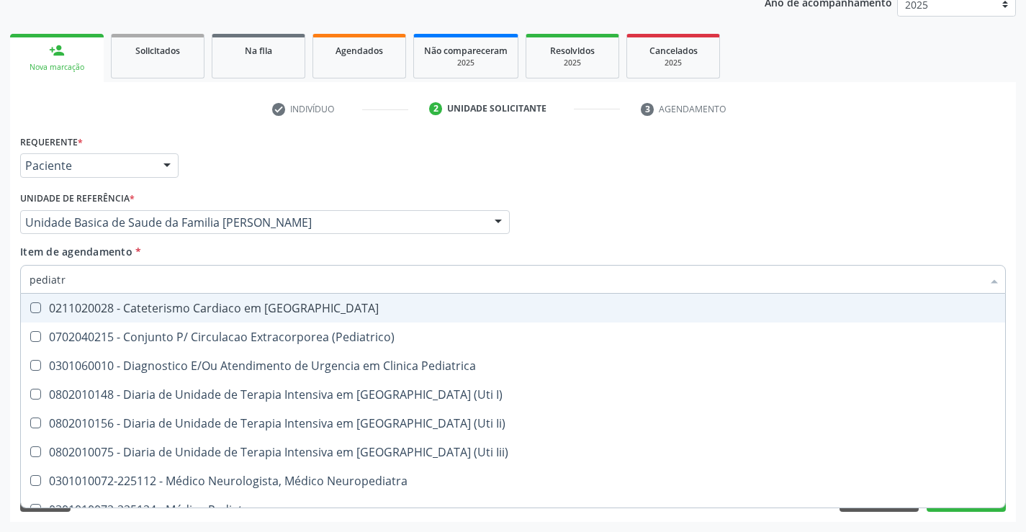
type input "pediatra"
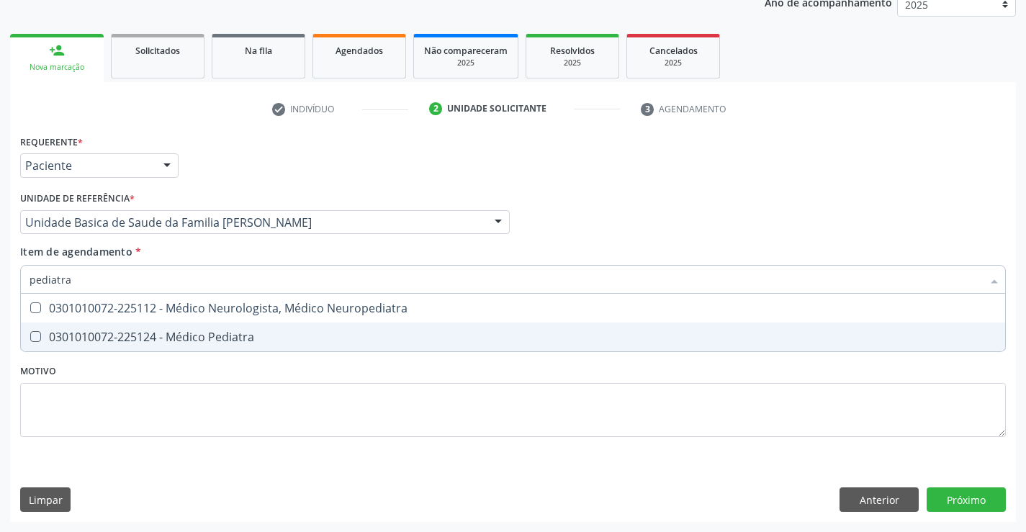
click at [205, 335] on div "0301010072-225124 - Médico Pediatra" at bounding box center [513, 337] width 967 height 12
checkbox Pediatra "true"
click at [214, 387] on div "Requerente * Paciente Profissional de Saúde Paciente Nenhum resultado encontrad…" at bounding box center [512, 294] width 985 height 326
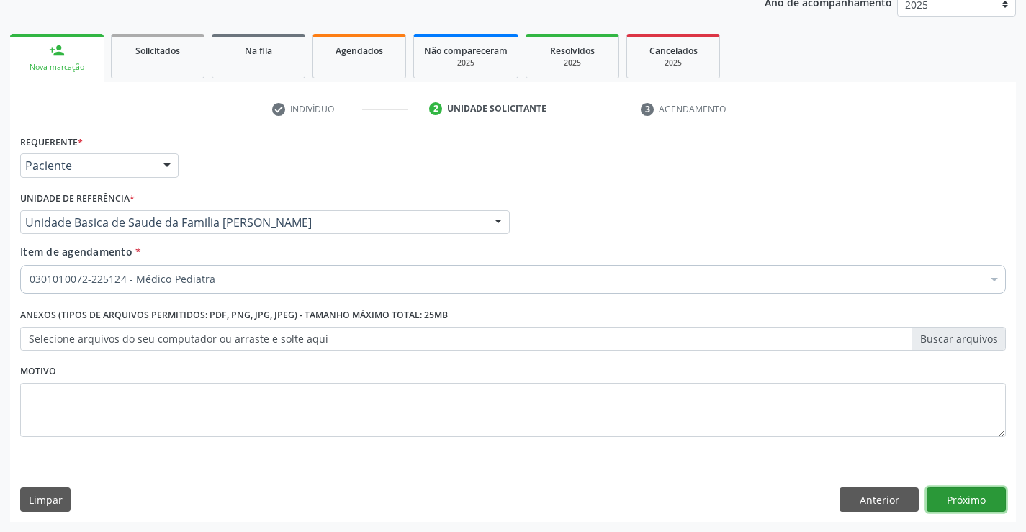
click at [973, 502] on button "Próximo" at bounding box center [965, 499] width 79 height 24
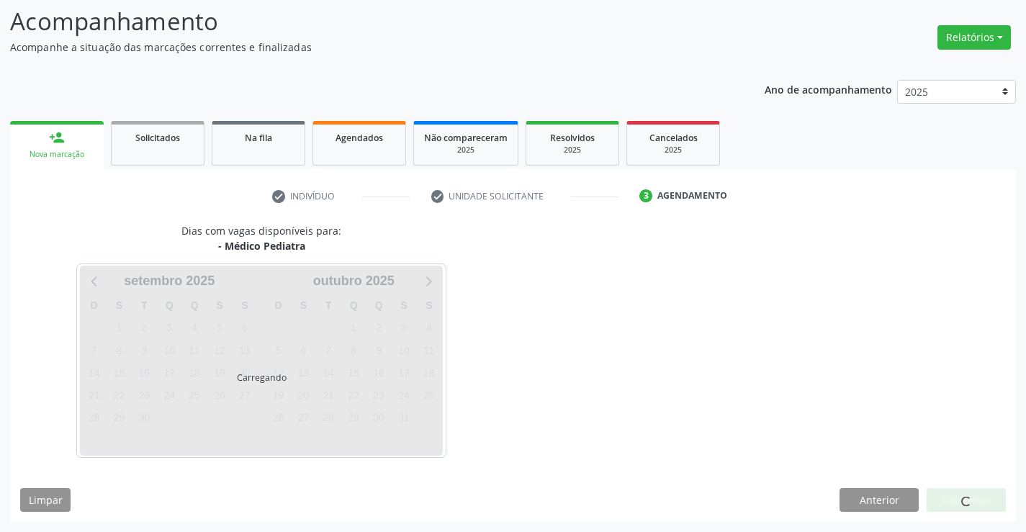
scroll to position [94, 0]
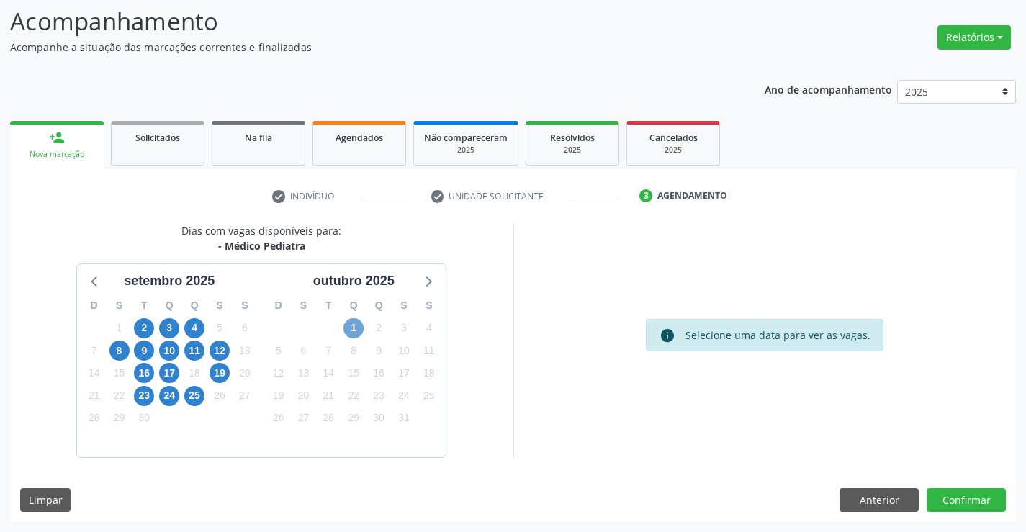
click at [354, 324] on span "1" at bounding box center [353, 328] width 20 height 20
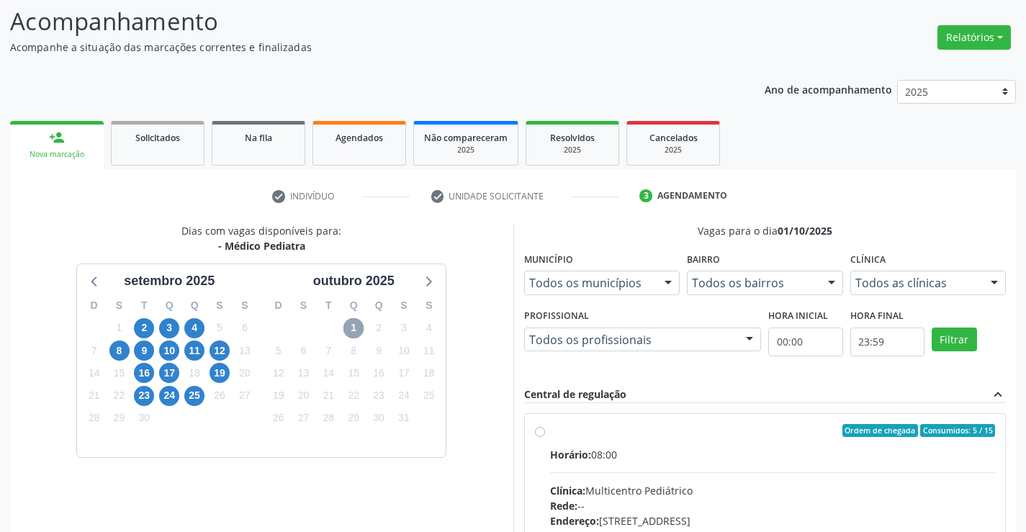
scroll to position [166, 0]
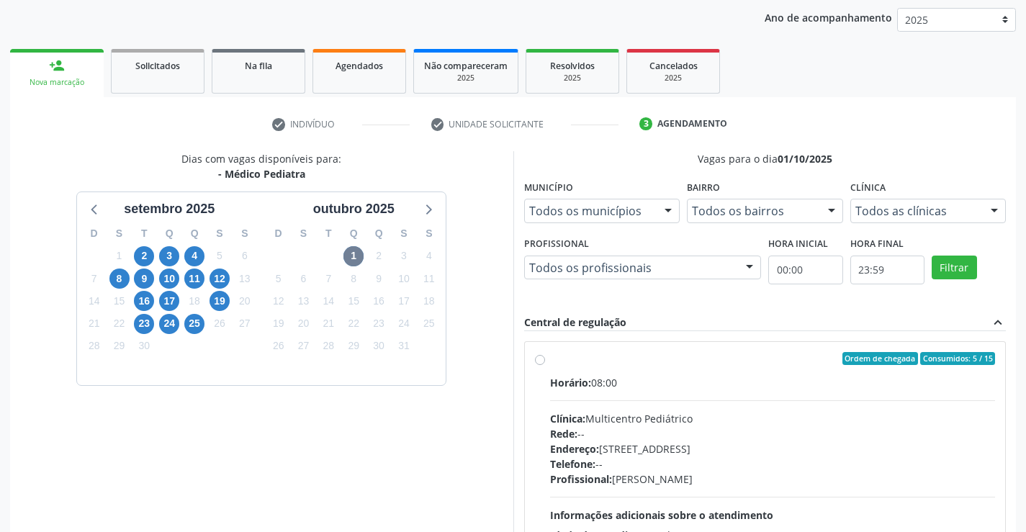
click at [550, 360] on label "Ordem de chegada Consumidos: 5 / 15 Horário: 08:00 Clínica: Multicentro Pediátr…" at bounding box center [773, 462] width 446 height 221
click at [541, 360] on input "Ordem de chegada Consumidos: 5 / 15 Horário: 08:00 Clínica: Multicentro Pediátr…" at bounding box center [540, 358] width 10 height 13
radio input "true"
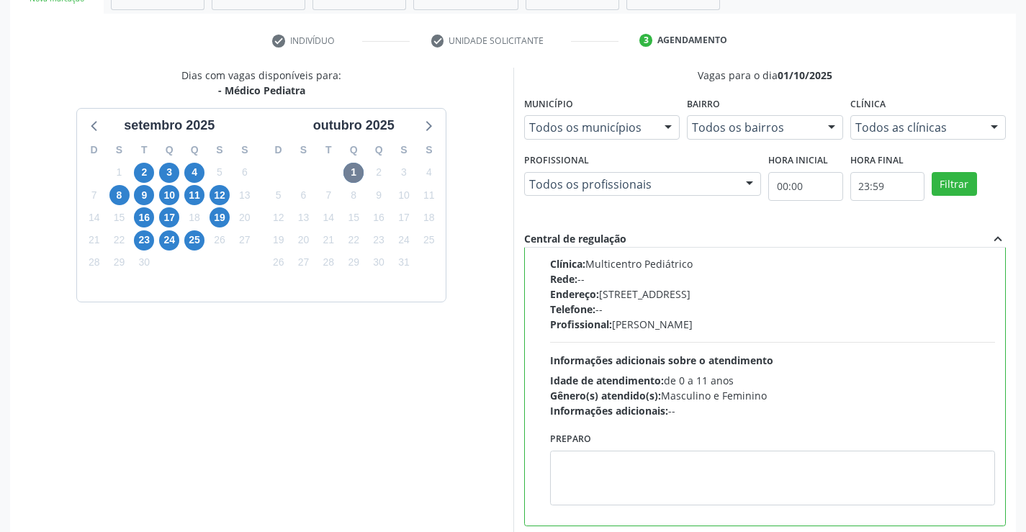
scroll to position [328, 0]
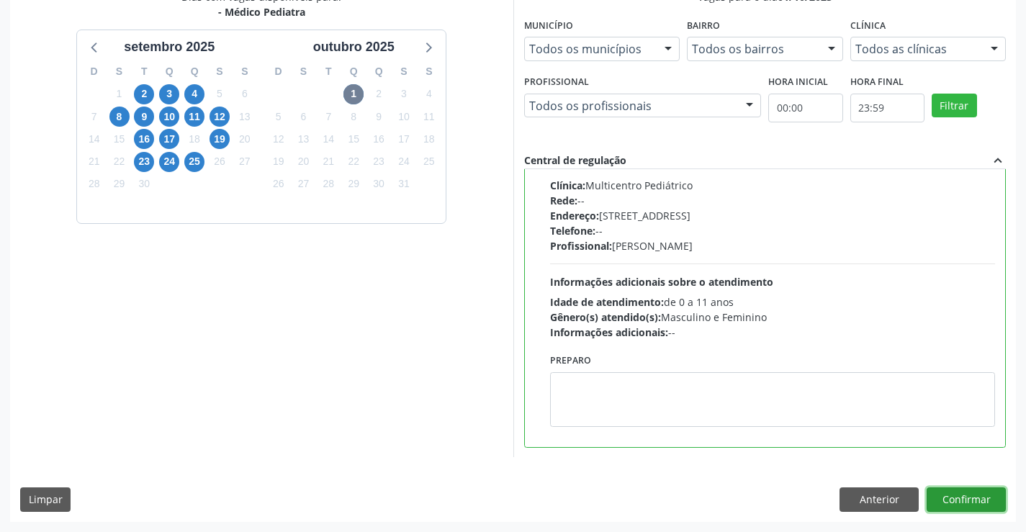
click at [959, 500] on button "Confirmar" at bounding box center [965, 499] width 79 height 24
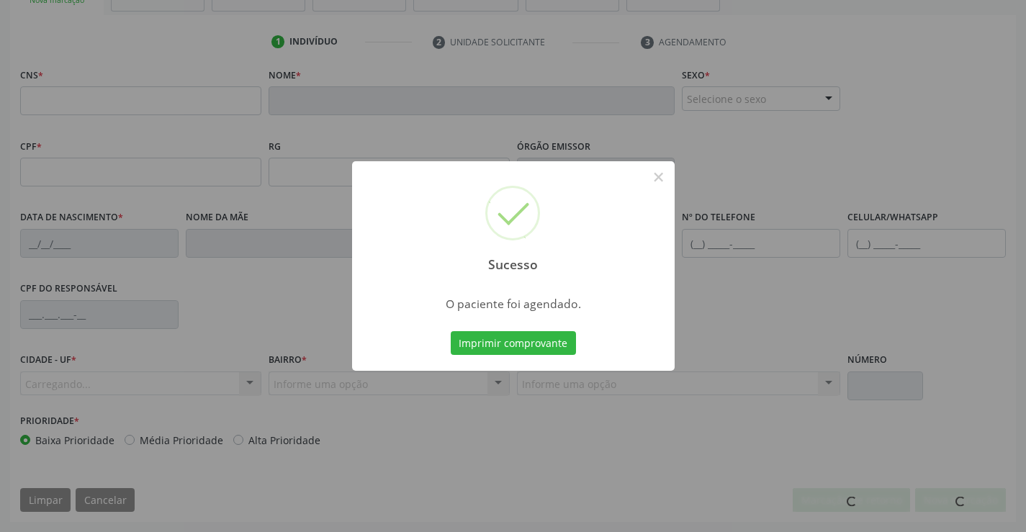
scroll to position [248, 0]
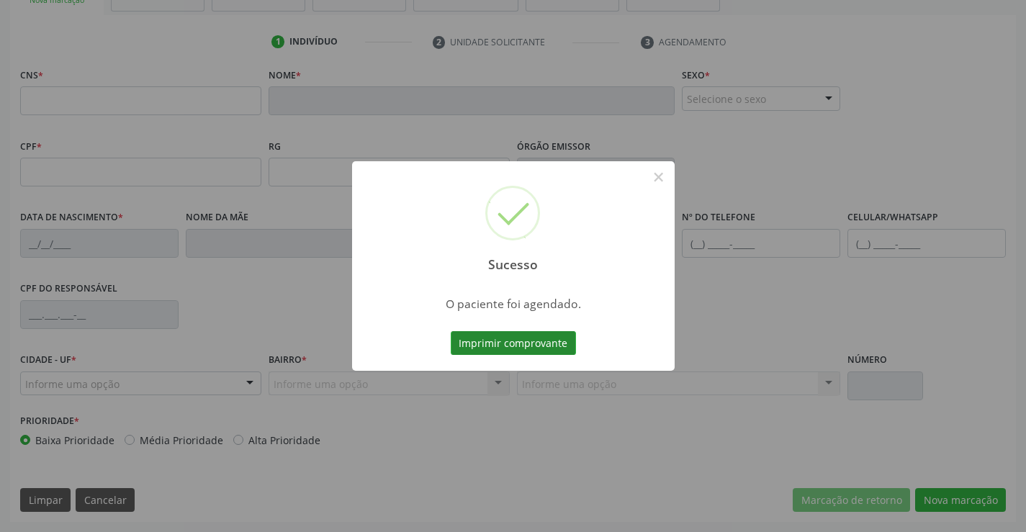
click at [559, 345] on button "Imprimir comprovante" at bounding box center [513, 343] width 125 height 24
